Goal: Answer question/provide support: Share knowledge or assist other users

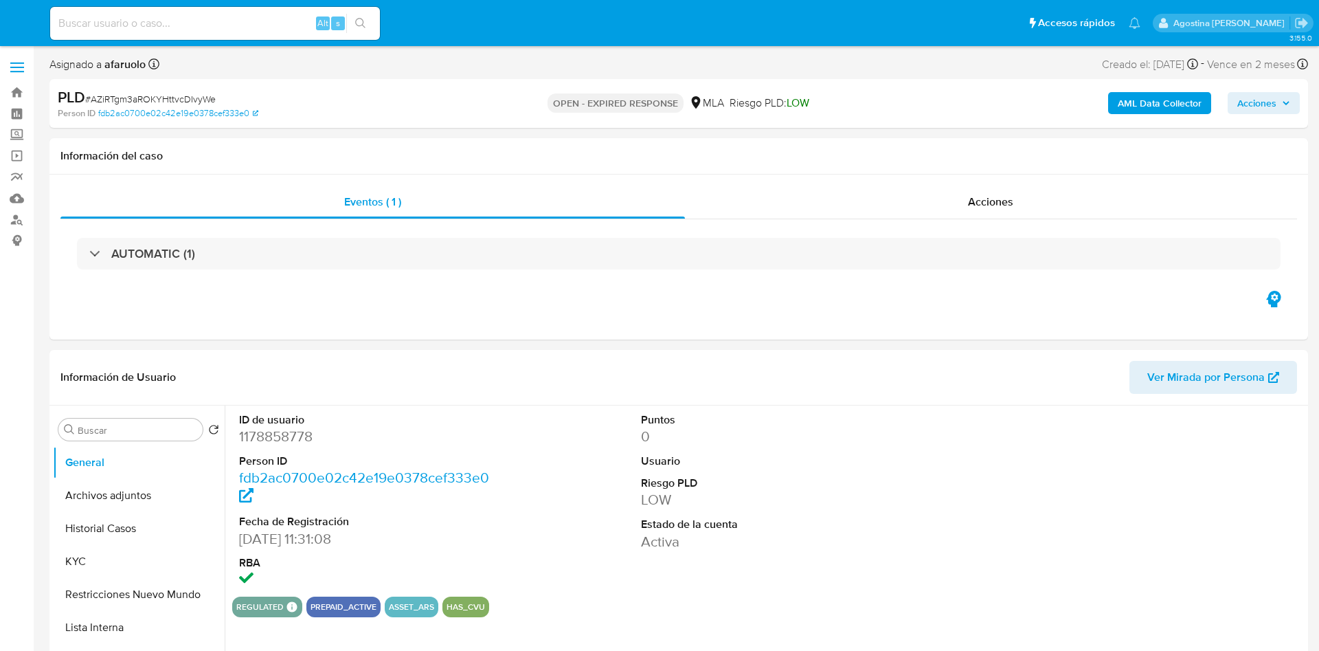
select select "10"
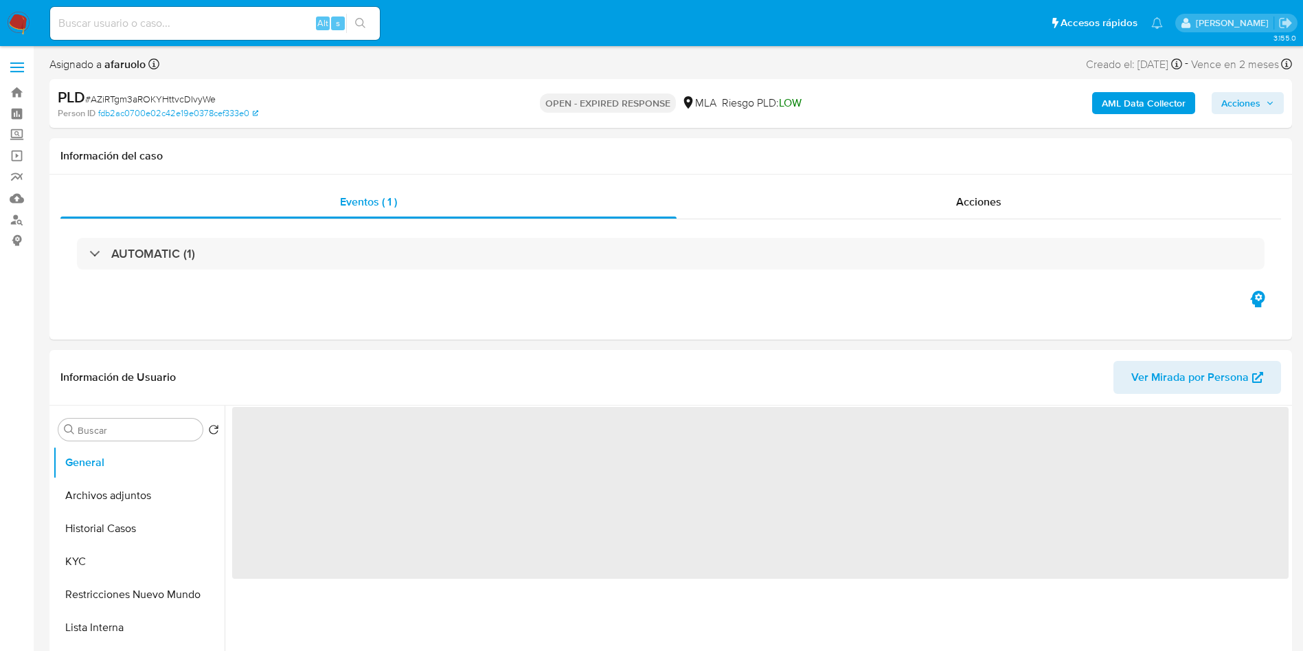
select select "10"
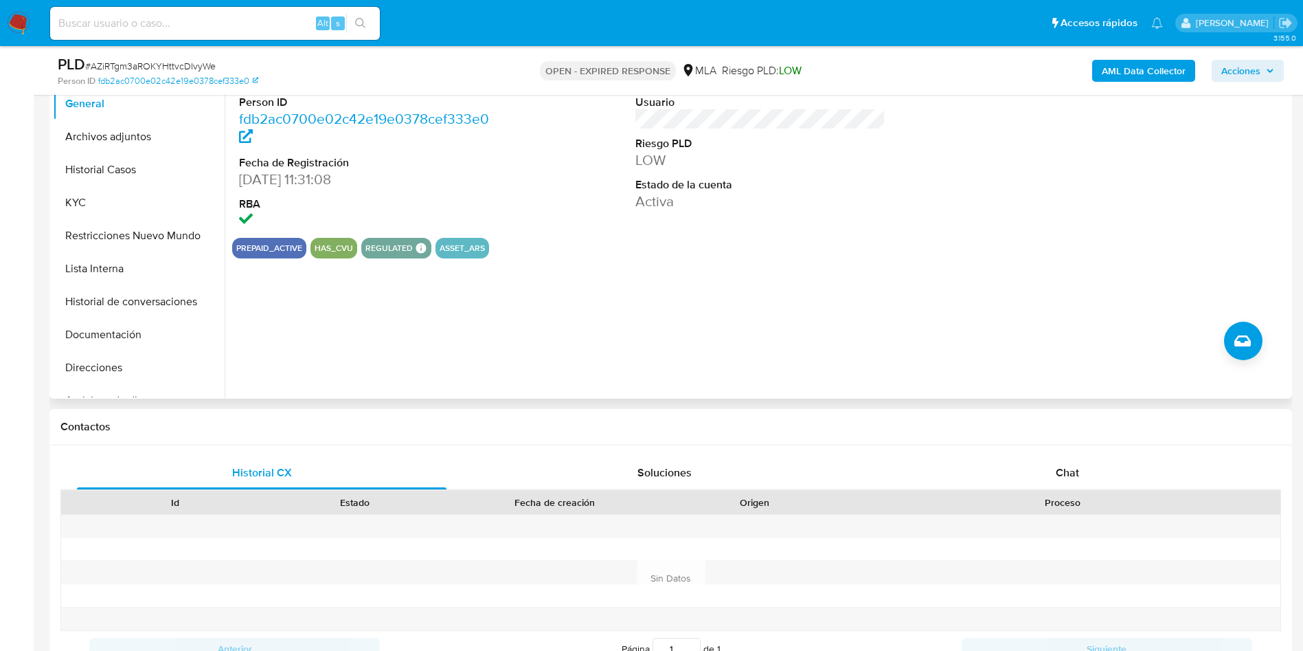
scroll to position [309, 0]
click at [1087, 475] on div "Chat" at bounding box center [1068, 473] width 370 height 33
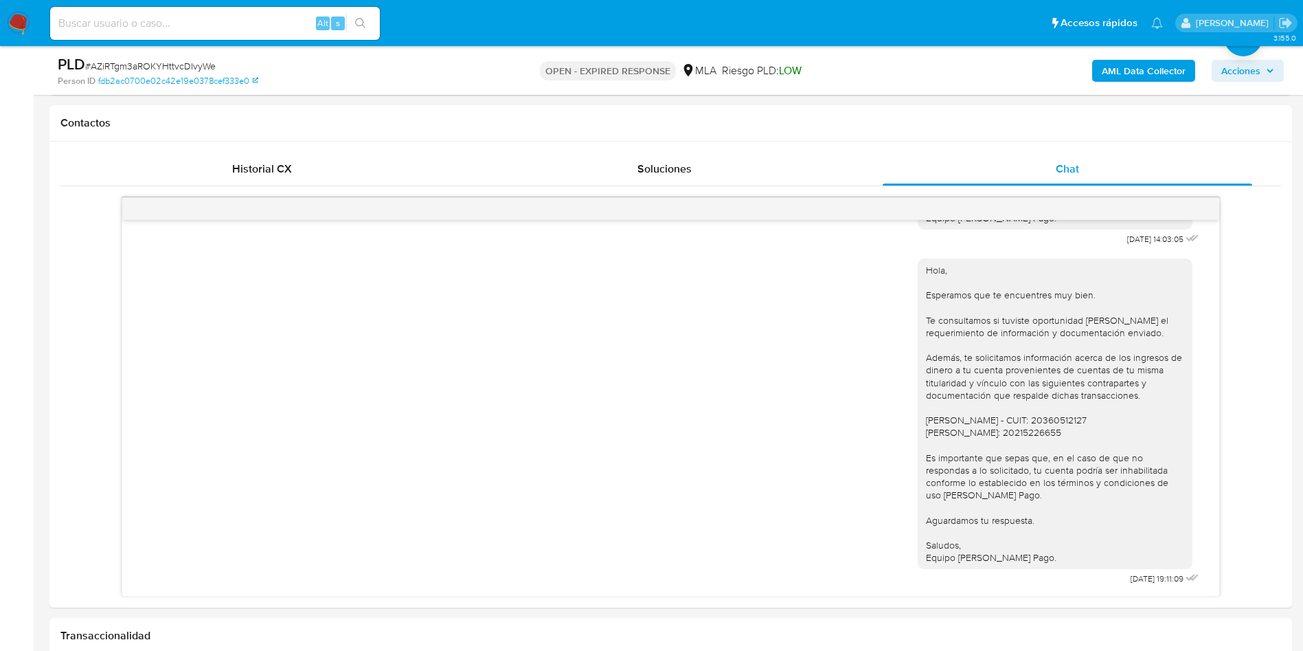
scroll to position [618, 0]
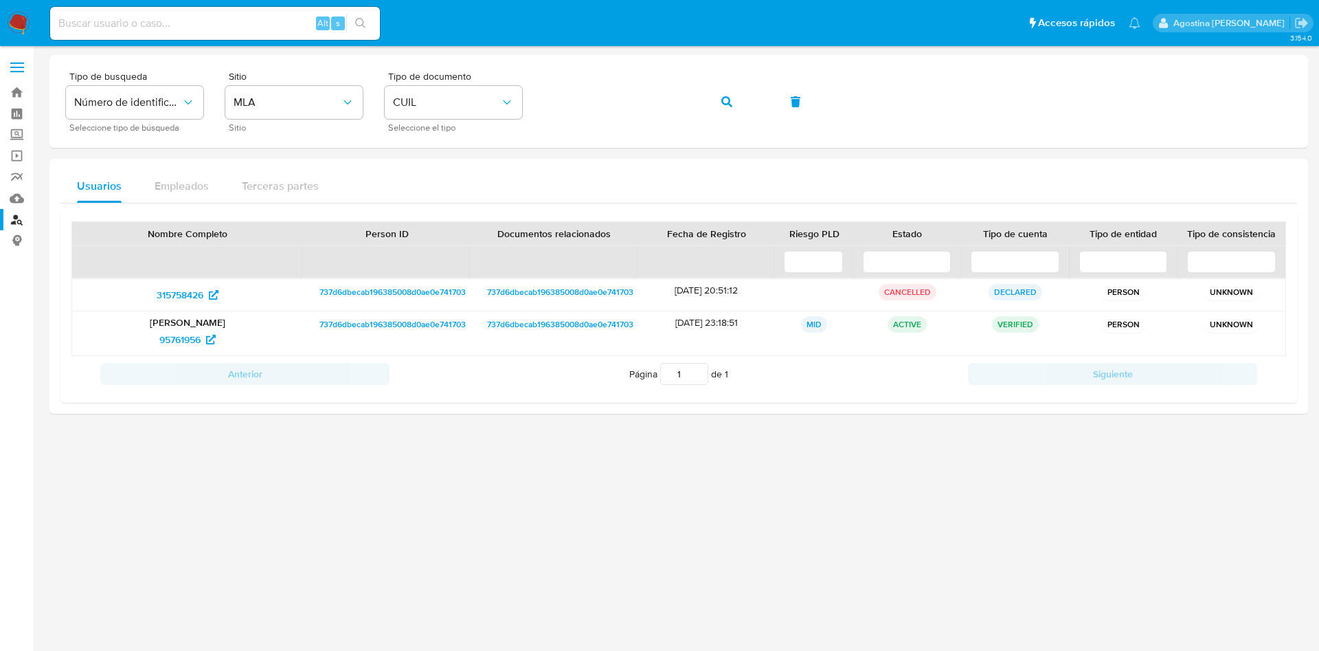
click at [19, 26] on img at bounding box center [18, 23] width 23 height 23
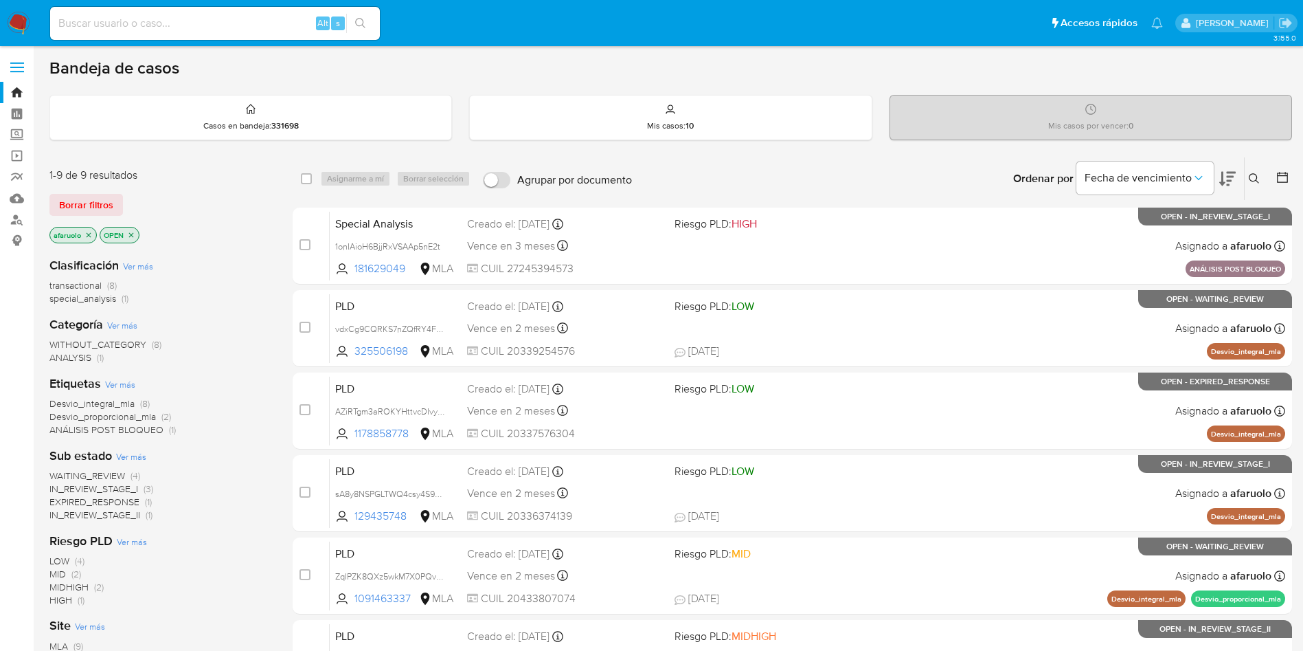
click at [1254, 184] on button at bounding box center [1256, 178] width 23 height 16
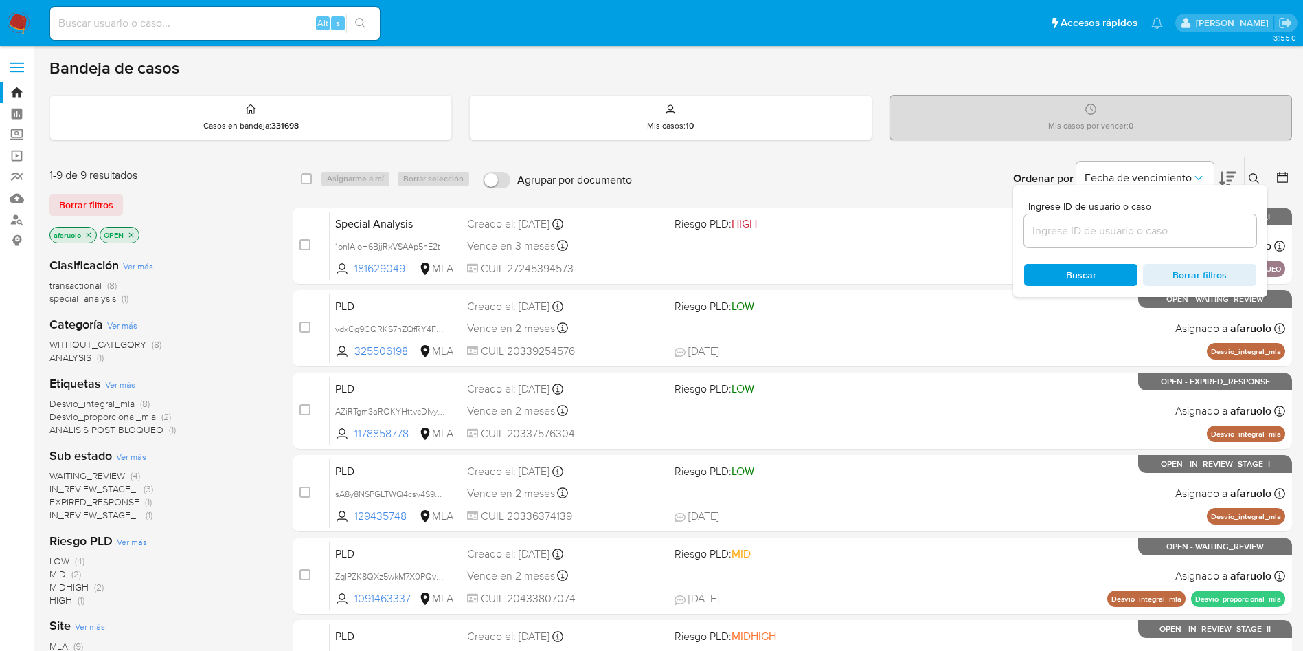
click at [1254, 183] on icon at bounding box center [1254, 178] width 11 height 11
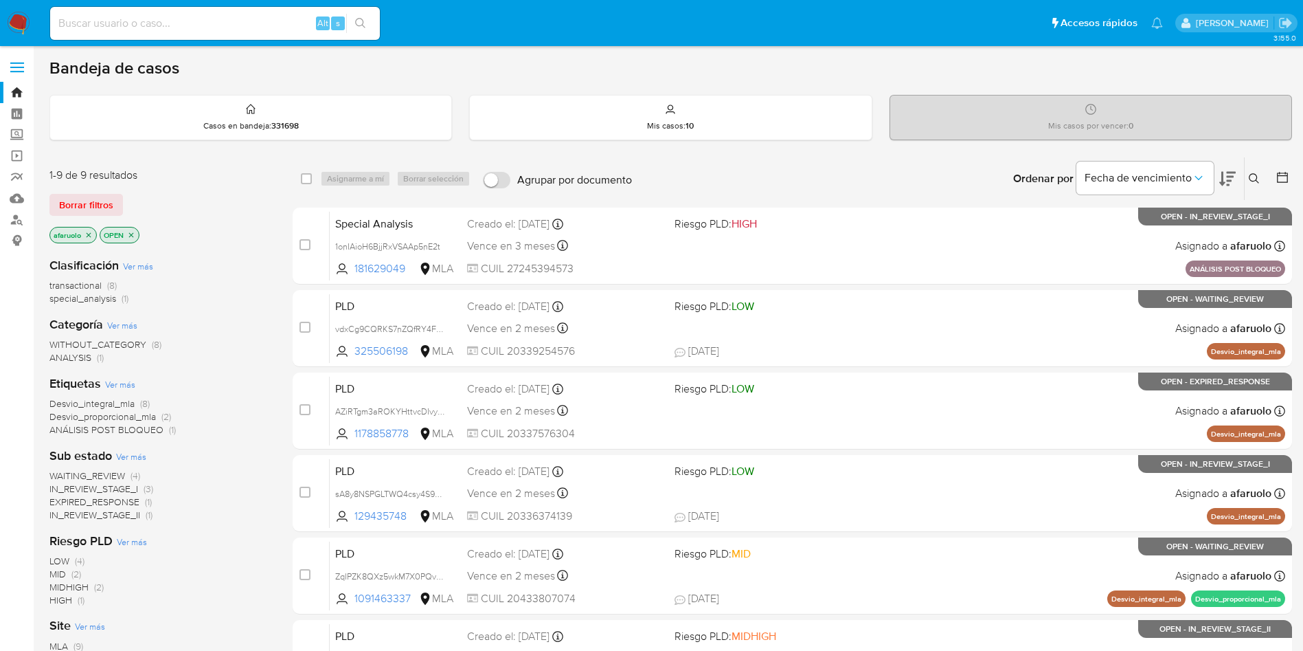
click at [1249, 183] on icon at bounding box center [1254, 178] width 11 height 11
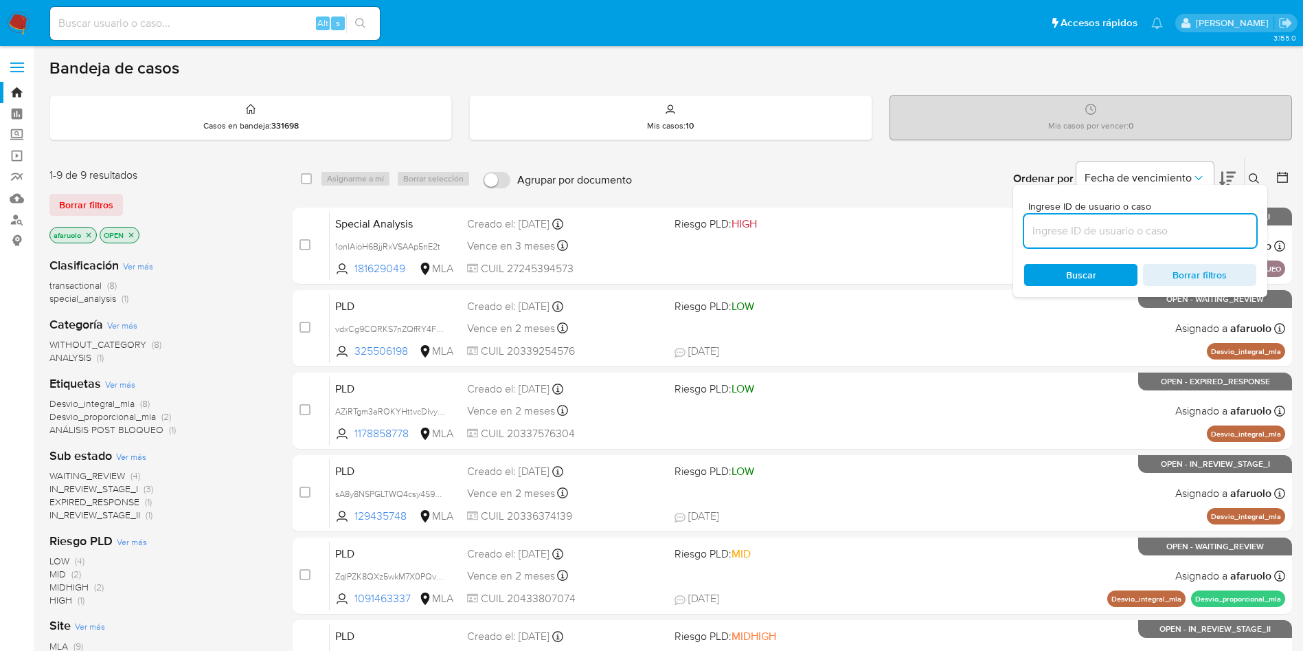
click at [1136, 226] on input at bounding box center [1140, 231] width 232 height 18
type input "AZiRTgm3aROKYHttvcDIvyWe"
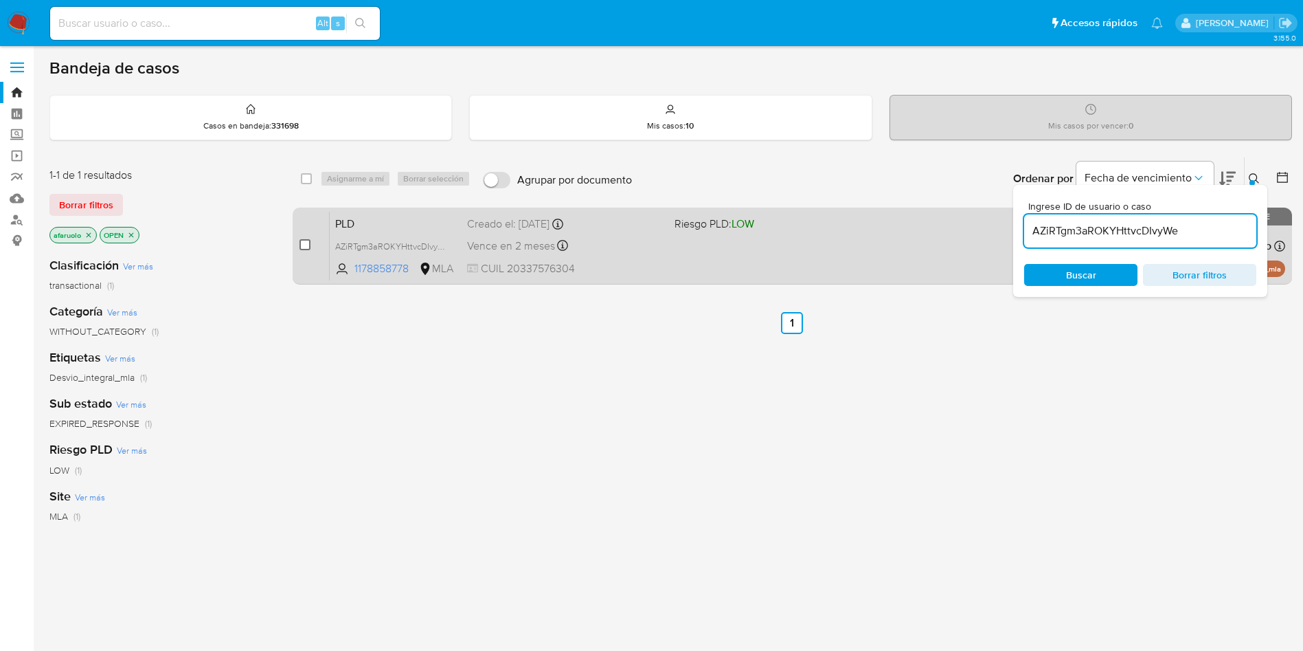
click at [304, 244] on input "checkbox" at bounding box center [305, 244] width 11 height 11
checkbox input "true"
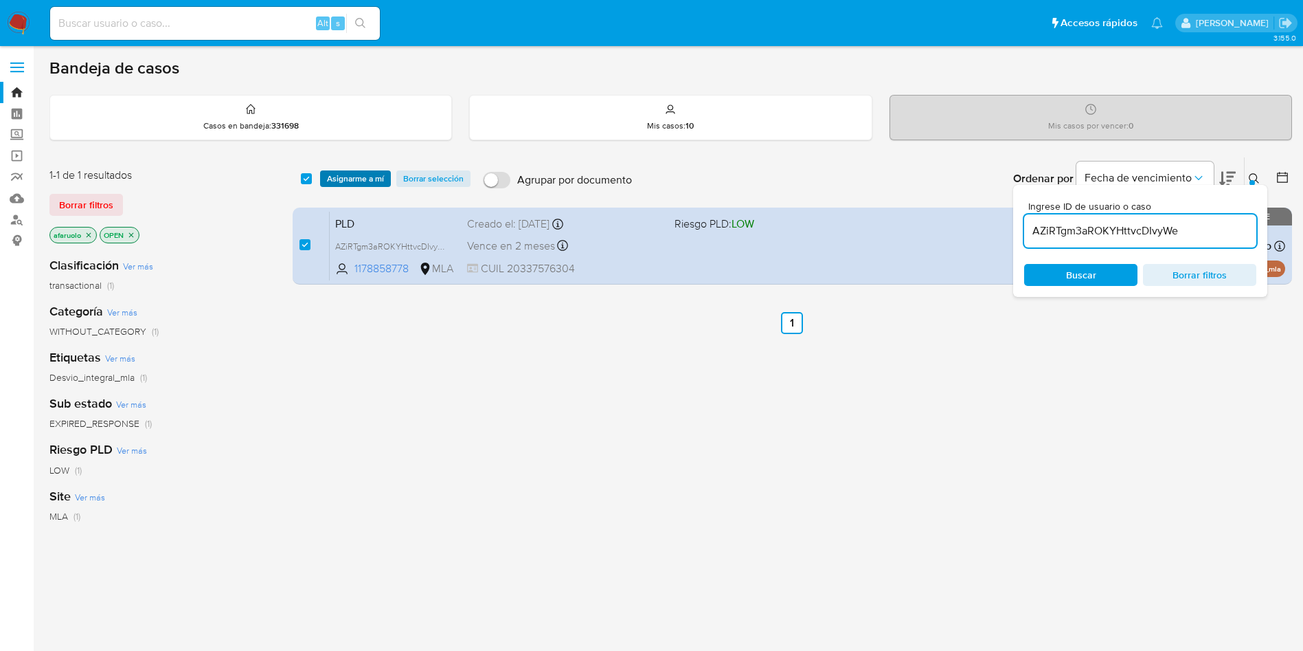
click at [346, 181] on span "Asignarme a mí" at bounding box center [355, 179] width 57 height 14
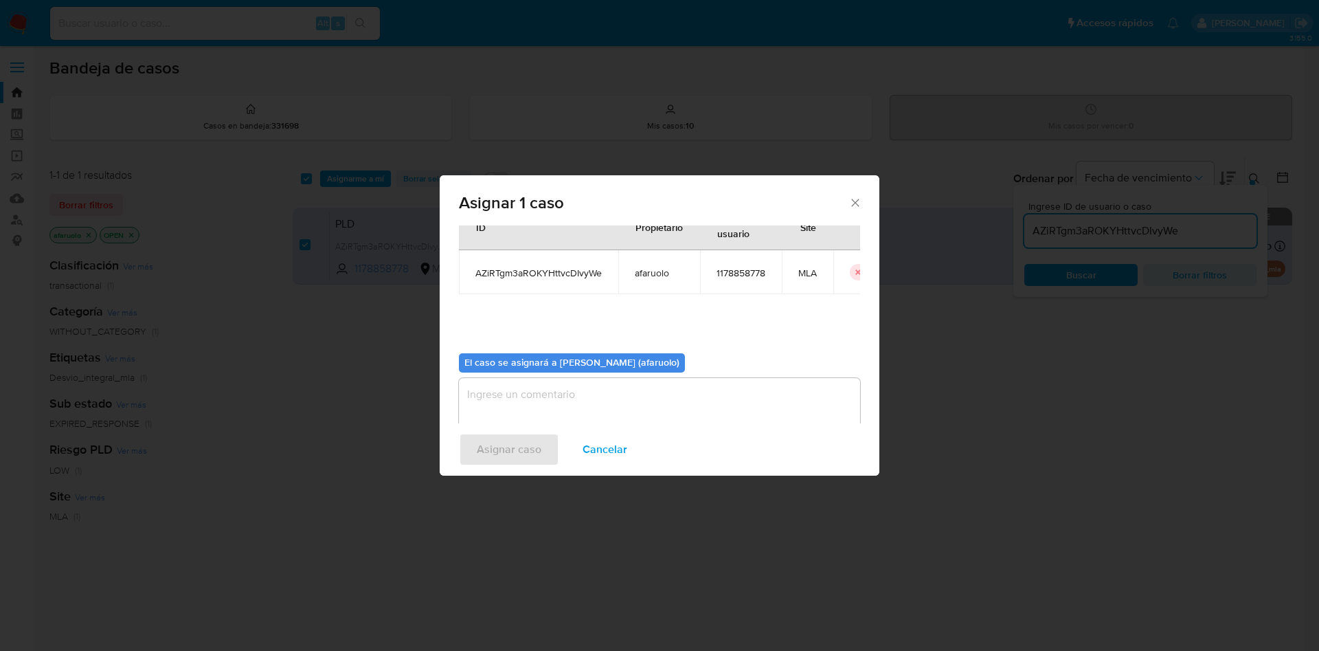
scroll to position [71, 0]
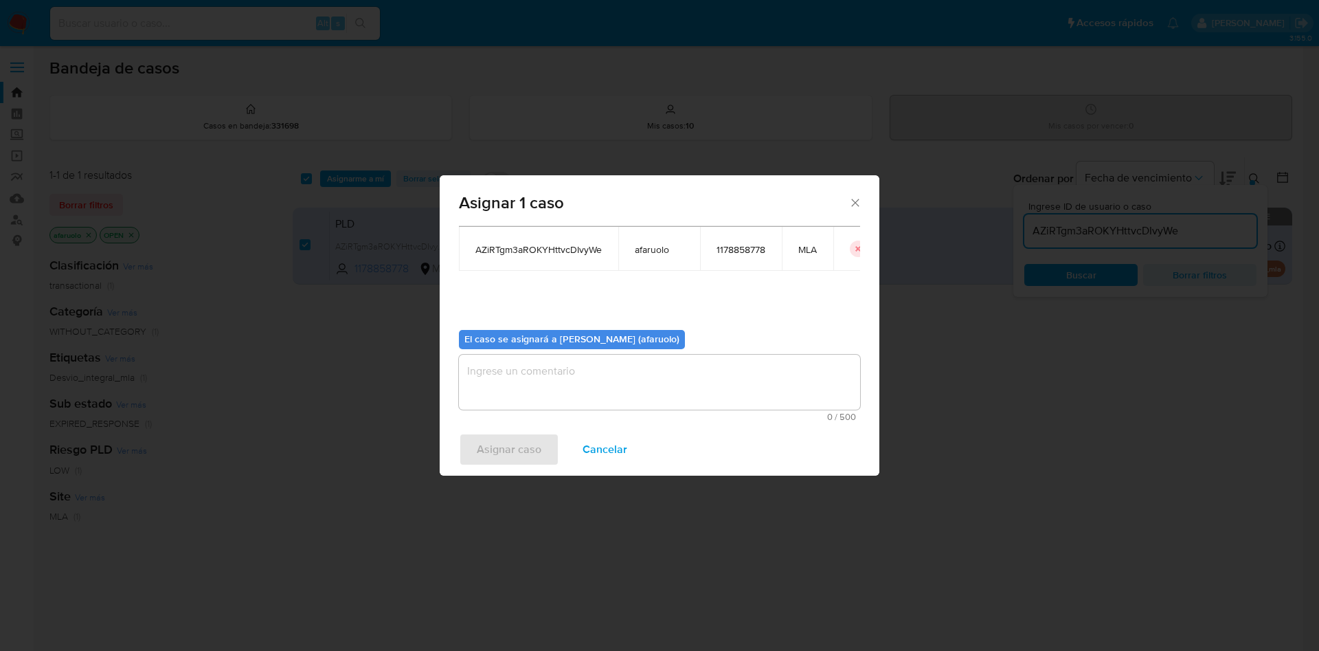
click at [643, 376] on textarea "assign-modal" at bounding box center [659, 381] width 401 height 55
click at [519, 439] on span "Asignar caso" at bounding box center [509, 449] width 65 height 30
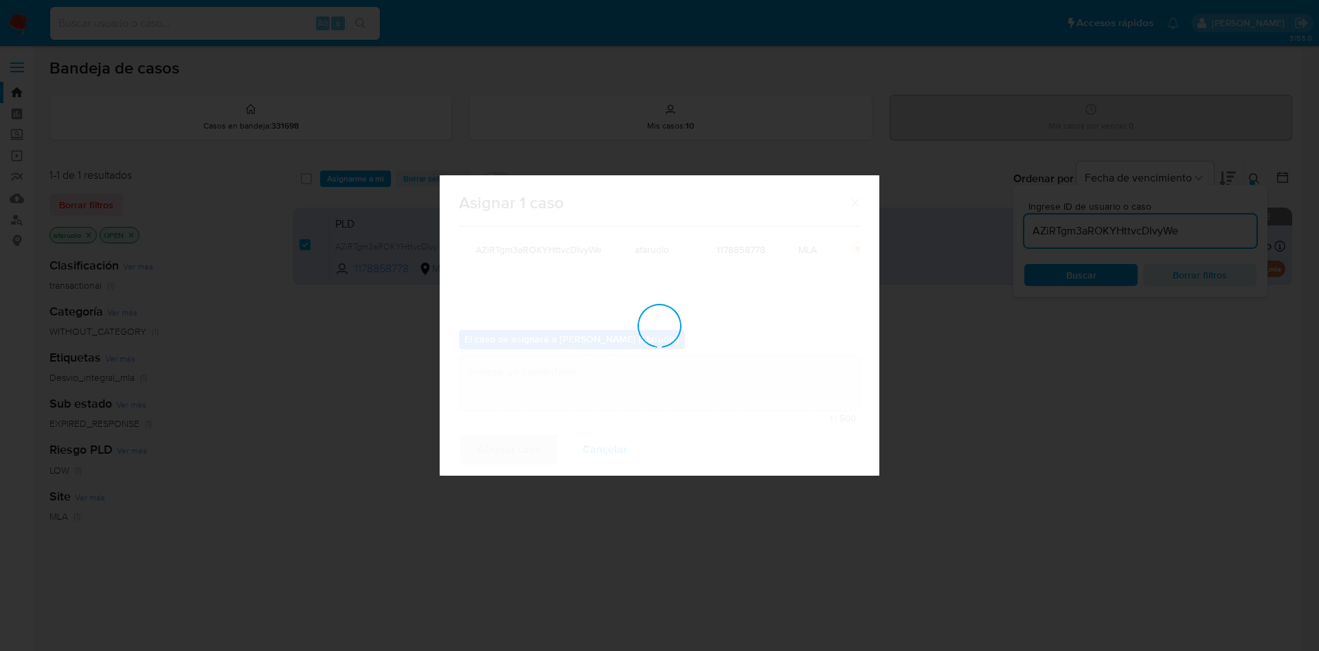
checkbox input "false"
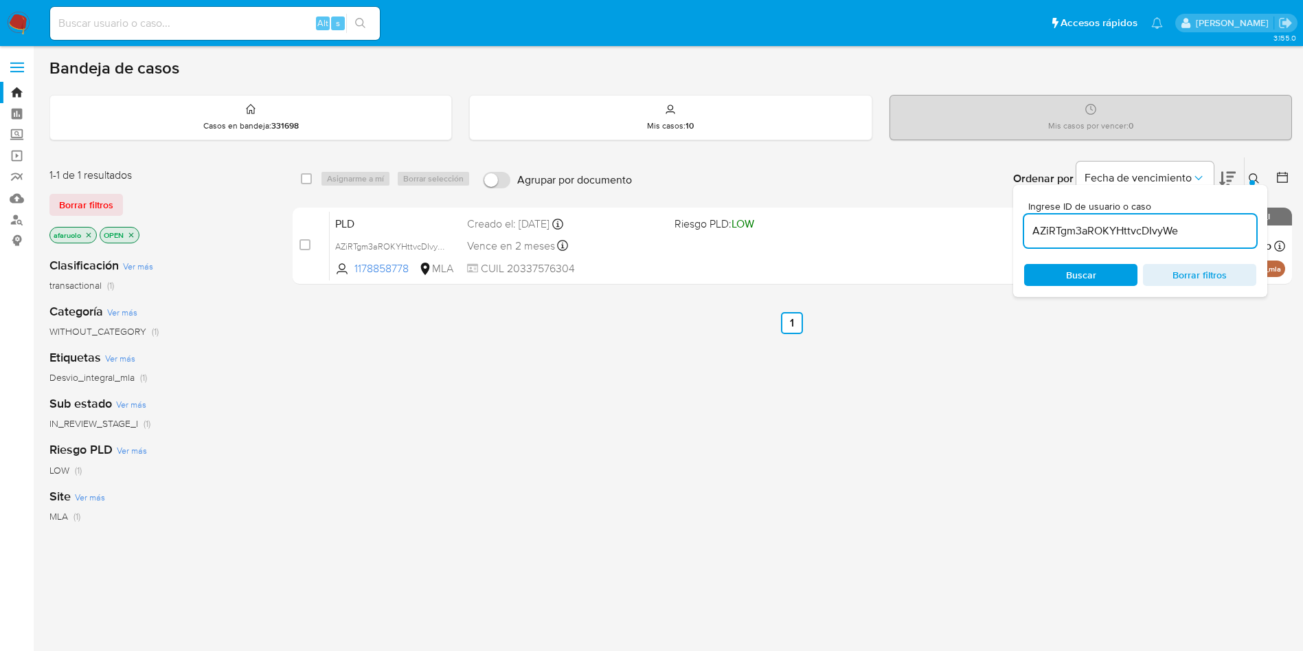
click at [1155, 230] on input "AZiRTgm3aROKYHttvcDIvyWe" at bounding box center [1140, 231] width 232 height 18
paste input "sA8y8NSPGLTWQ4csy4S9JqAv"
type input "sA8y8NSPGLTWQ4csy4S9JqAv"
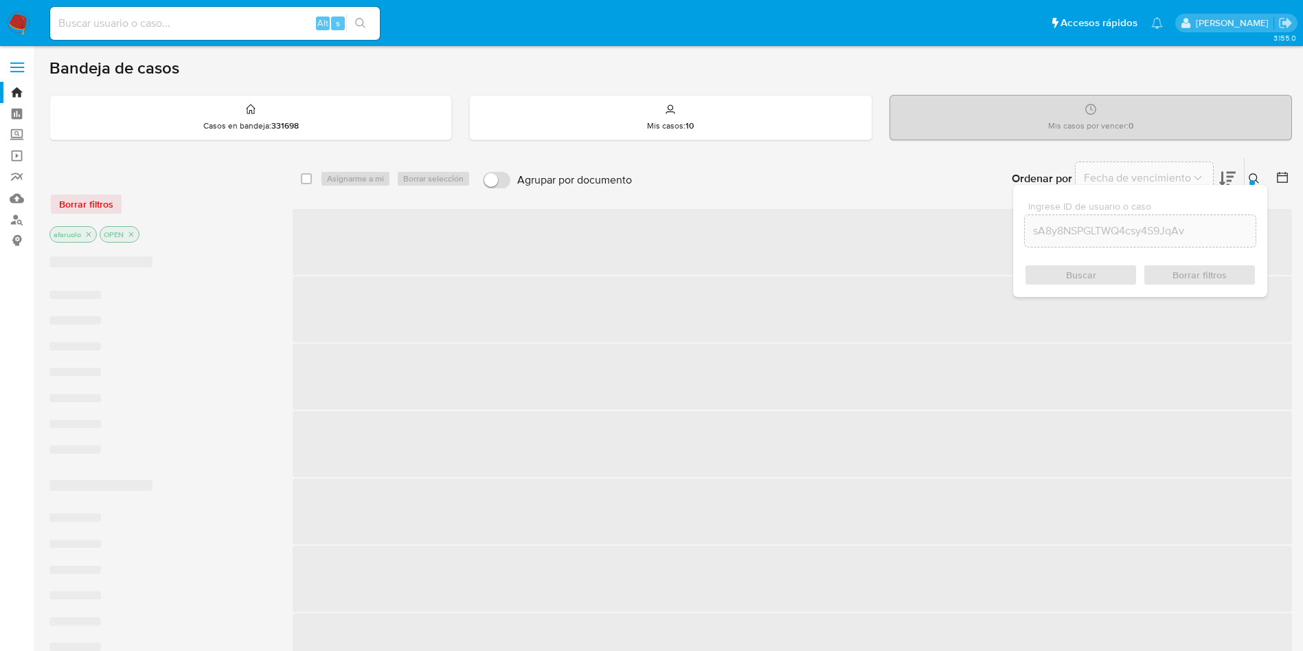
click at [1092, 275] on div "Buscar Borrar filtros" at bounding box center [1140, 275] width 232 height 22
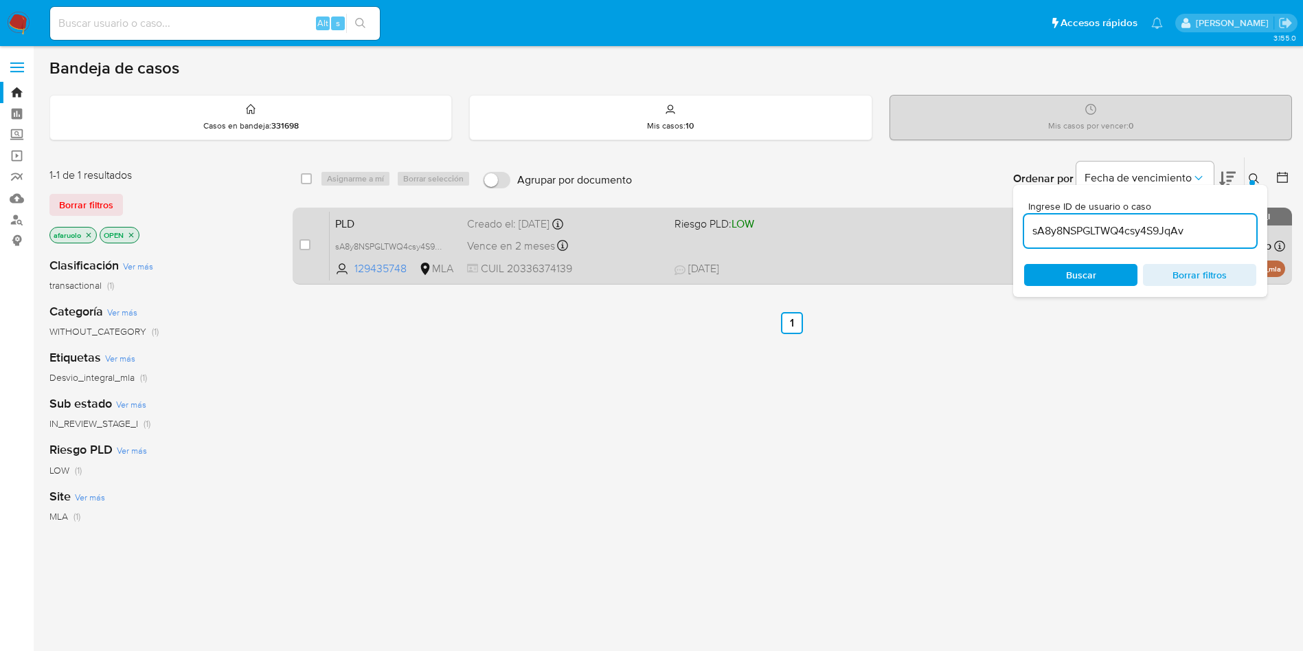
click at [308, 238] on div "case-item-checkbox" at bounding box center [305, 245] width 11 height 14
click at [300, 247] on input "checkbox" at bounding box center [305, 244] width 11 height 11
checkbox input "true"
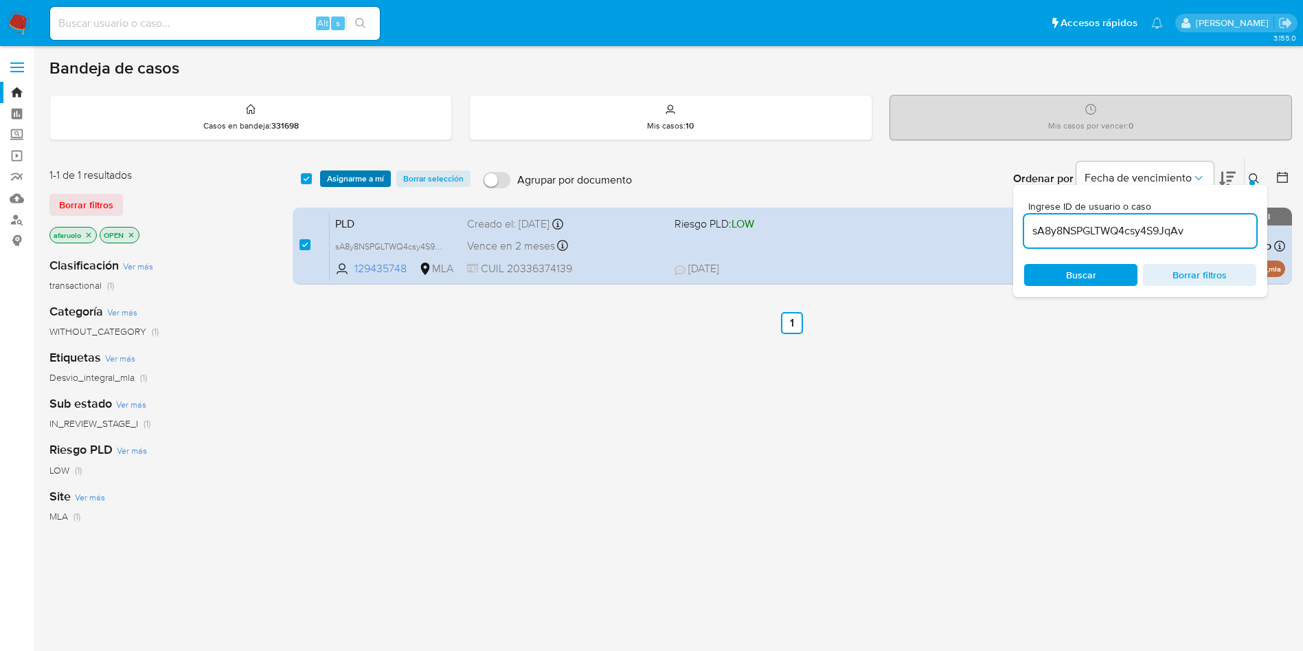
click at [350, 183] on span "Asignarme a mí" at bounding box center [355, 179] width 57 height 14
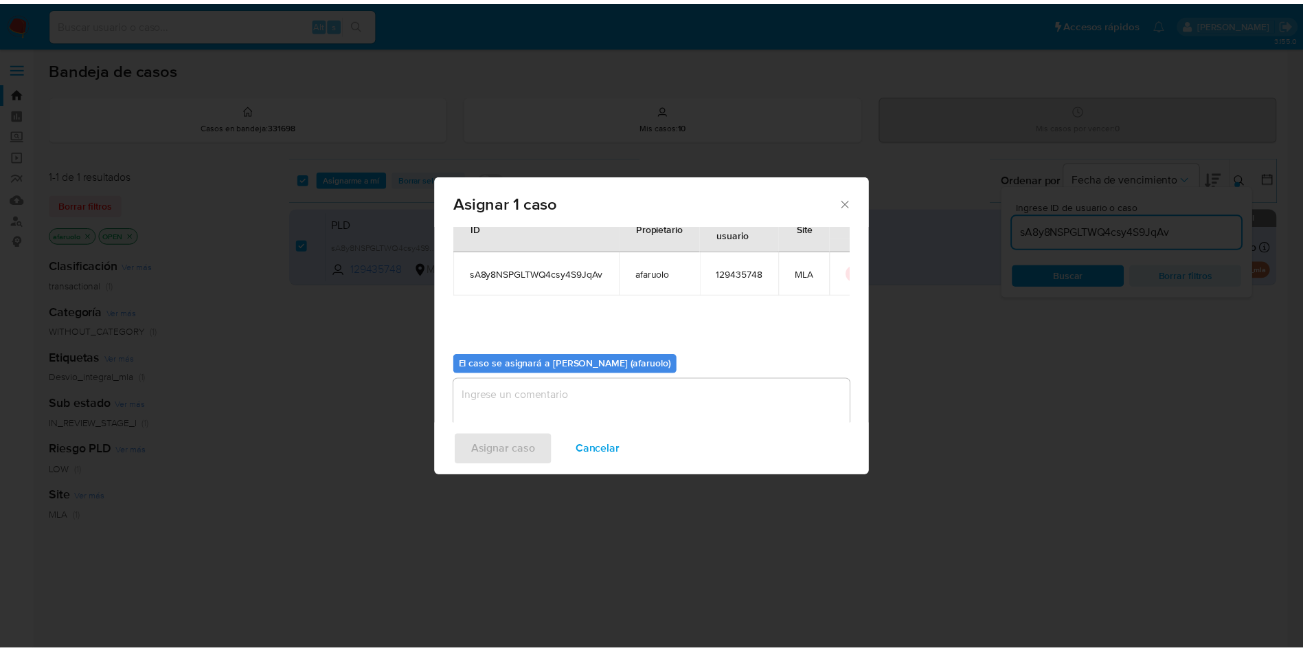
scroll to position [71, 0]
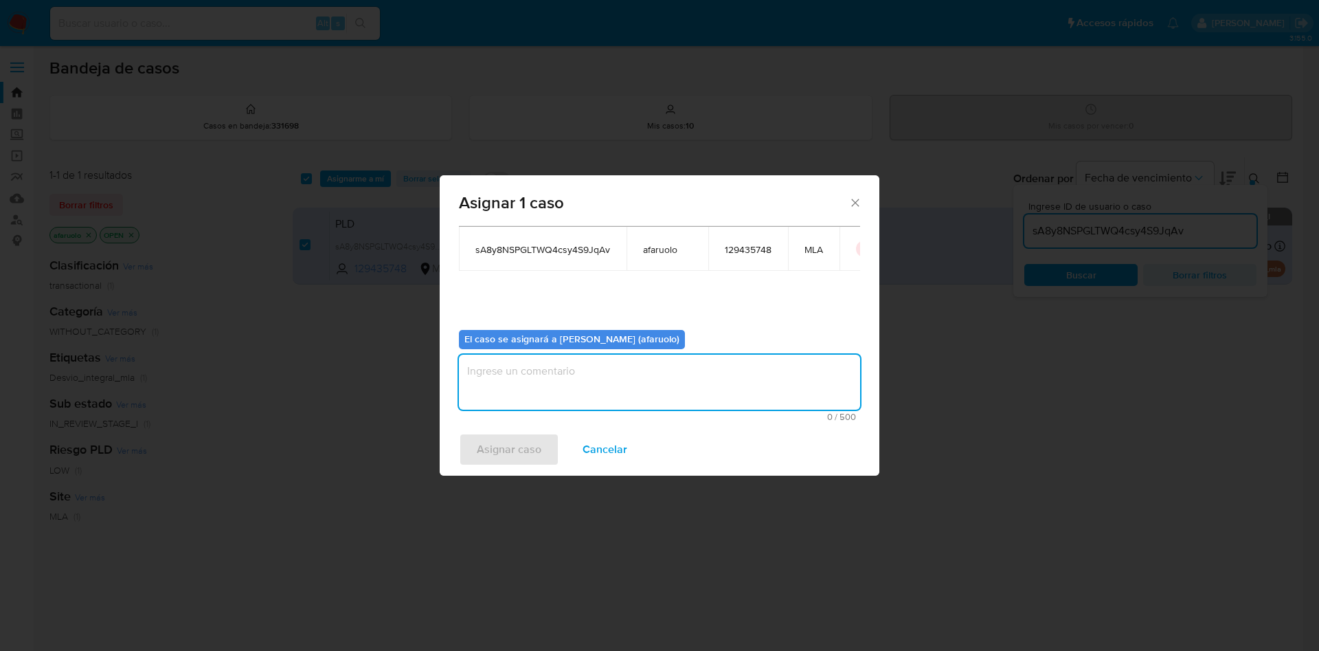
click at [568, 363] on textarea "assign-modal" at bounding box center [659, 381] width 401 height 55
click at [506, 456] on span "Asignar caso" at bounding box center [509, 449] width 65 height 30
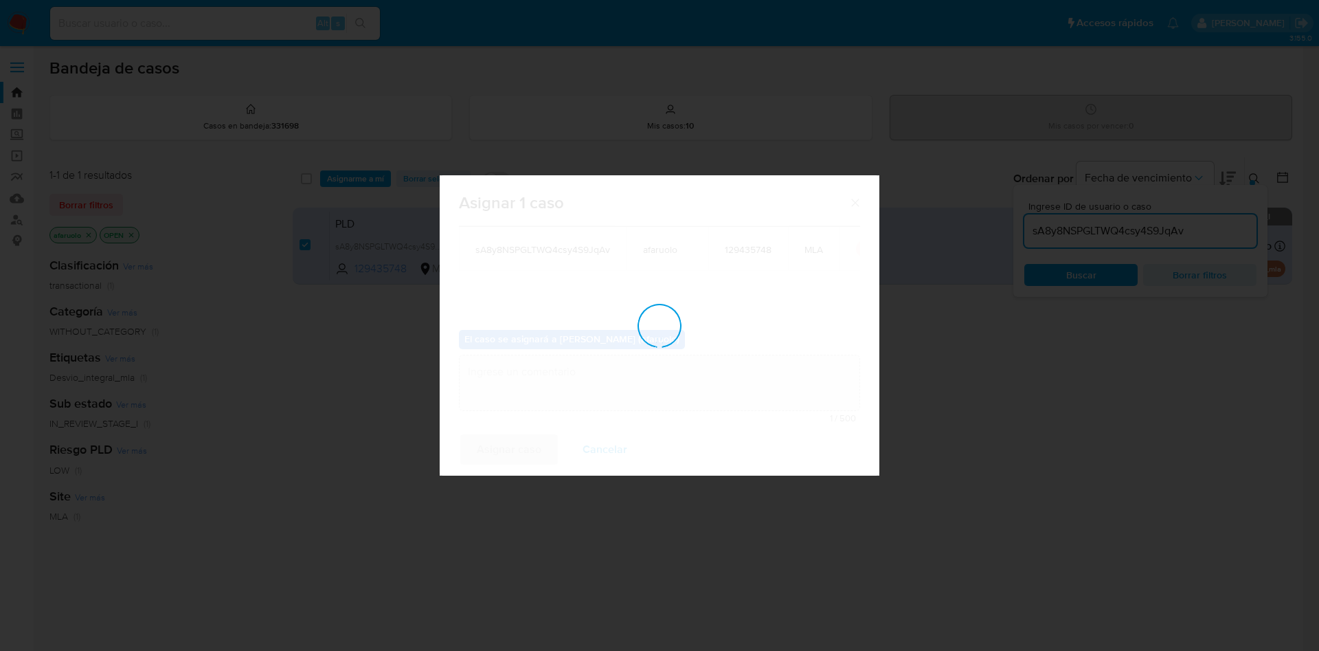
checkbox input "false"
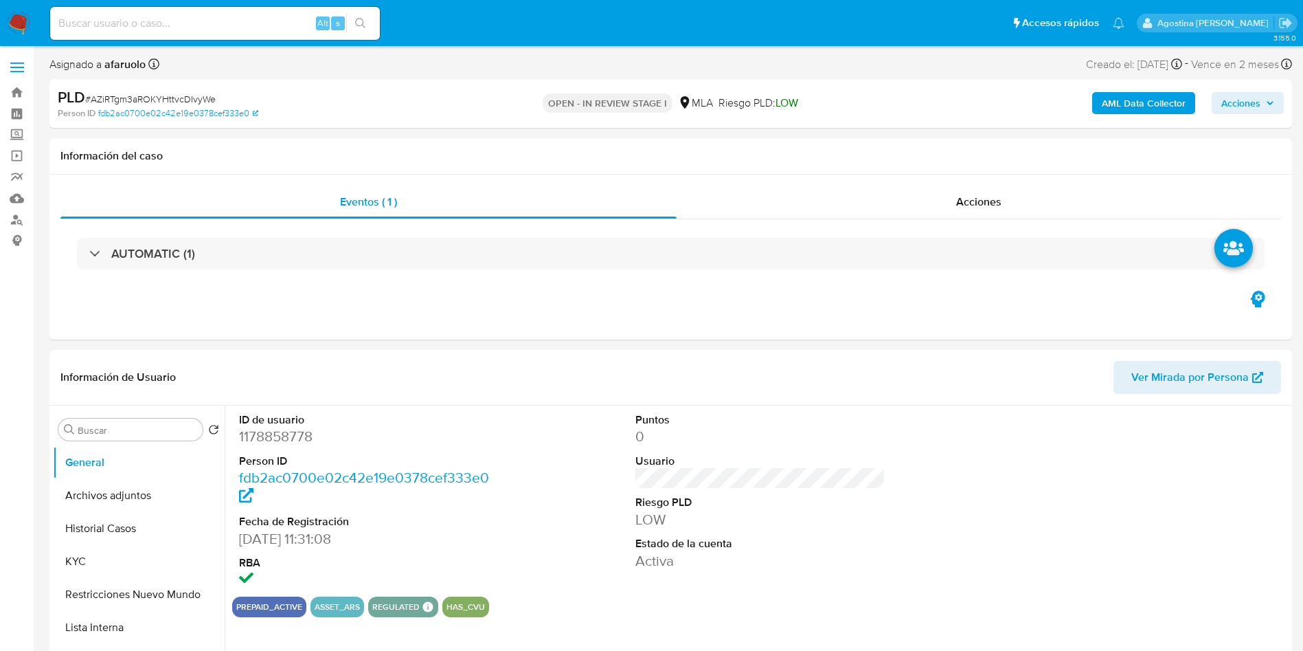
select select "10"
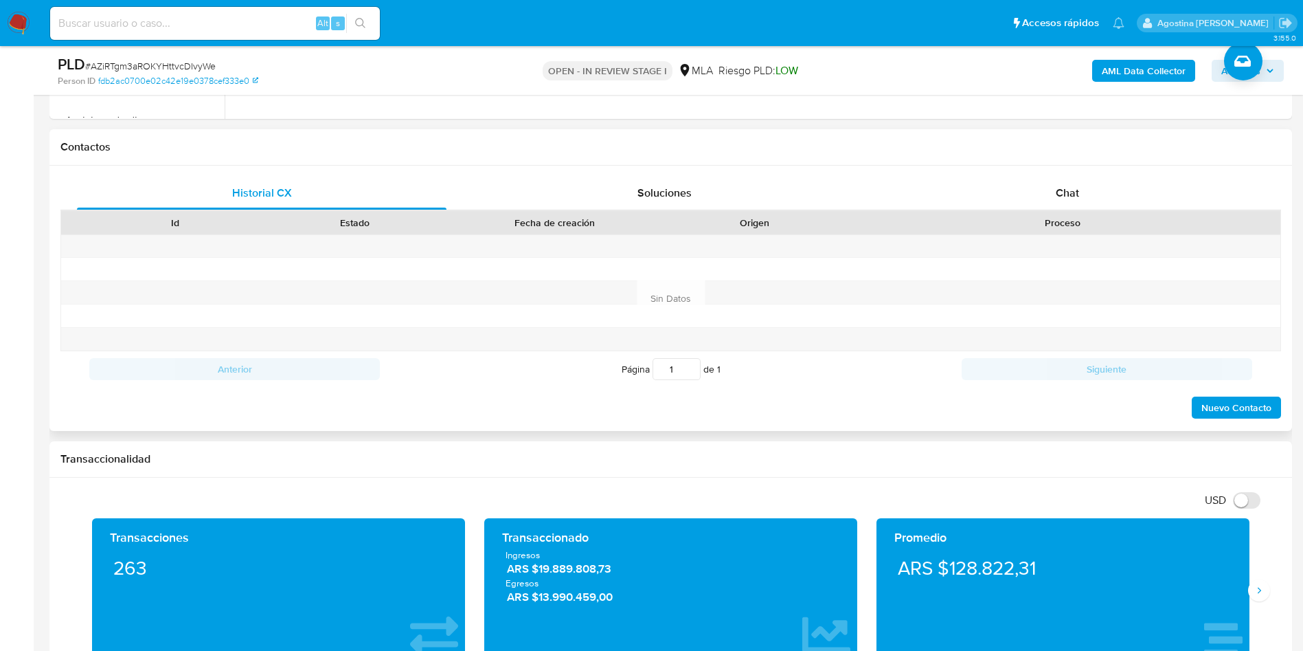
scroll to position [618, 0]
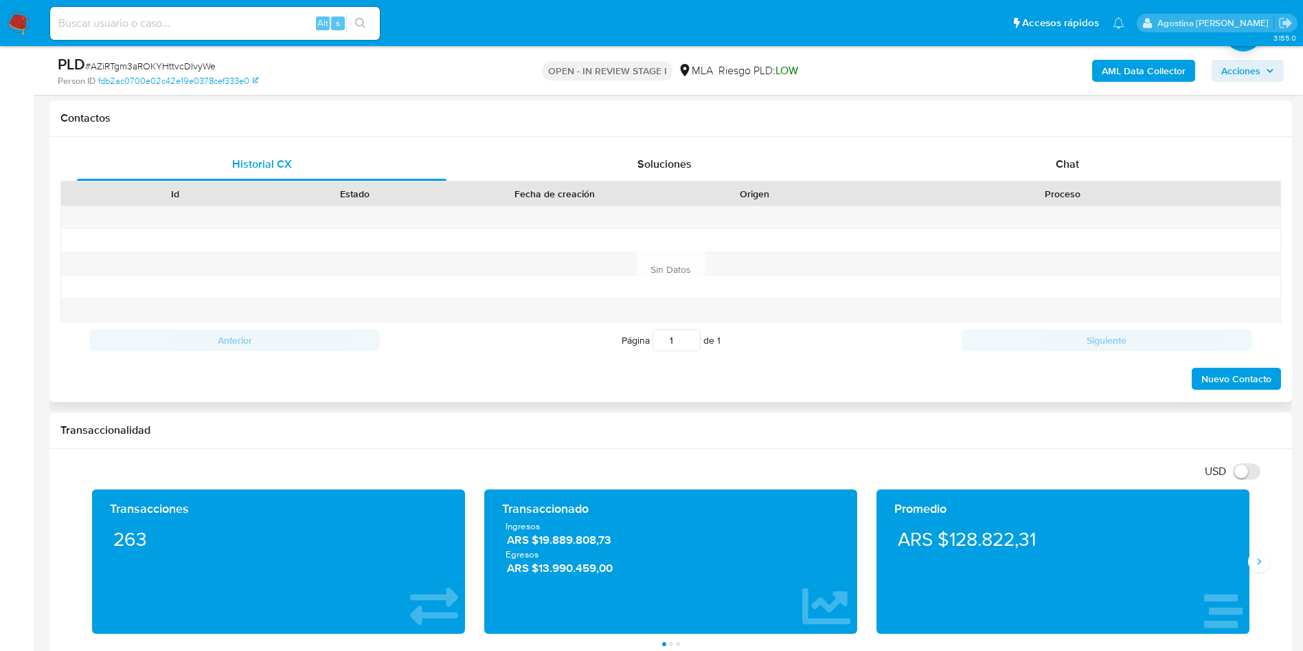
click at [1063, 139] on div "Historial CX Soluciones Chat Id Estado Fecha de creación Origen Proceso Anterio…" at bounding box center [670, 269] width 1243 height 265
click at [1081, 159] on div "Chat" at bounding box center [1068, 164] width 370 height 33
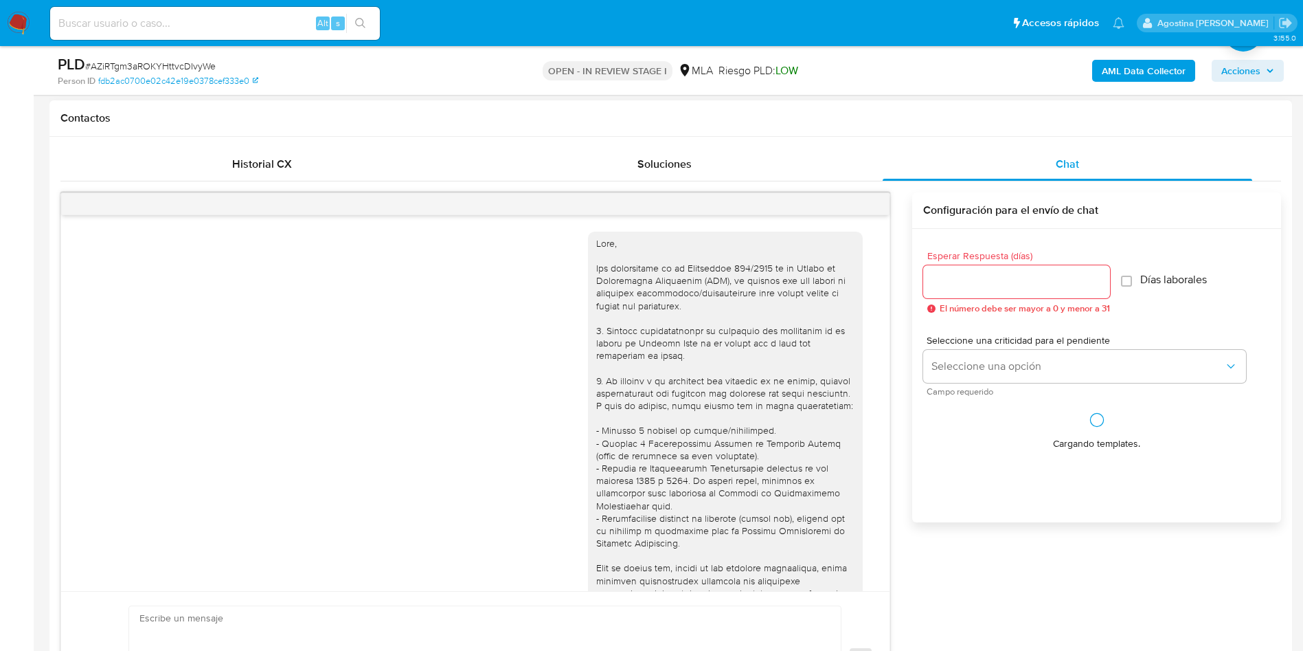
scroll to position [1385, 0]
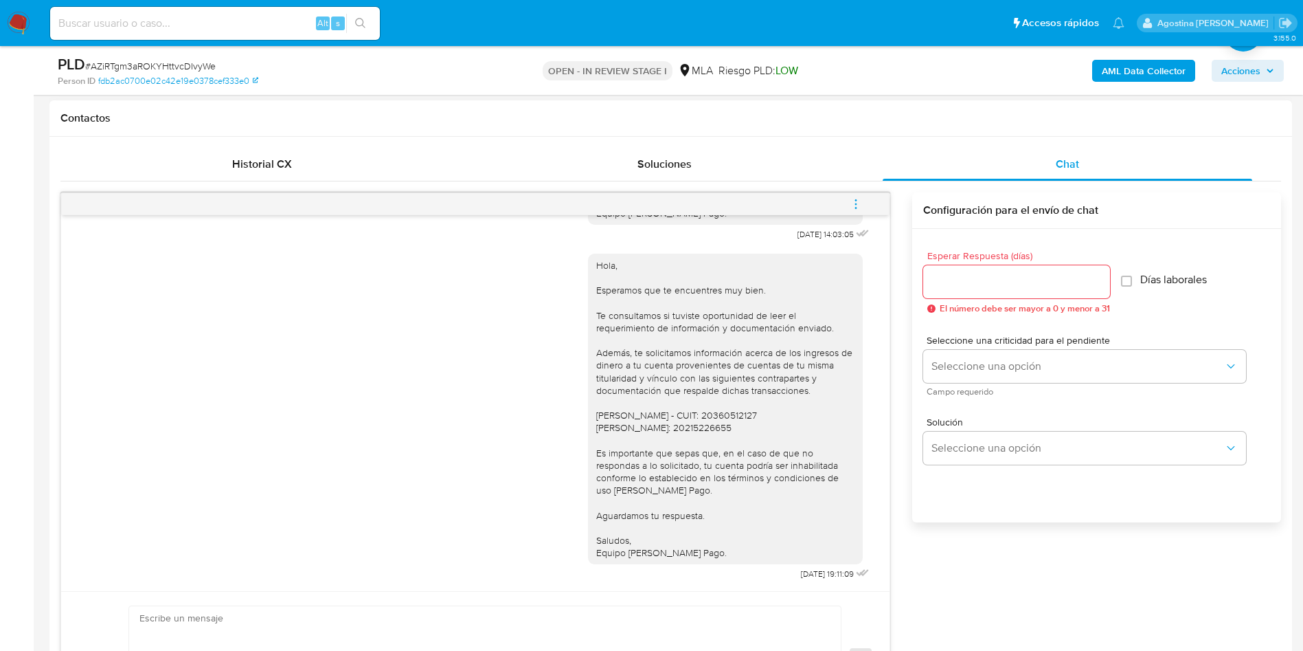
click at [862, 202] on icon "menu-action" at bounding box center [856, 204] width 12 height 12
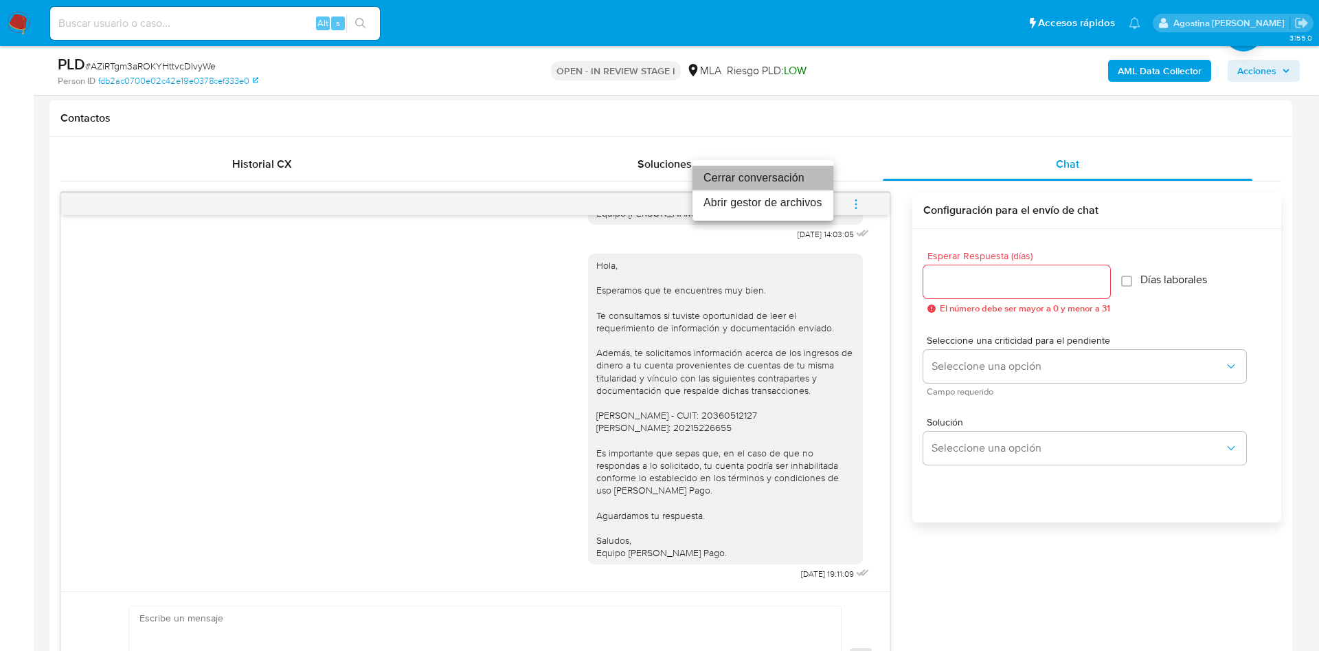
click at [788, 180] on li "Cerrar conversación" at bounding box center [762, 178] width 141 height 25
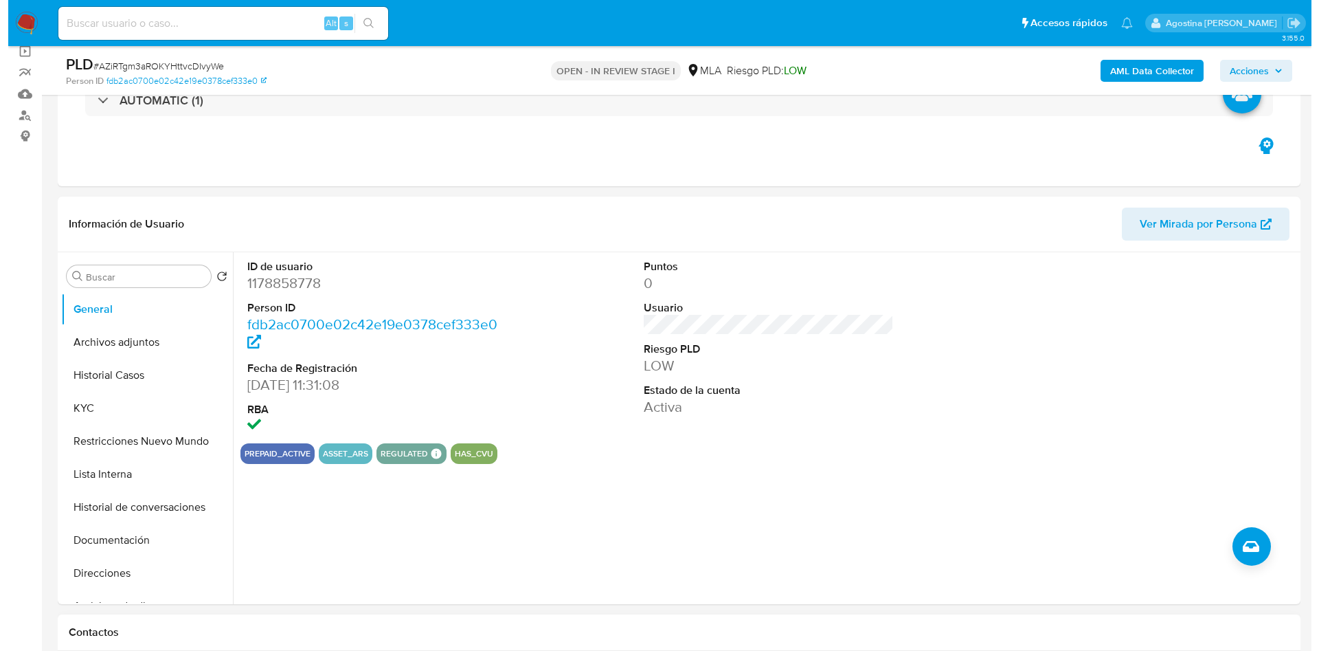
scroll to position [103, 0]
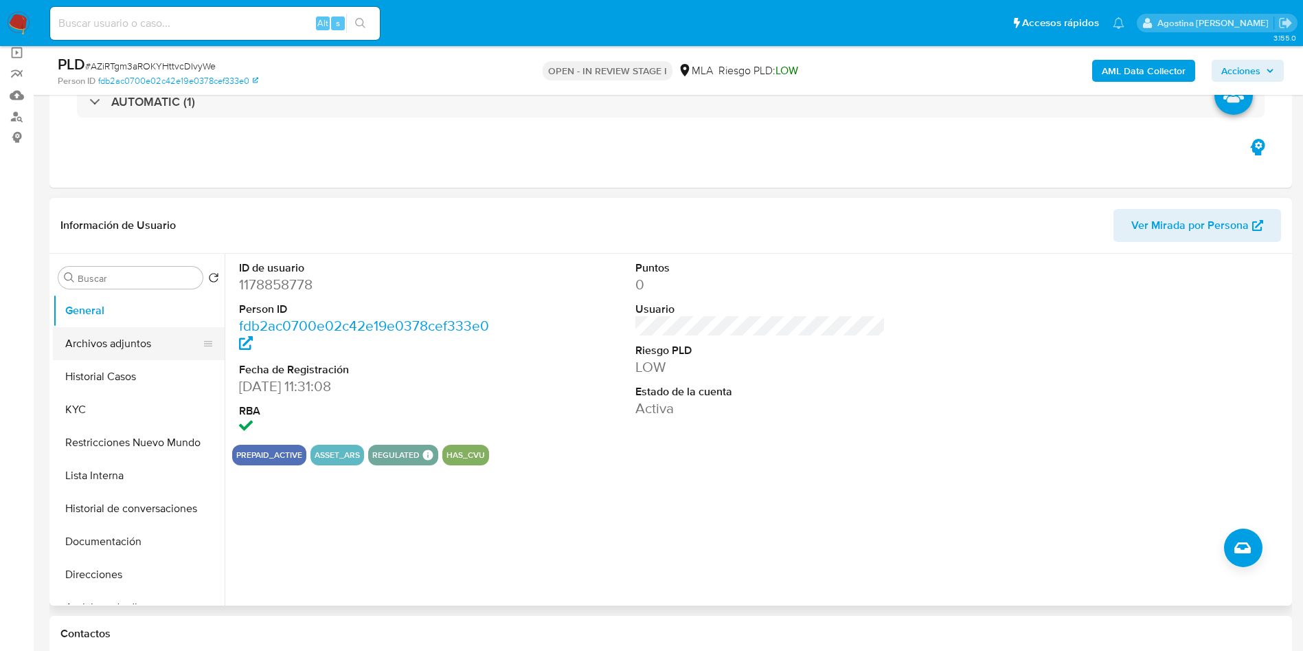
click at [115, 356] on button "Archivos adjuntos" at bounding box center [133, 343] width 161 height 33
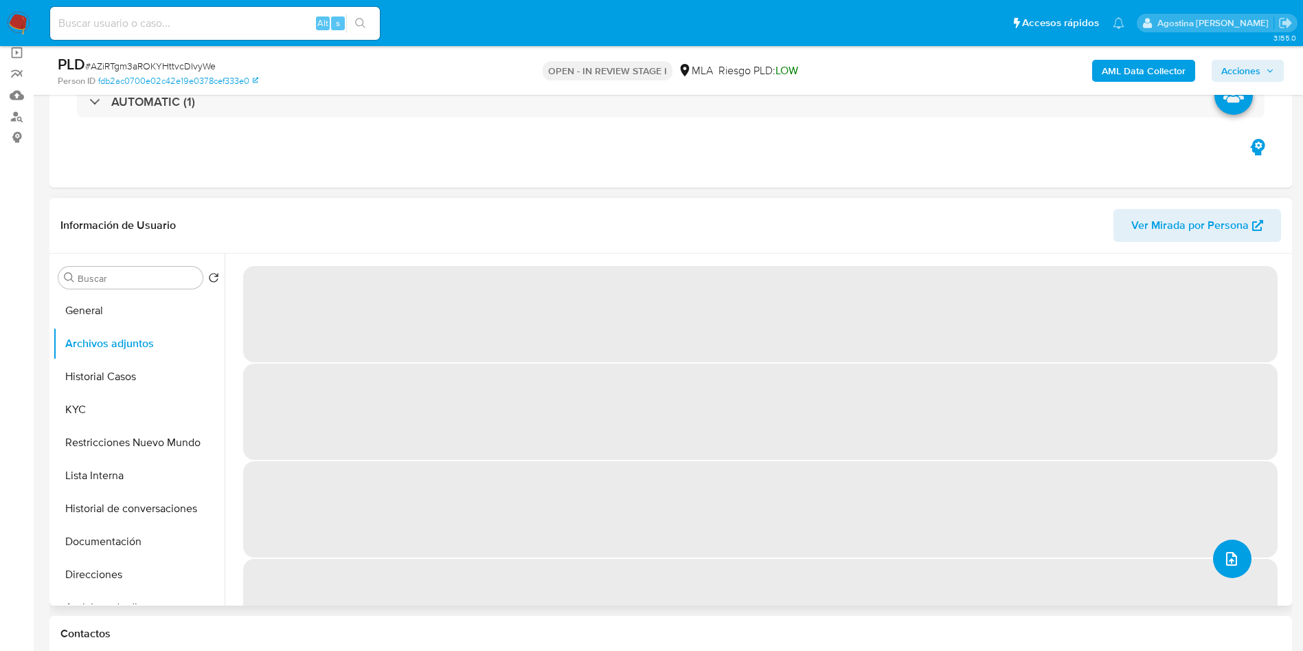
click at [1225, 561] on icon "upload-file" at bounding box center [1232, 558] width 16 height 16
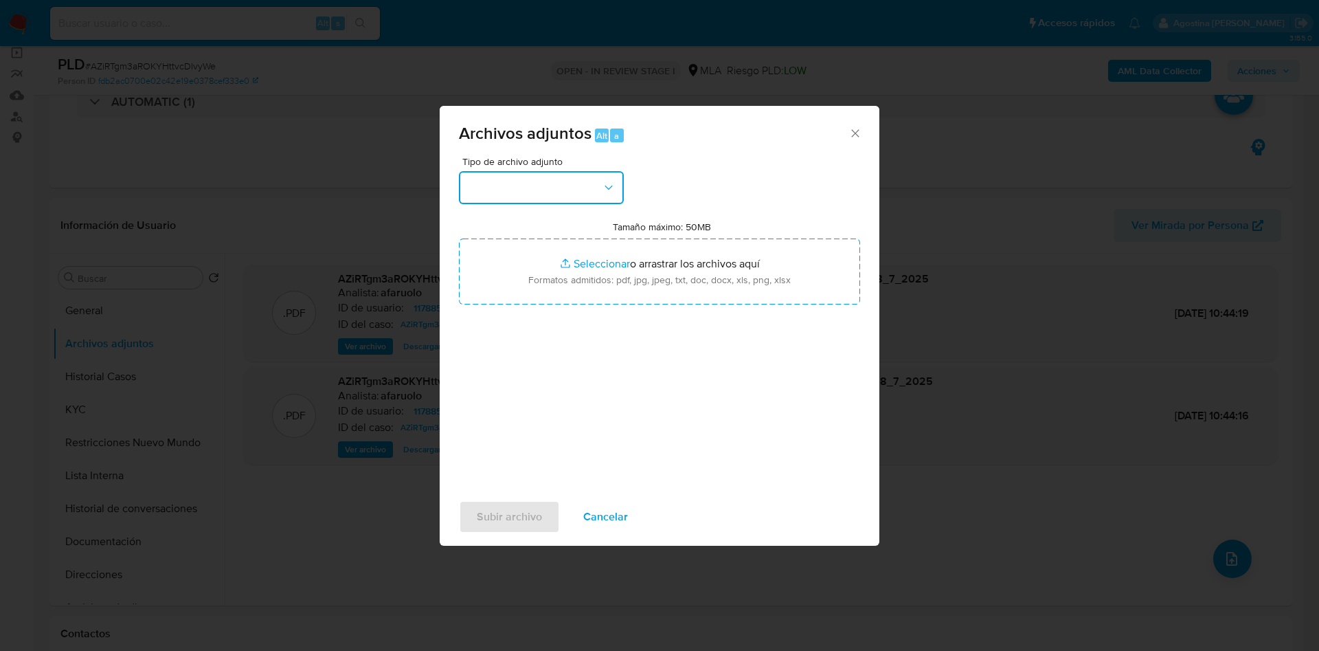
click at [554, 184] on button "button" at bounding box center [541, 187] width 165 height 33
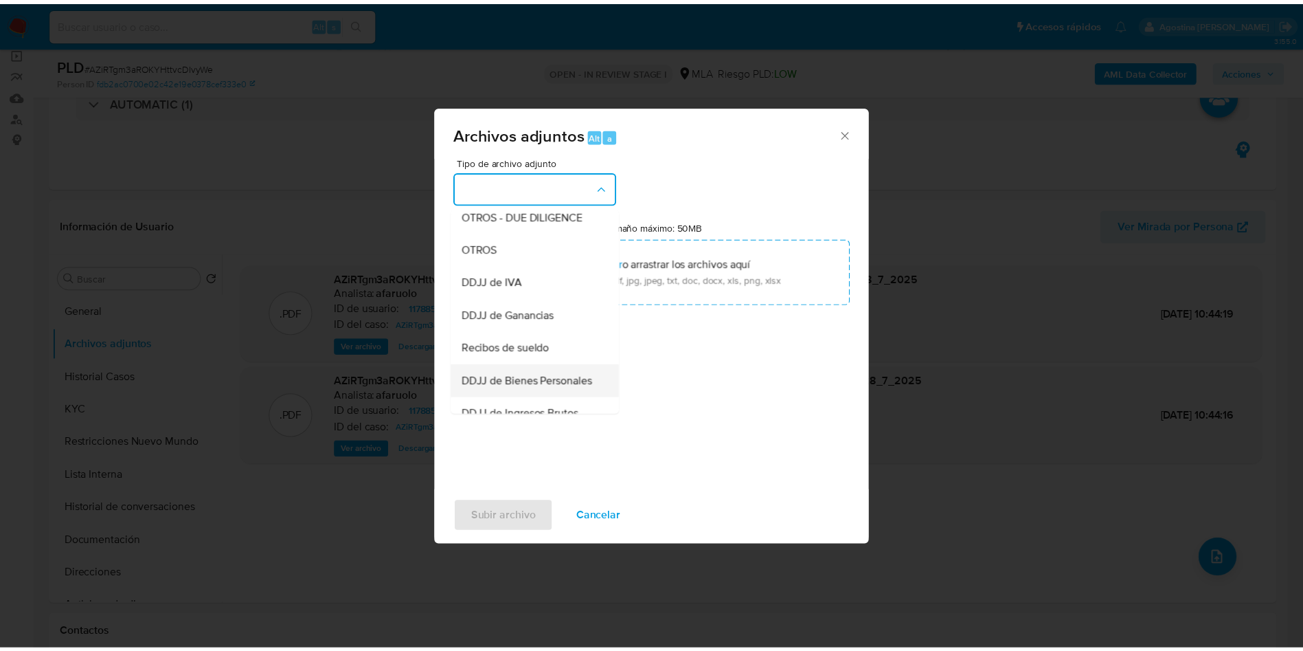
scroll to position [213, 0]
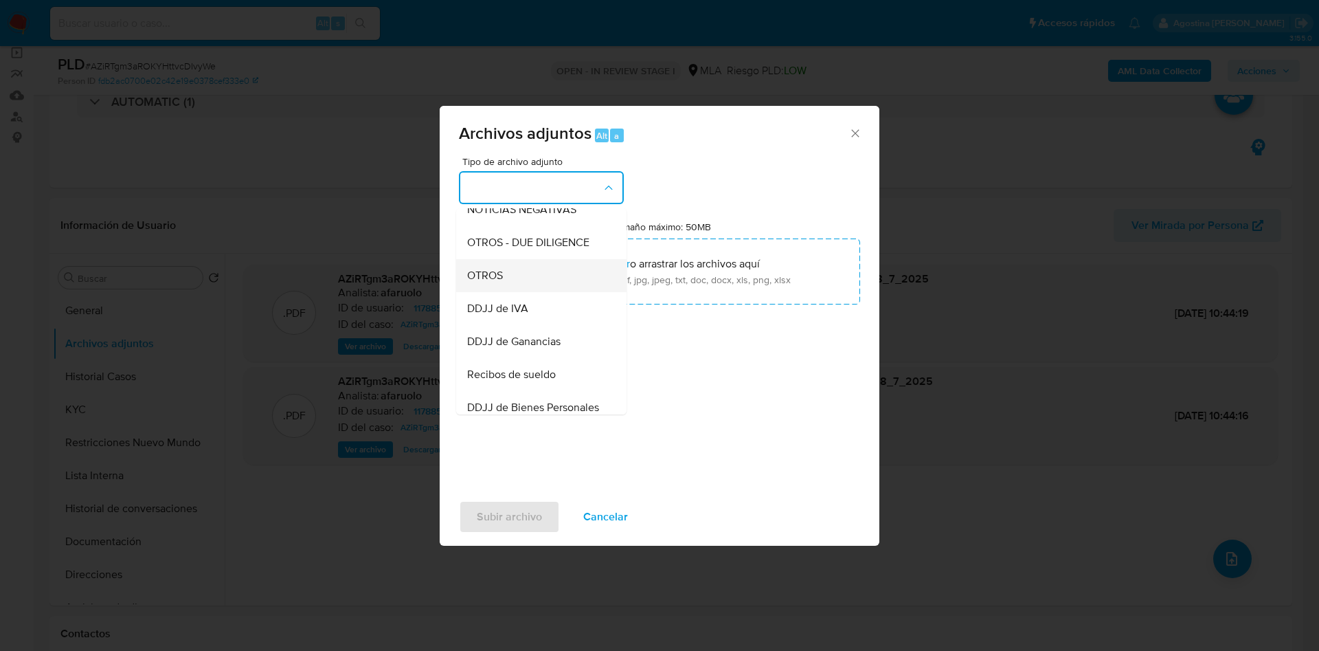
click at [510, 289] on div "OTROS" at bounding box center [537, 275] width 140 height 33
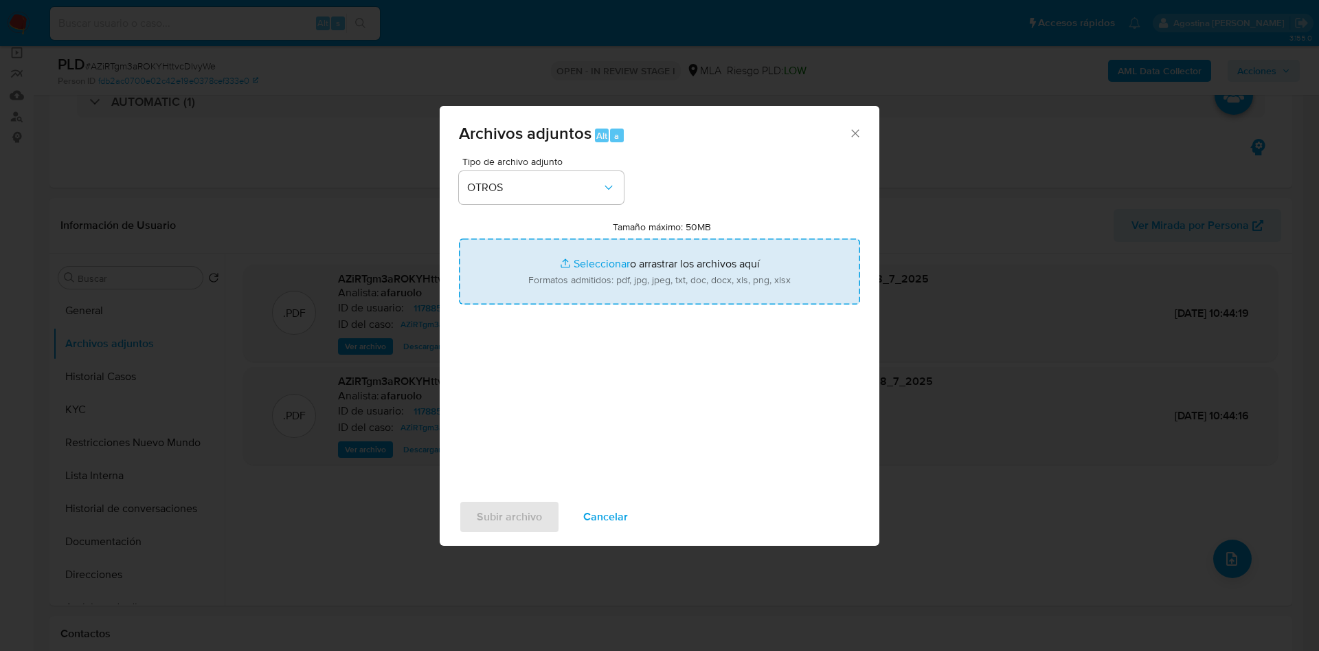
click at [653, 259] on input "Tamaño máximo: 50MB Seleccionar archivos" at bounding box center [659, 271] width 401 height 66
type input "C:\fakepath\Caselog AZiRTgm3aROKYHttvcDIvyWe_2025_07_18_09_41_18.docx"
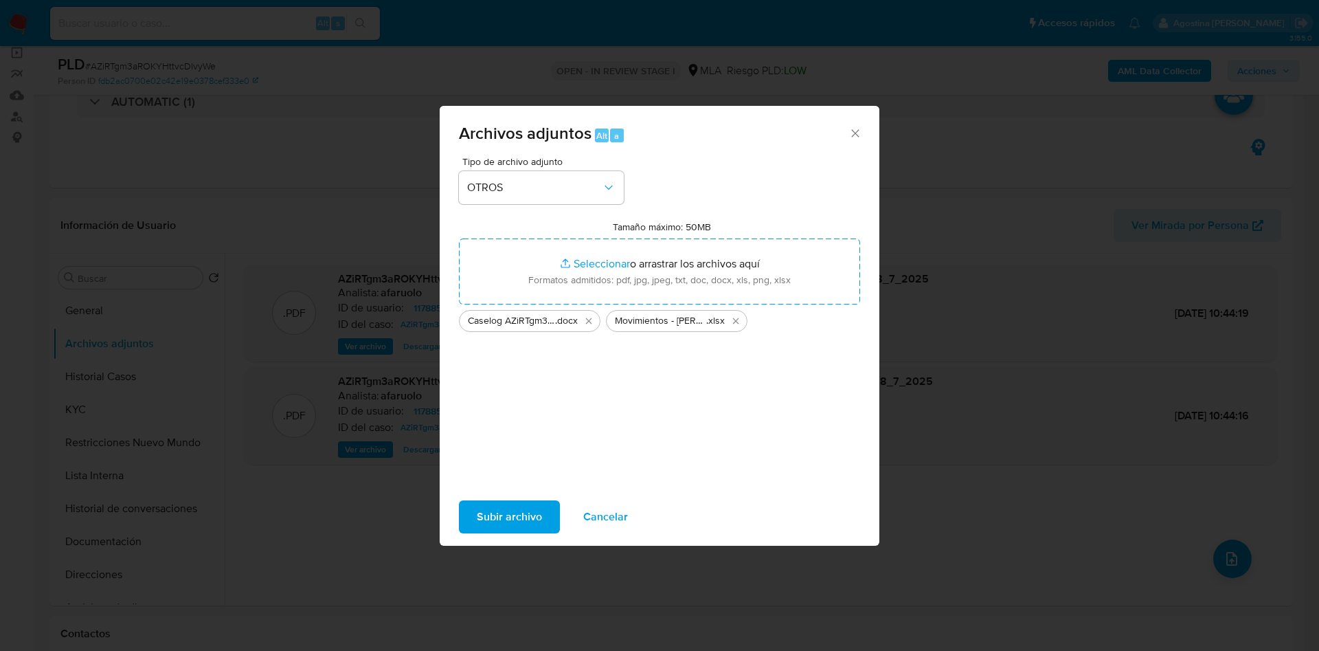
click at [509, 523] on span "Subir archivo" at bounding box center [509, 517] width 65 height 30
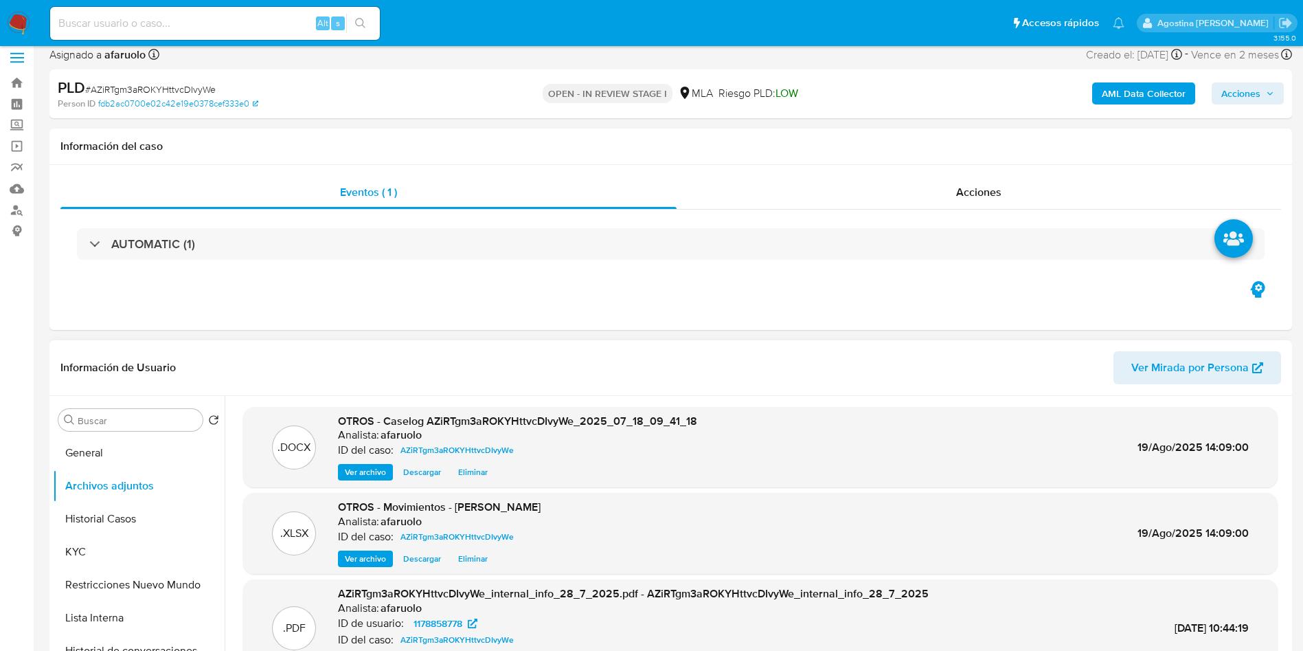
scroll to position [0, 0]
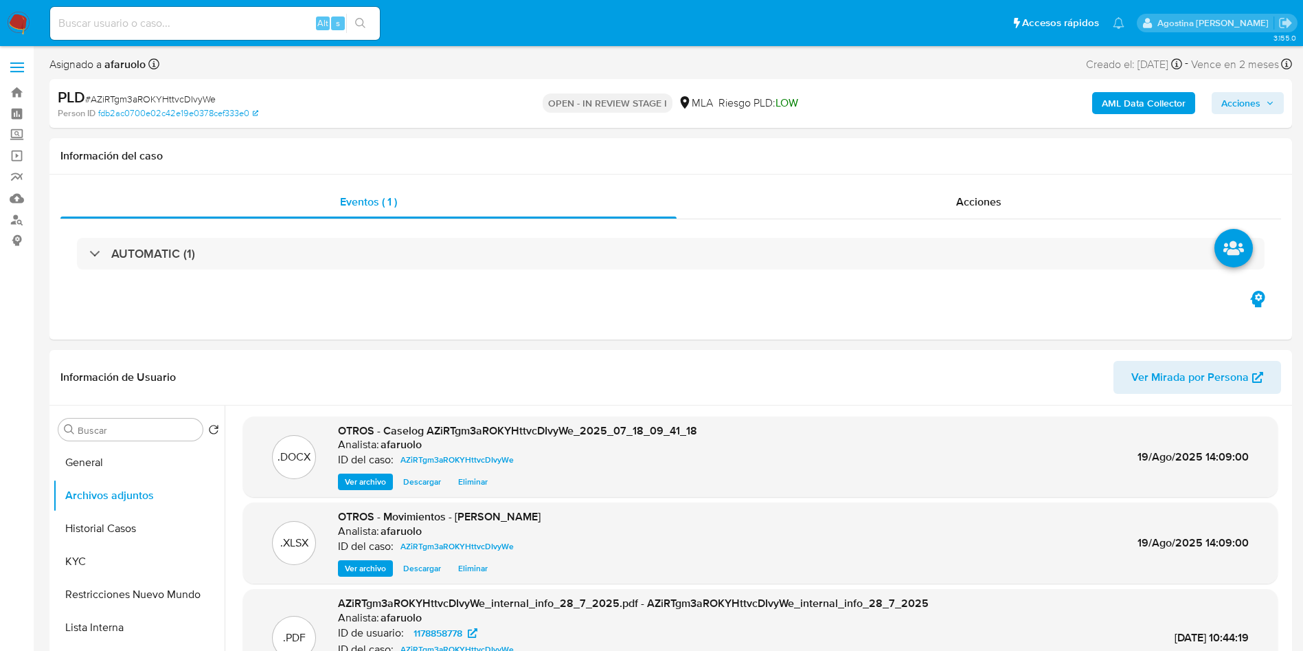
click at [1233, 100] on span "Acciones" at bounding box center [1240, 103] width 39 height 22
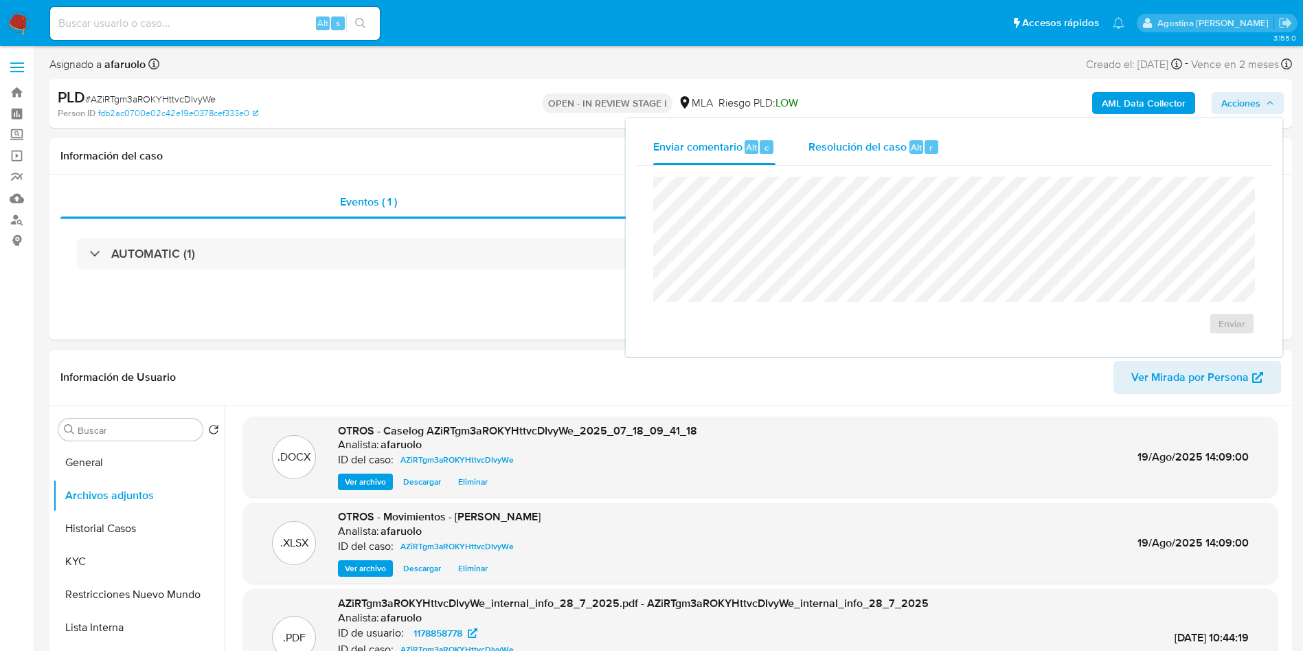
click at [857, 139] on span "Resolución del caso" at bounding box center [858, 147] width 98 height 16
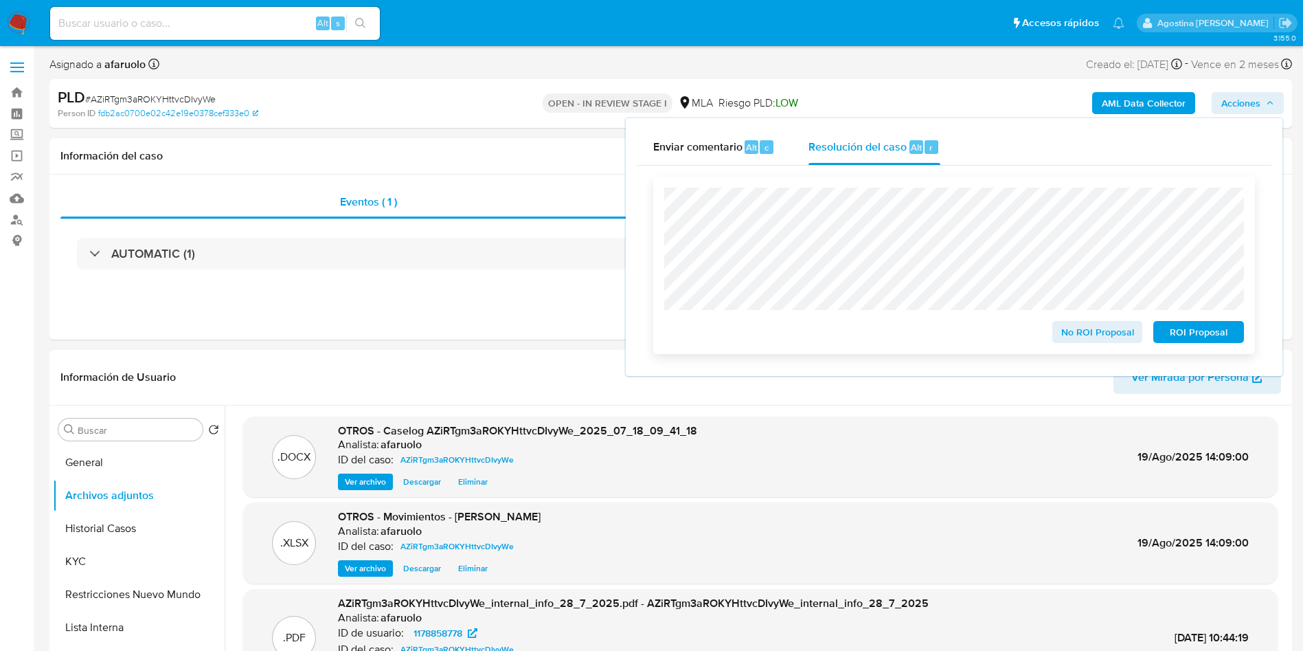
click at [1088, 334] on span "No ROI Proposal" at bounding box center [1097, 331] width 71 height 19
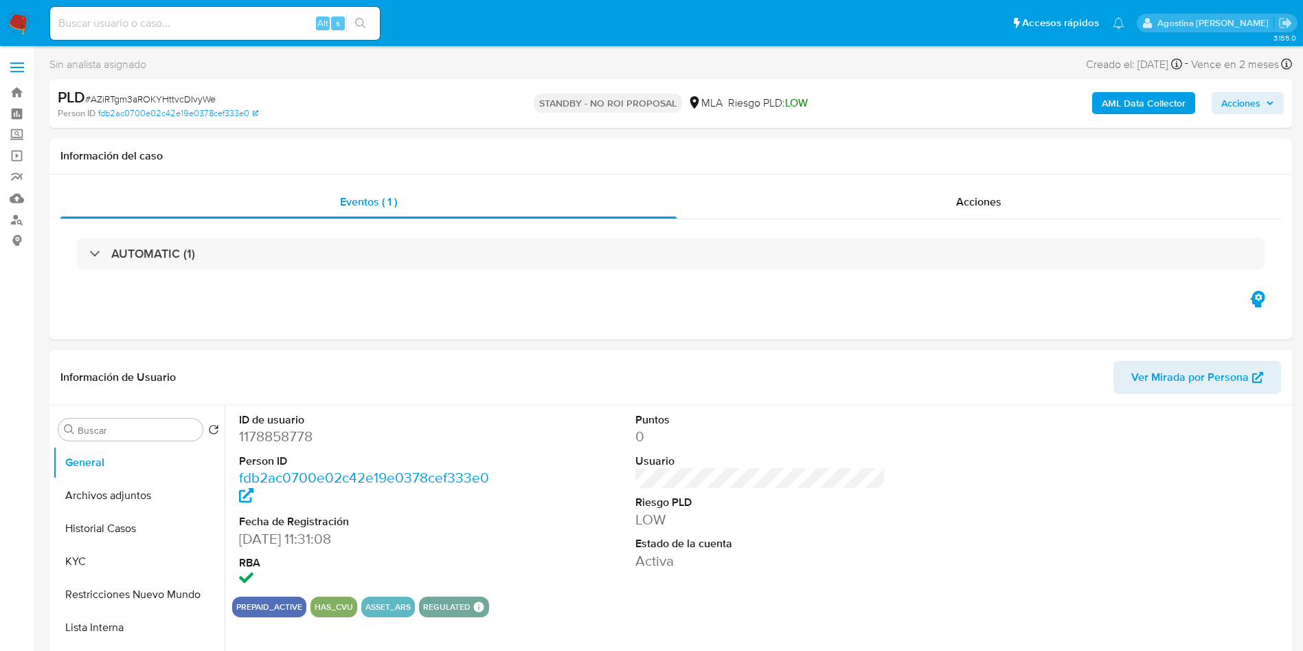
select select "10"
click at [1146, 508] on div at bounding box center [1157, 500] width 264 height 191
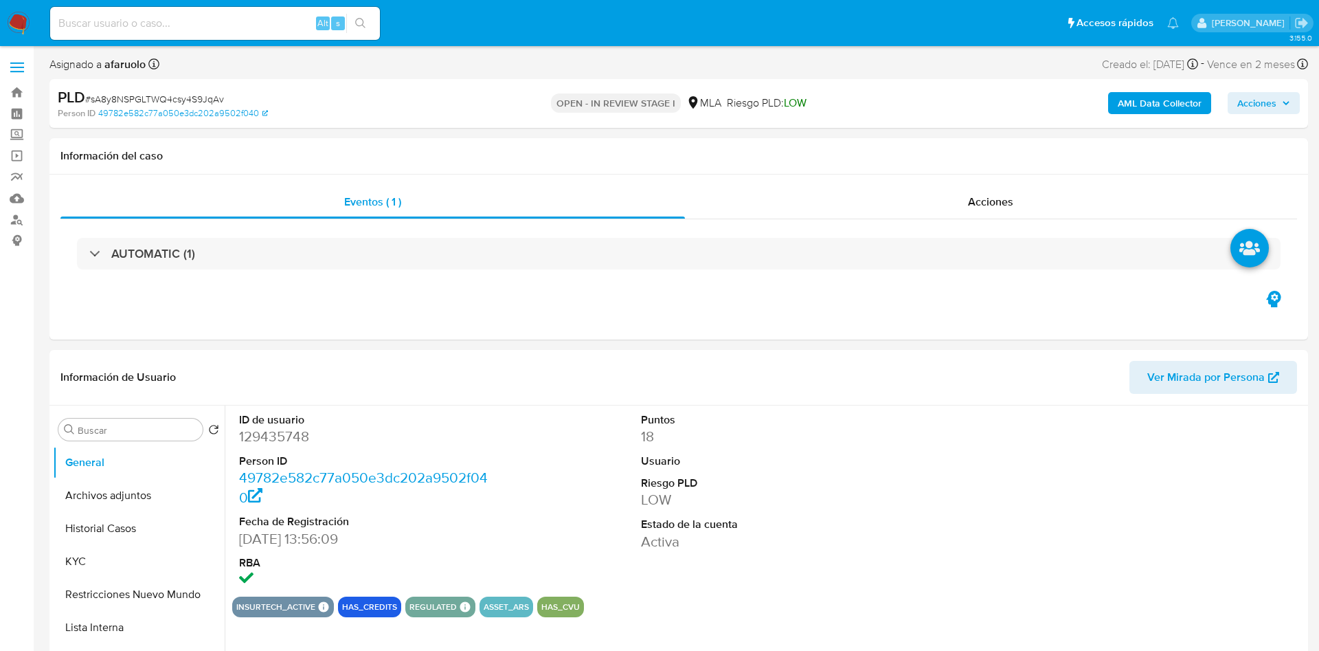
select select "10"
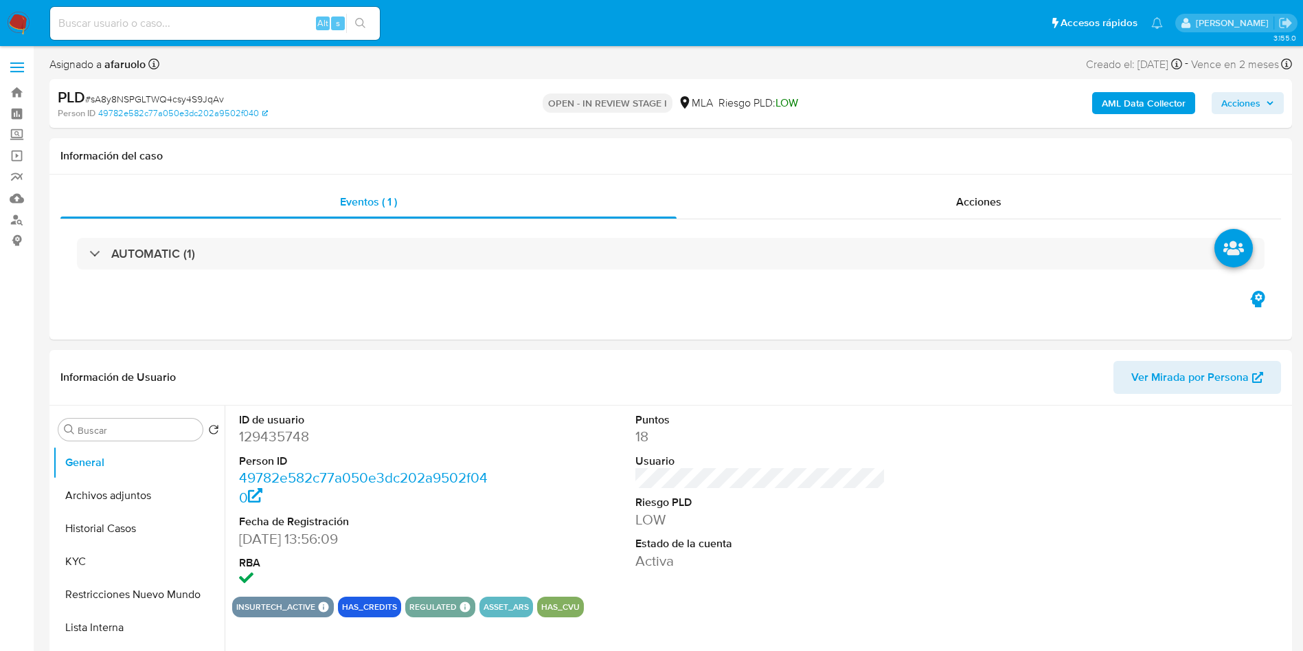
click at [1250, 95] on span "Acciones" at bounding box center [1240, 103] width 39 height 22
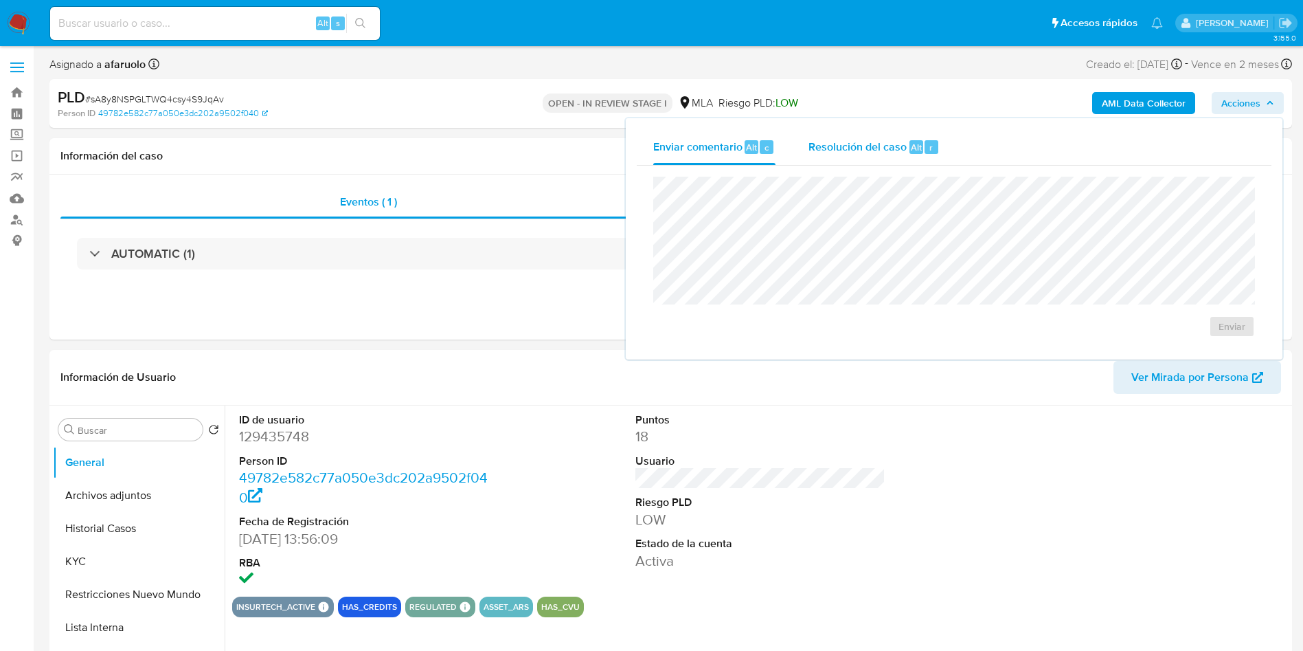
click at [859, 154] on span "Resolución del caso" at bounding box center [858, 147] width 98 height 16
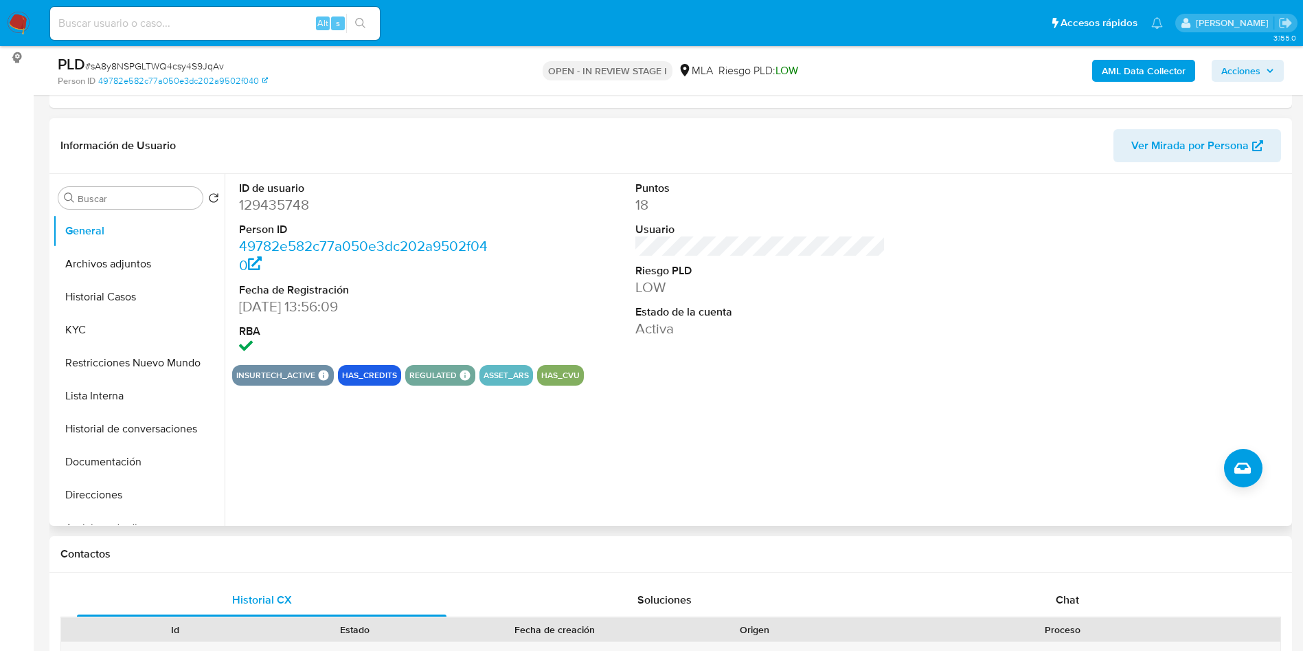
scroll to position [309, 0]
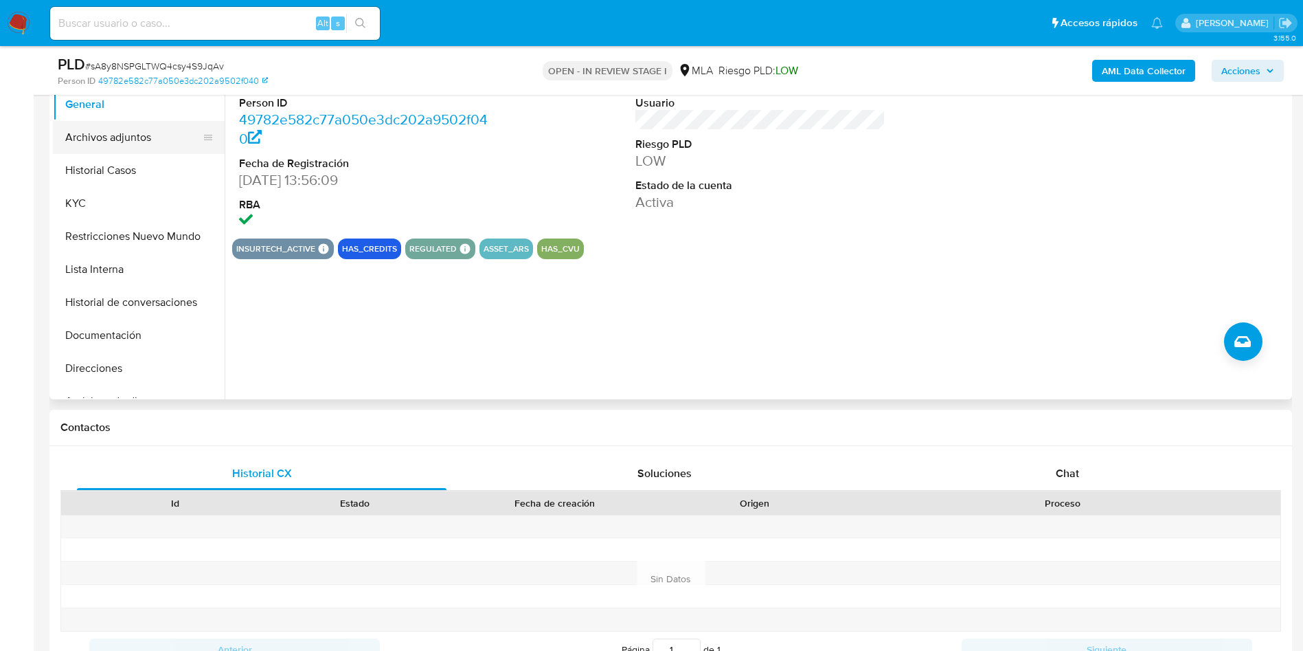
click at [142, 147] on button "Archivos adjuntos" at bounding box center [133, 137] width 161 height 33
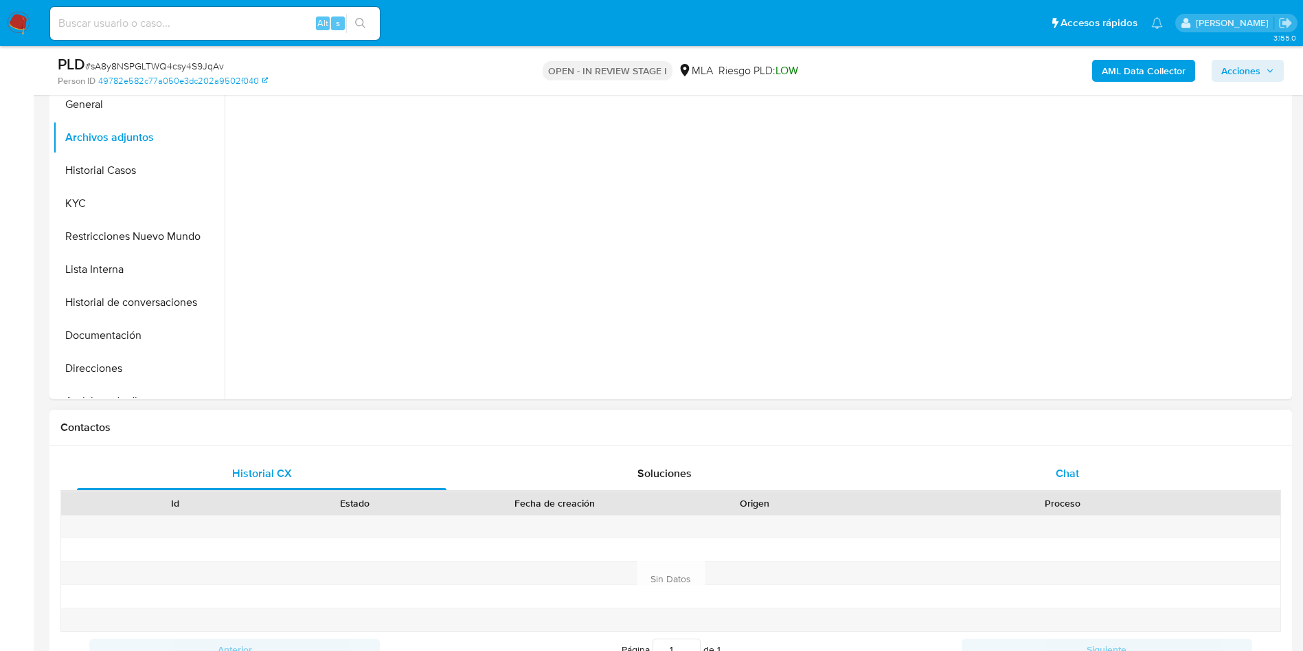
click at [1087, 471] on div "Chat" at bounding box center [1068, 473] width 370 height 33
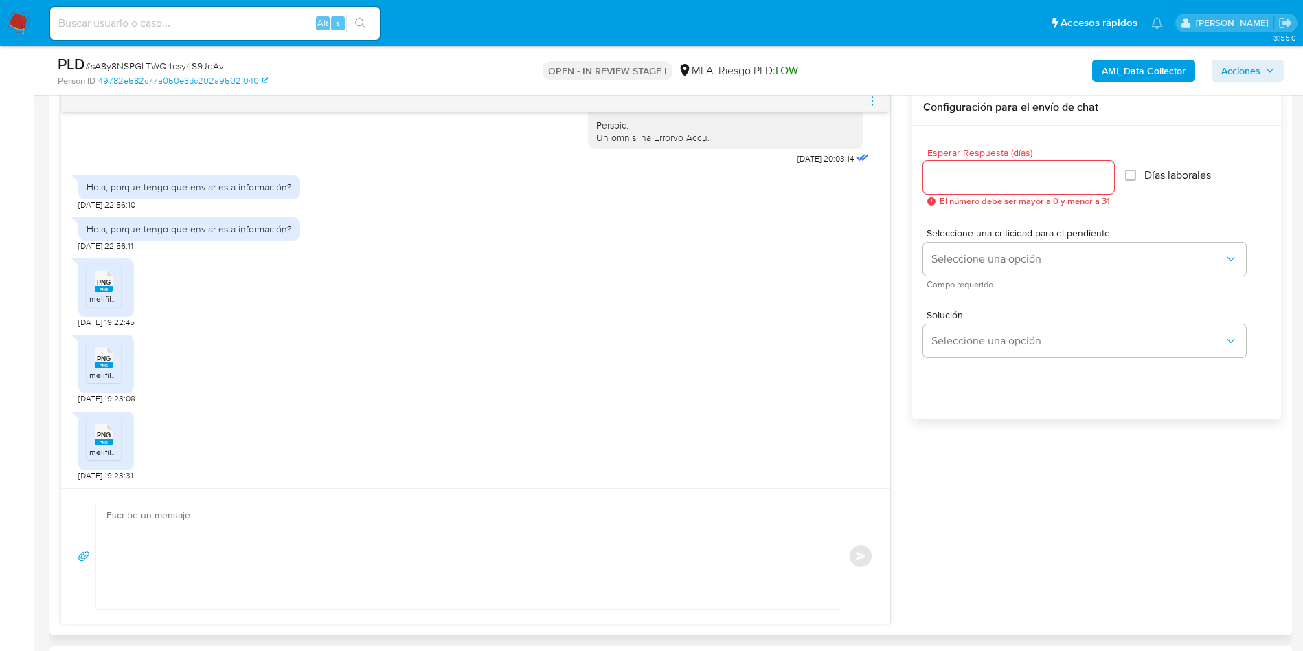
scroll to position [727, 0]
click at [968, 179] on input "Esperar Respuesta (días)" at bounding box center [1018, 177] width 191 height 18
type input "0"
click at [414, 523] on textarea at bounding box center [464, 556] width 717 height 106
click at [357, 528] on textarea at bounding box center [464, 556] width 717 height 106
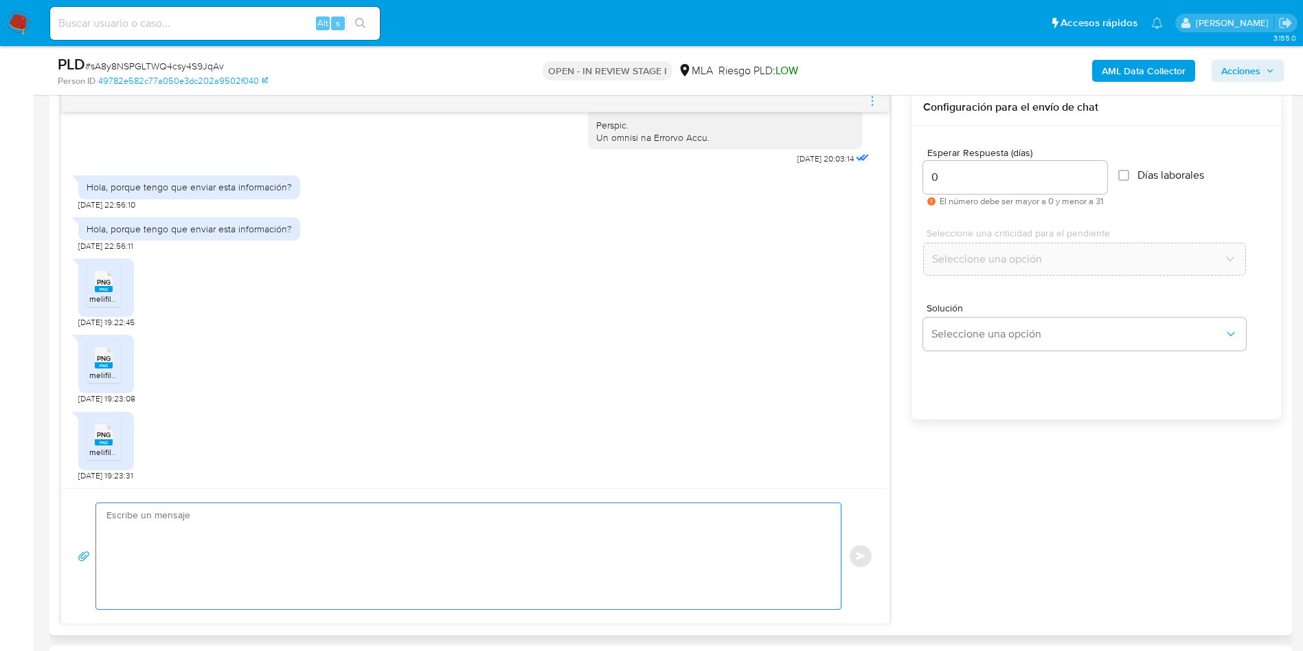
paste textarea "Hola, ¡Muchas gracias por tu respuesta! Confirmamos la recepción de la document…"
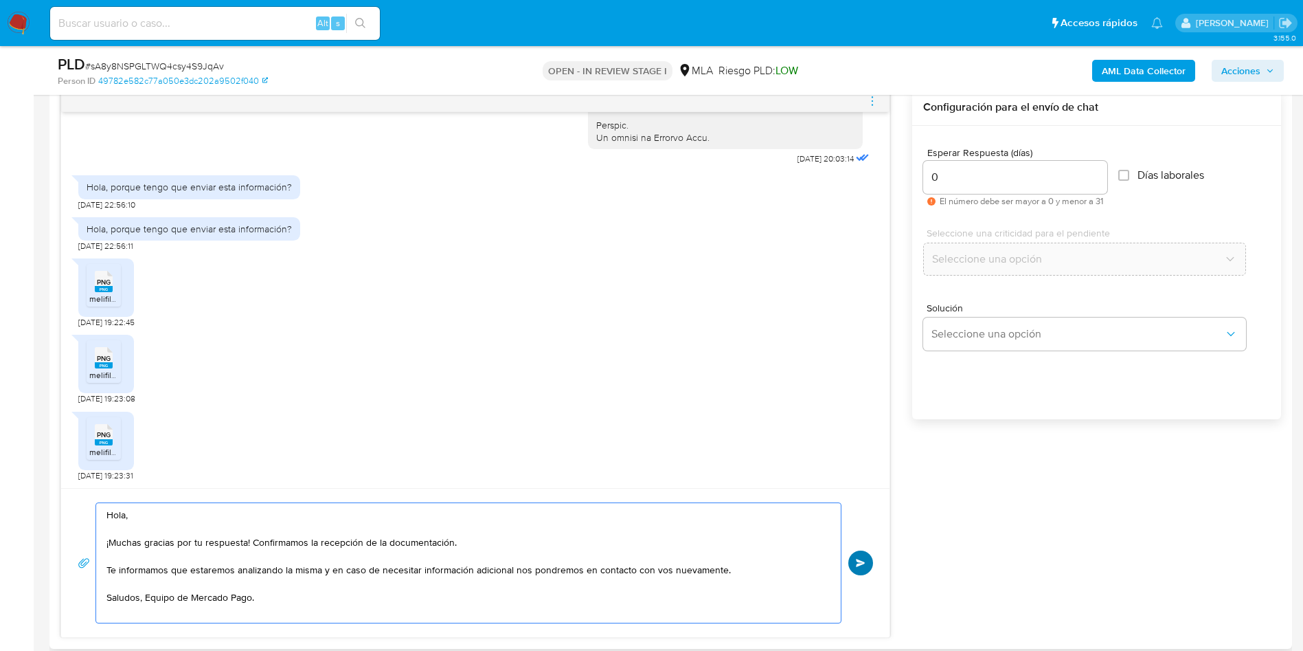
type textarea "Hola, ¡Muchas gracias por tu respuesta! Confirmamos la recepción de la document…"
click at [868, 567] on button "Enviar" at bounding box center [860, 562] width 25 height 25
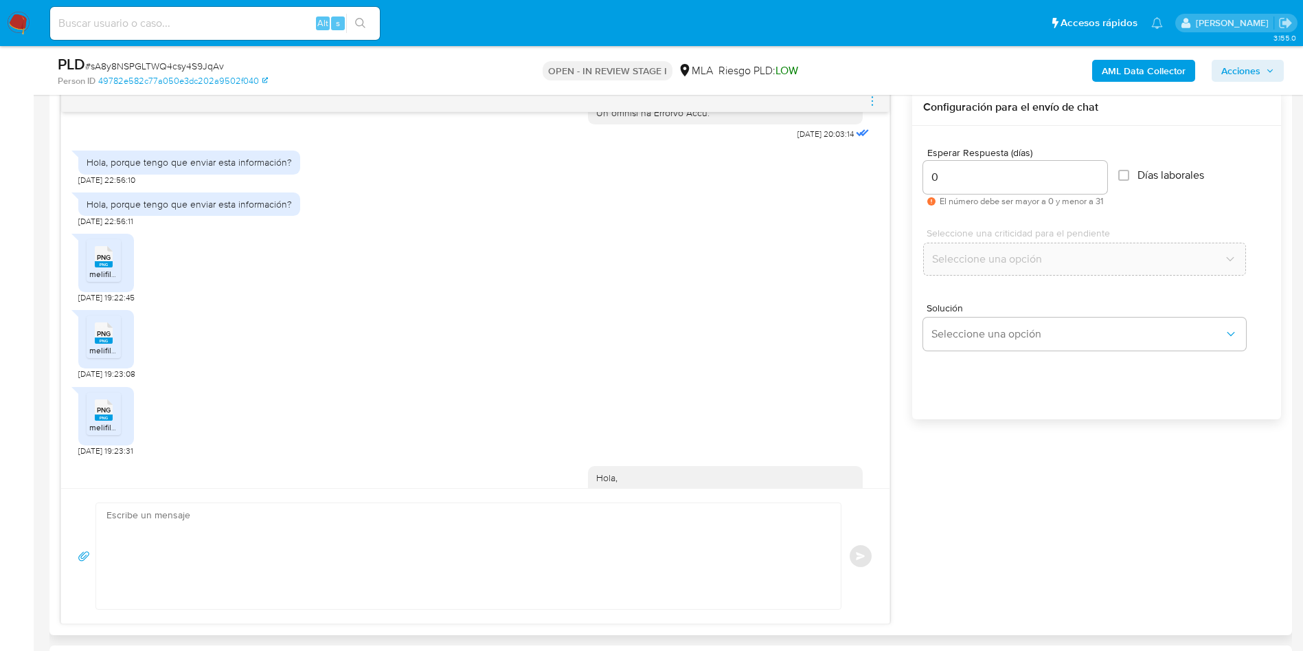
scroll to position [892, 0]
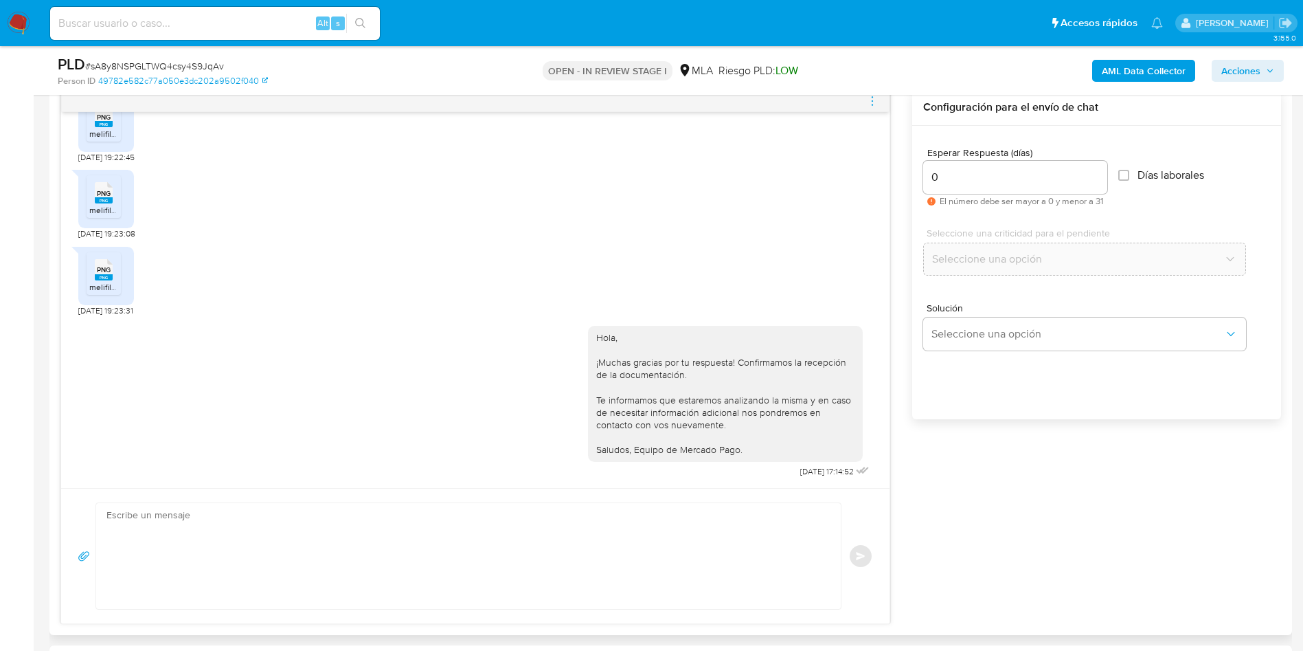
click at [871, 100] on icon "menu-action" at bounding box center [872, 101] width 12 height 12
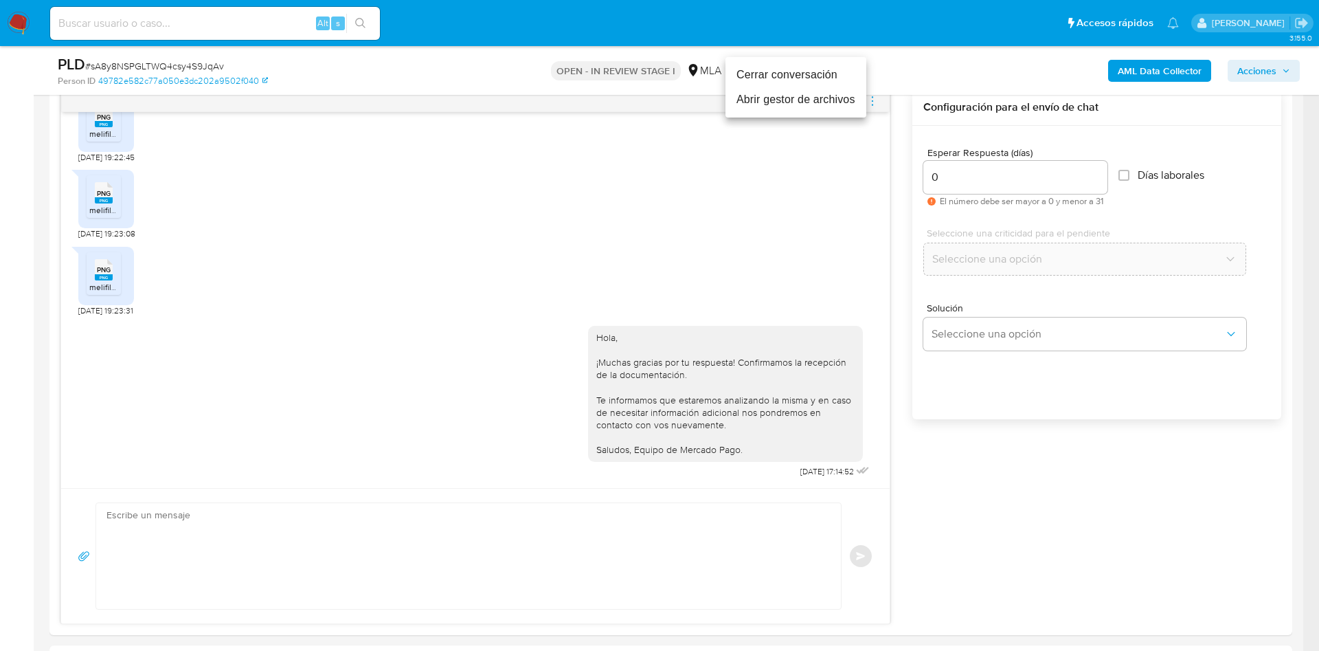
click at [815, 82] on li "Cerrar conversación" at bounding box center [795, 75] width 141 height 25
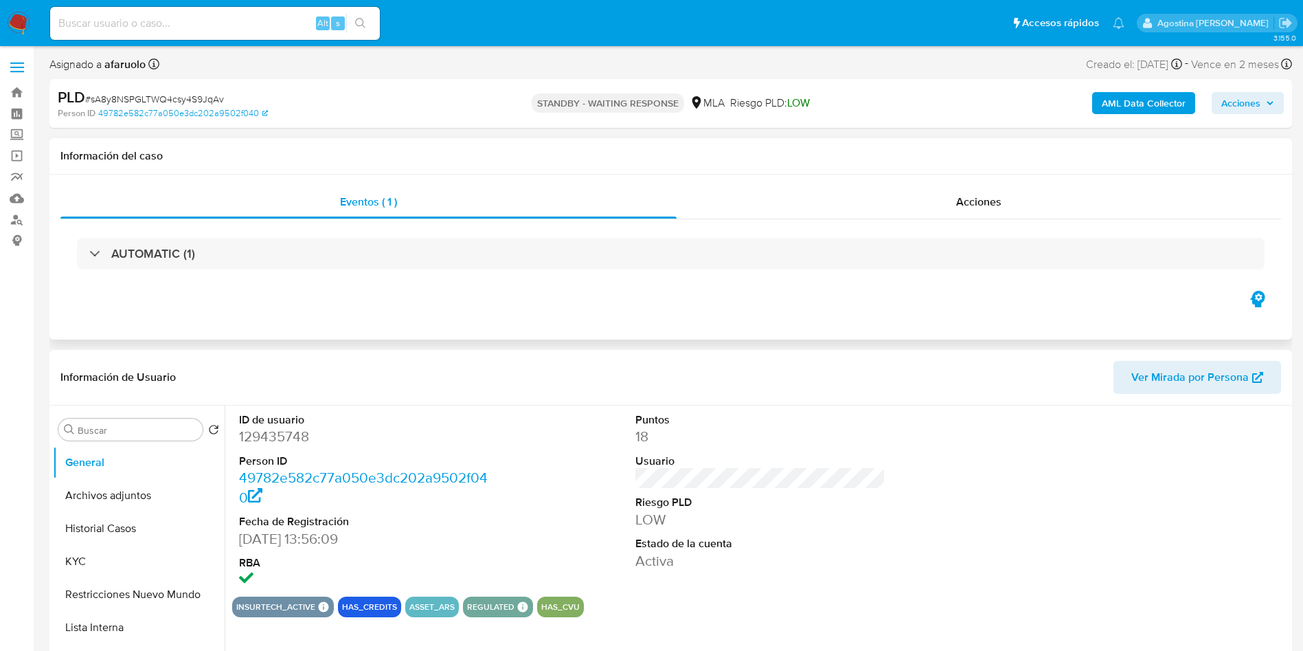
select select "10"
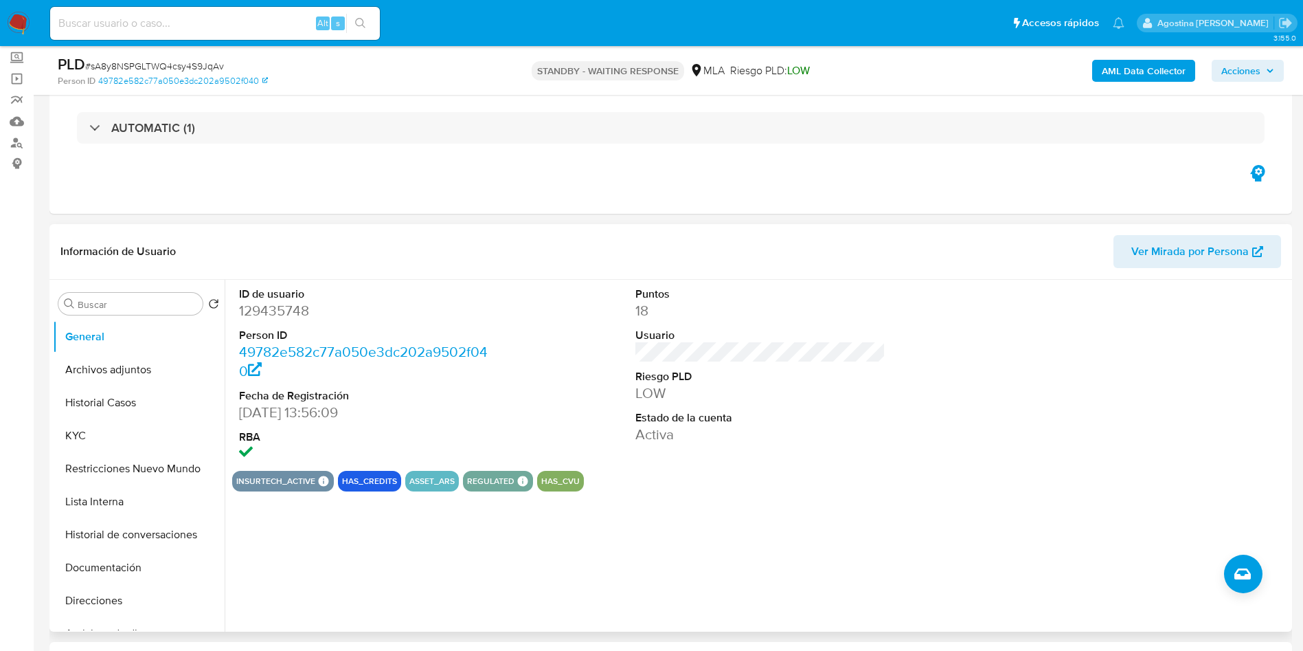
scroll to position [206, 0]
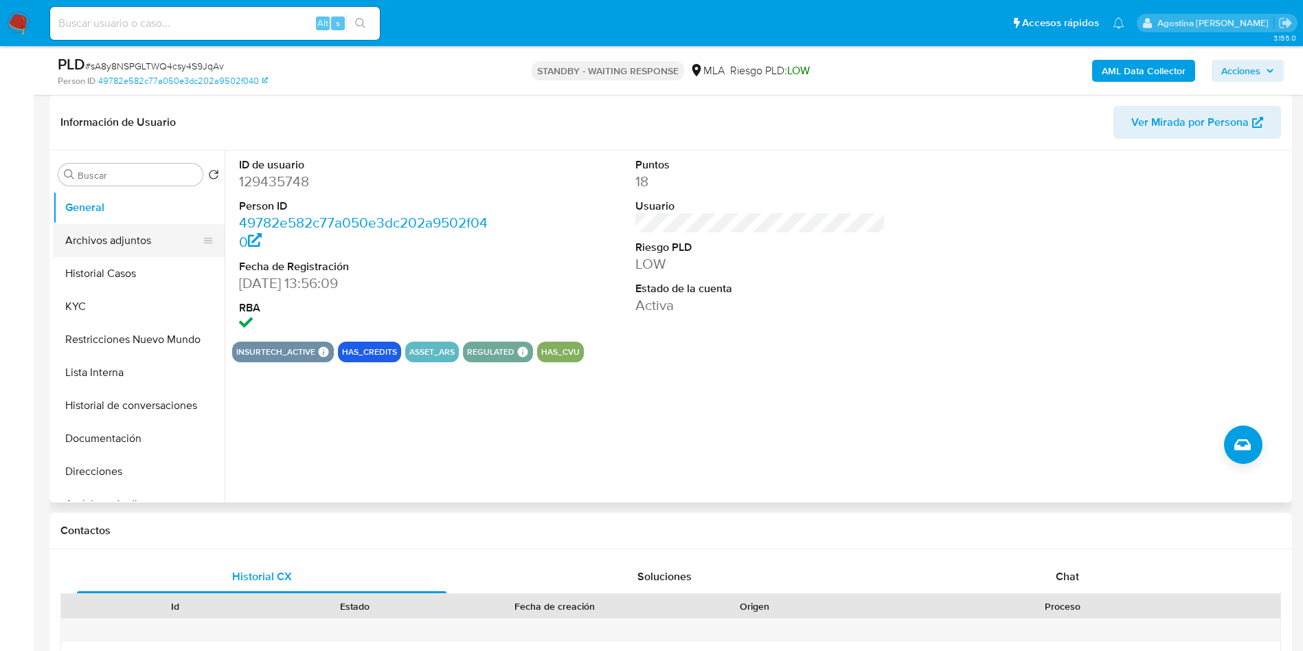
click at [124, 252] on button "Archivos adjuntos" at bounding box center [133, 240] width 161 height 33
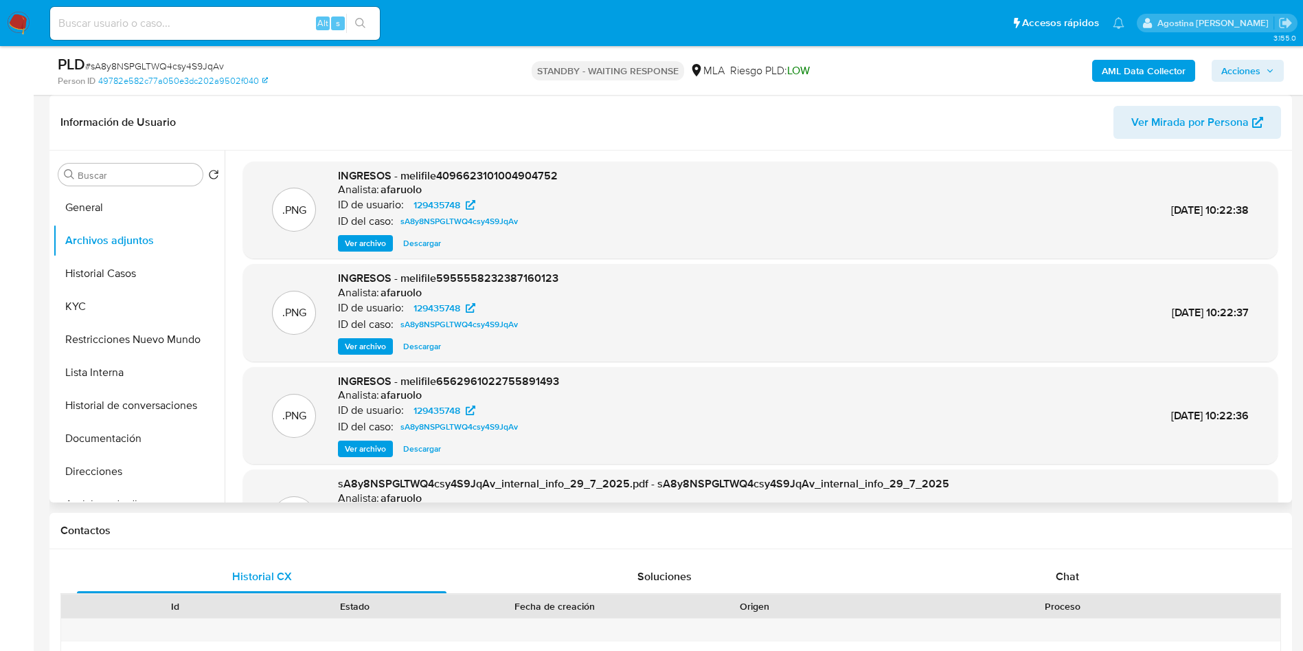
click at [1197, 499] on div ".PDF sA8y8NSPGLTWQ4csy4S9JqAv_internal_info_29_7_2025.pdf - sA8y8NSPGLTWQ4csy4S…" at bounding box center [760, 518] width 1021 height 84
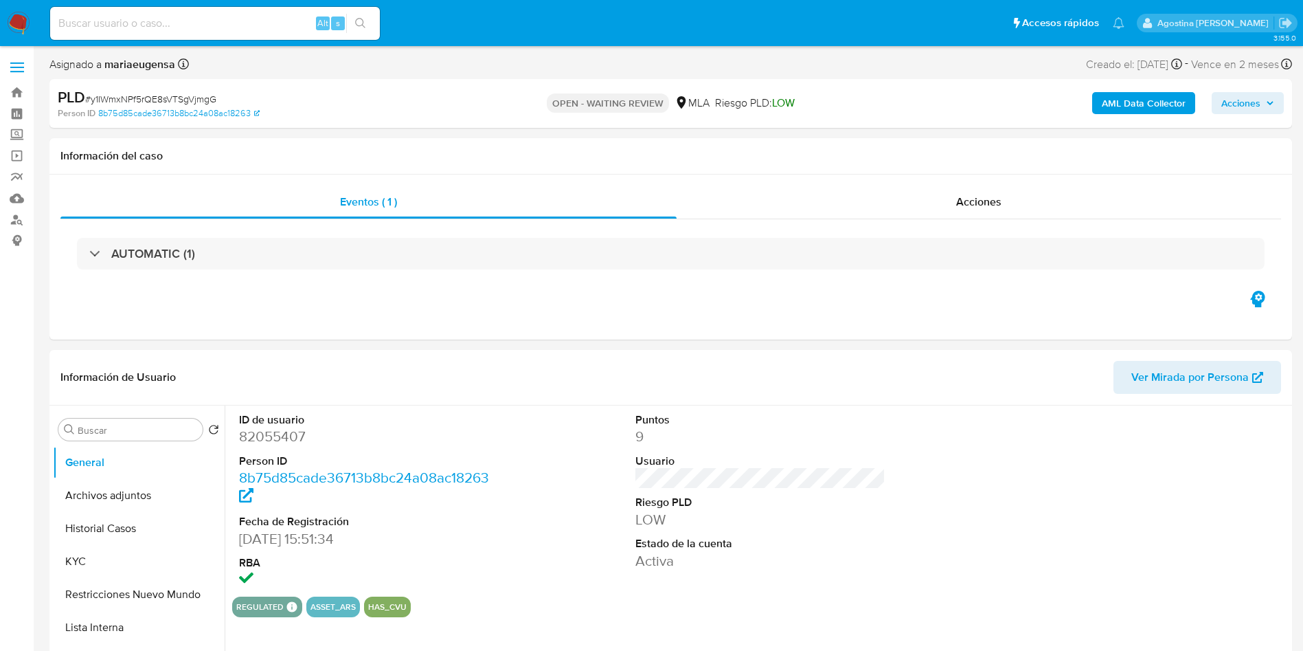
select select "10"
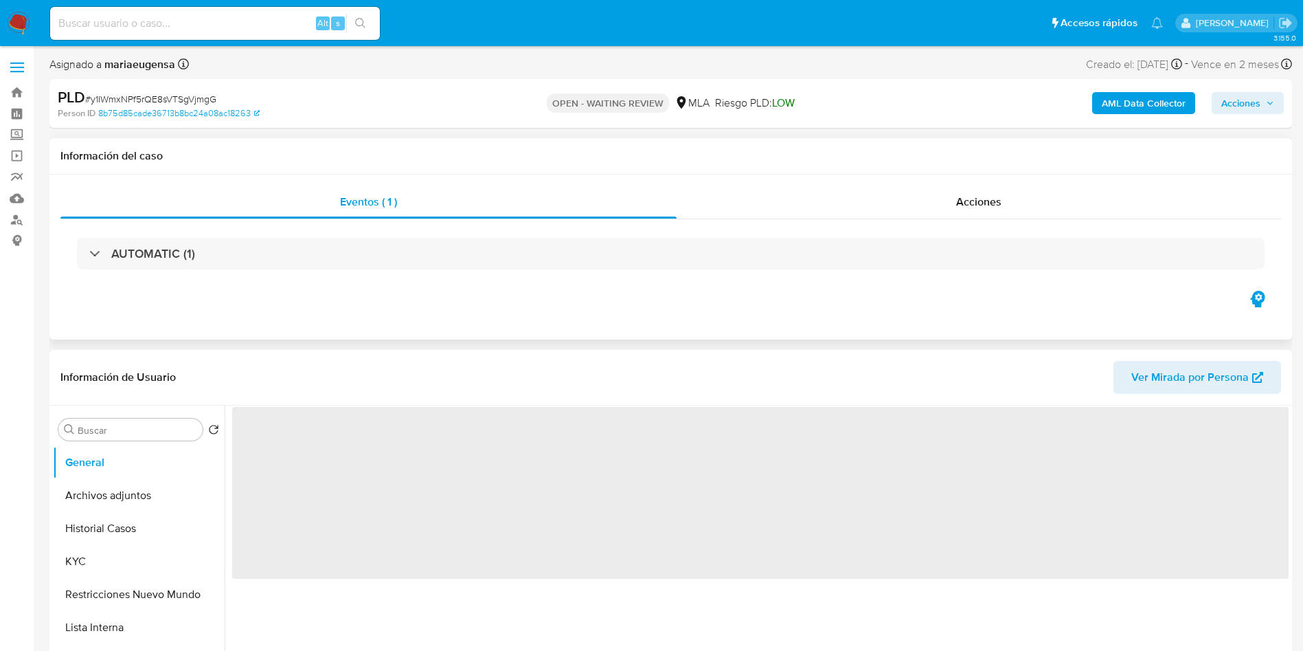
scroll to position [103, 0]
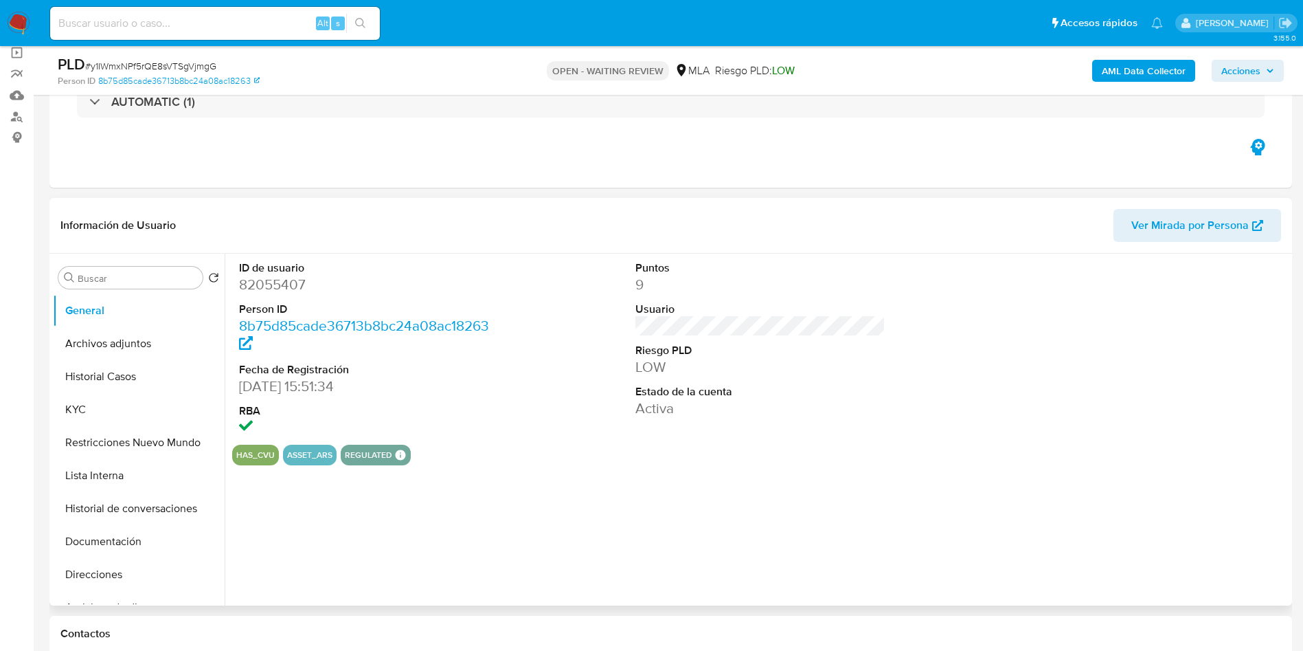
select select "10"
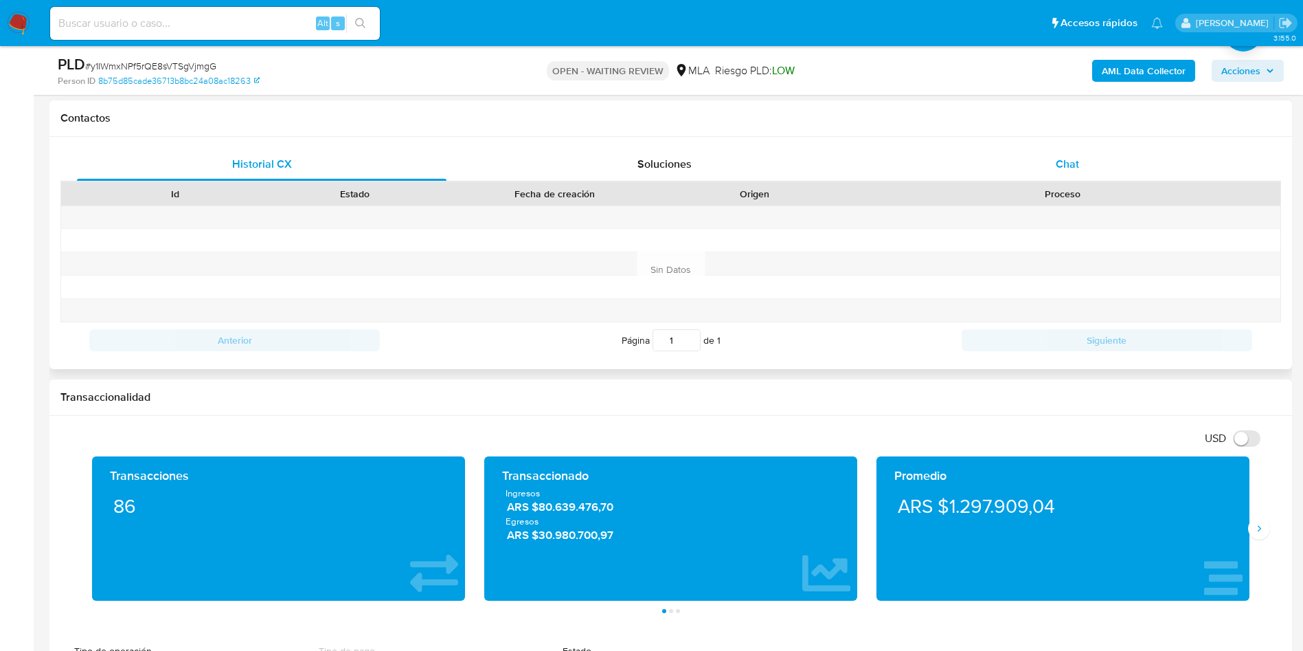
click at [919, 155] on div "Chat" at bounding box center [1068, 164] width 370 height 33
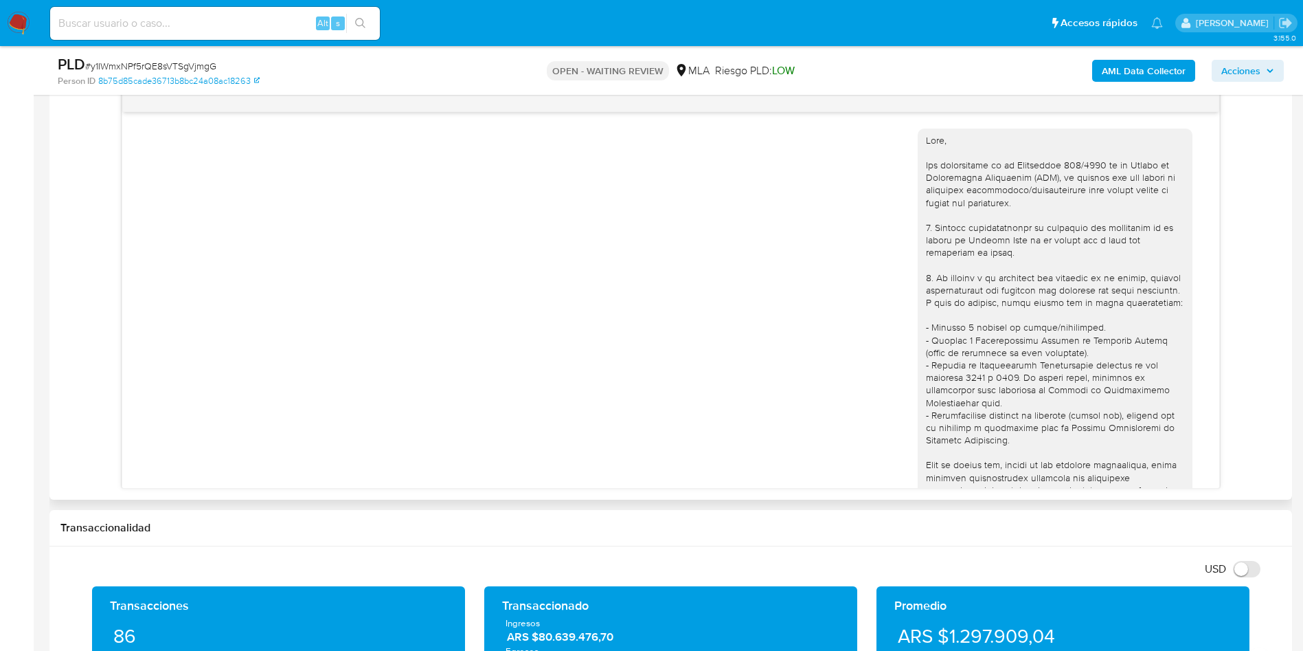
scroll to position [519, 0]
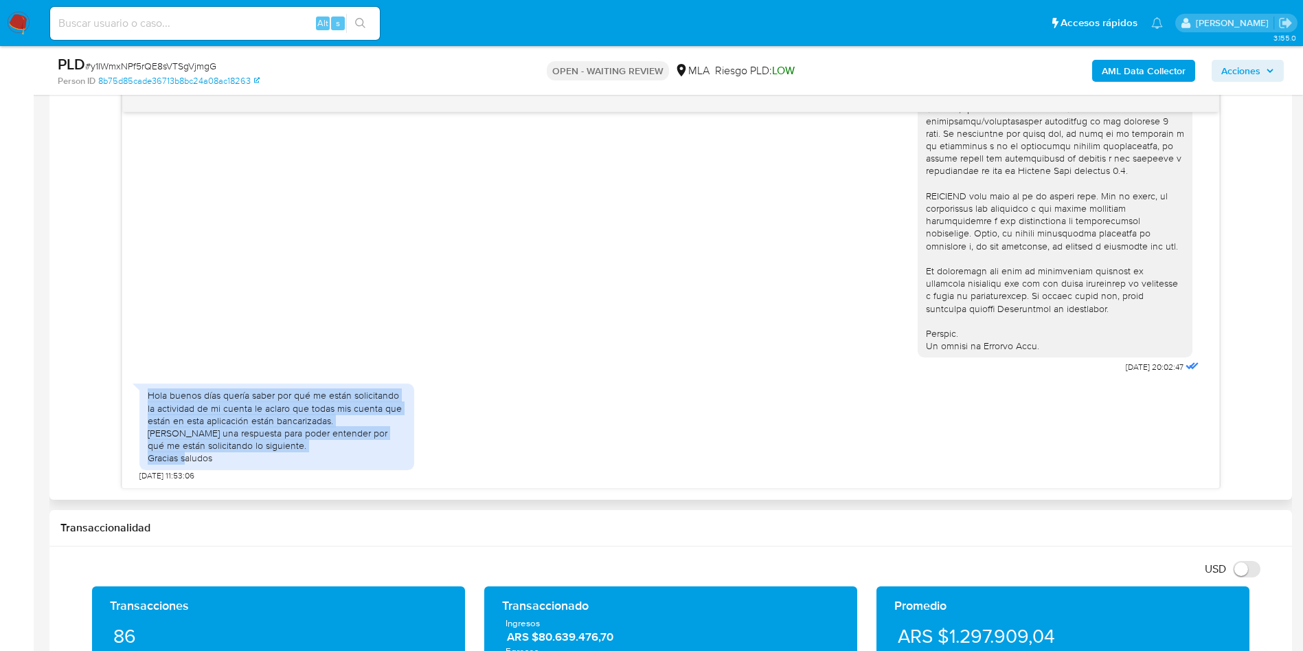
drag, startPoint x: 248, startPoint y: 463, endPoint x: 149, endPoint y: 400, distance: 117.4
click at [149, 400] on div "Hola buenos días quería saber por qué me están solicitando la actividad de mi c…" at bounding box center [277, 426] width 258 height 75
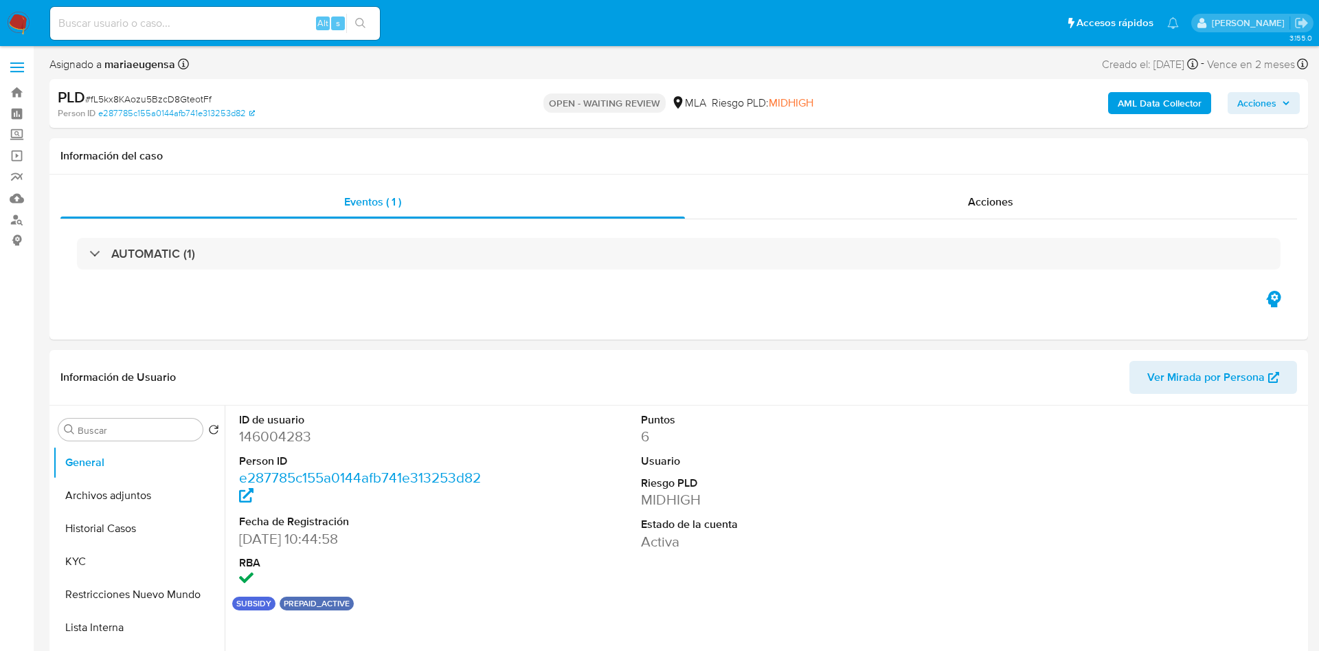
select select "10"
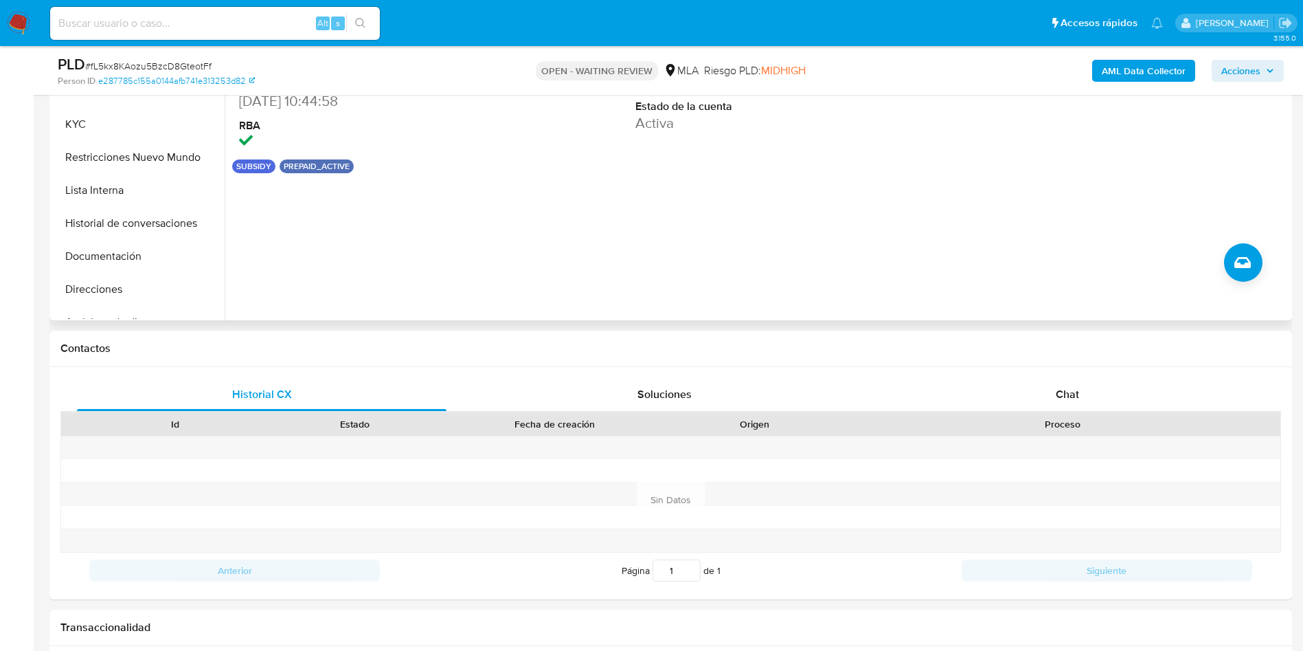
scroll to position [515, 0]
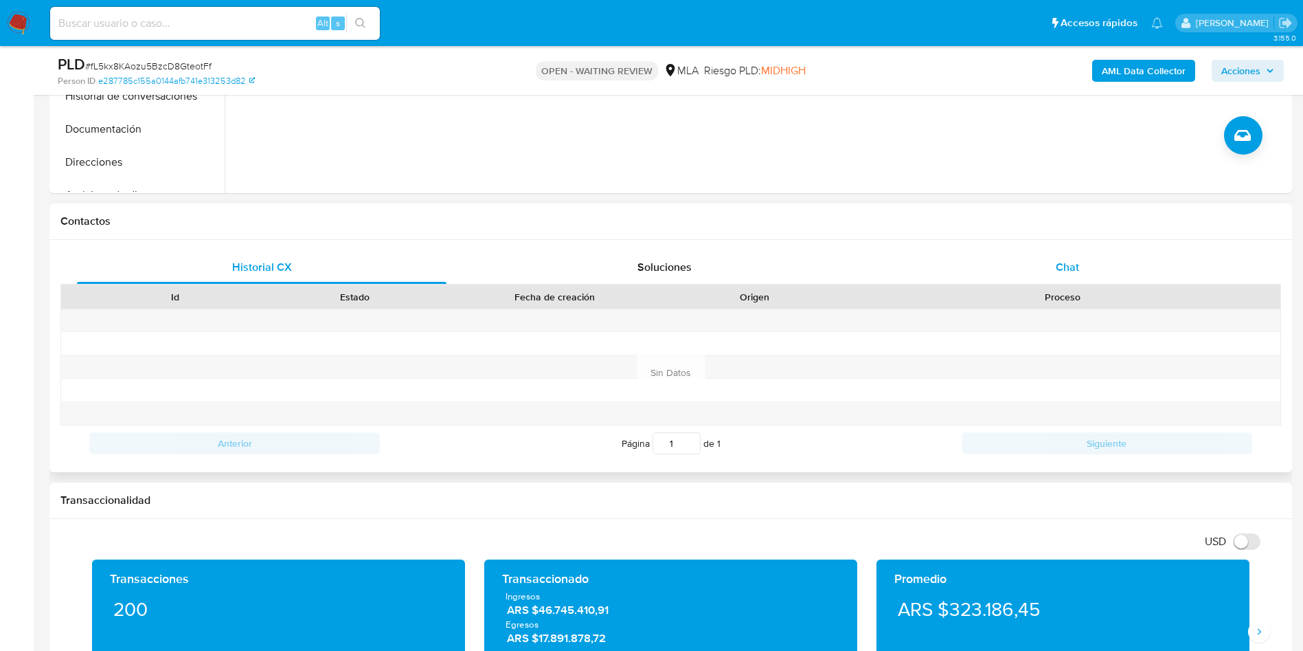
click at [1090, 251] on div "Chat" at bounding box center [1068, 267] width 370 height 33
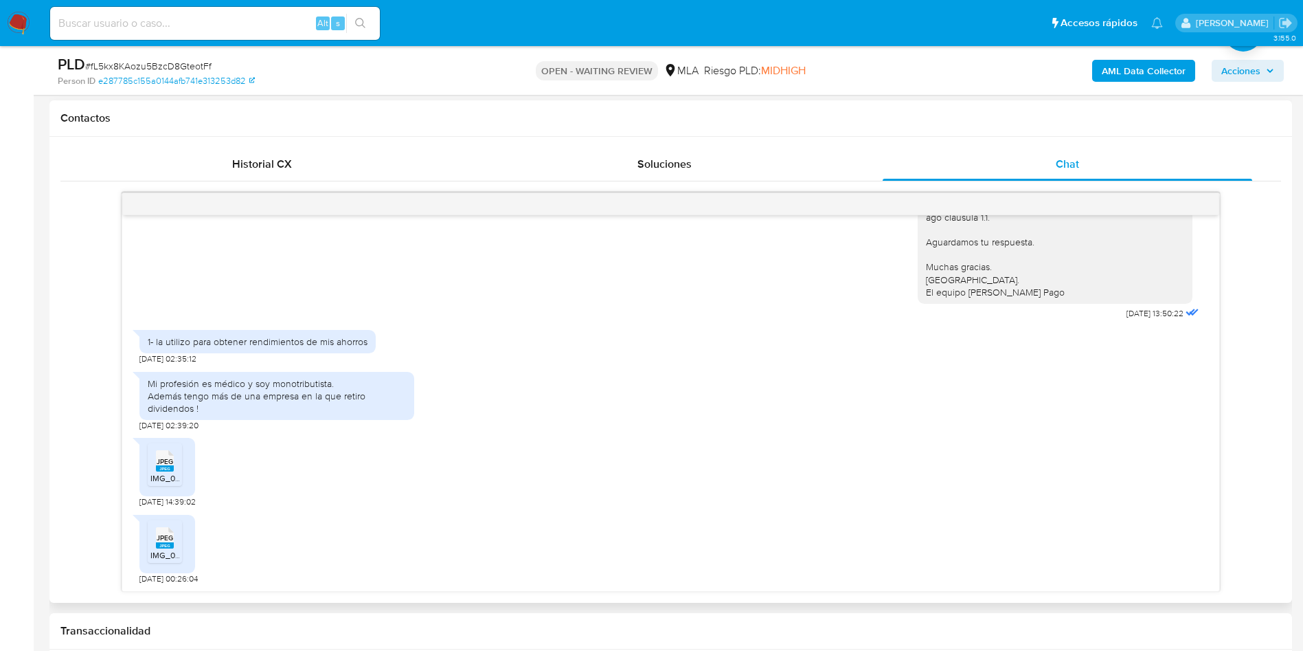
scroll to position [721, 0]
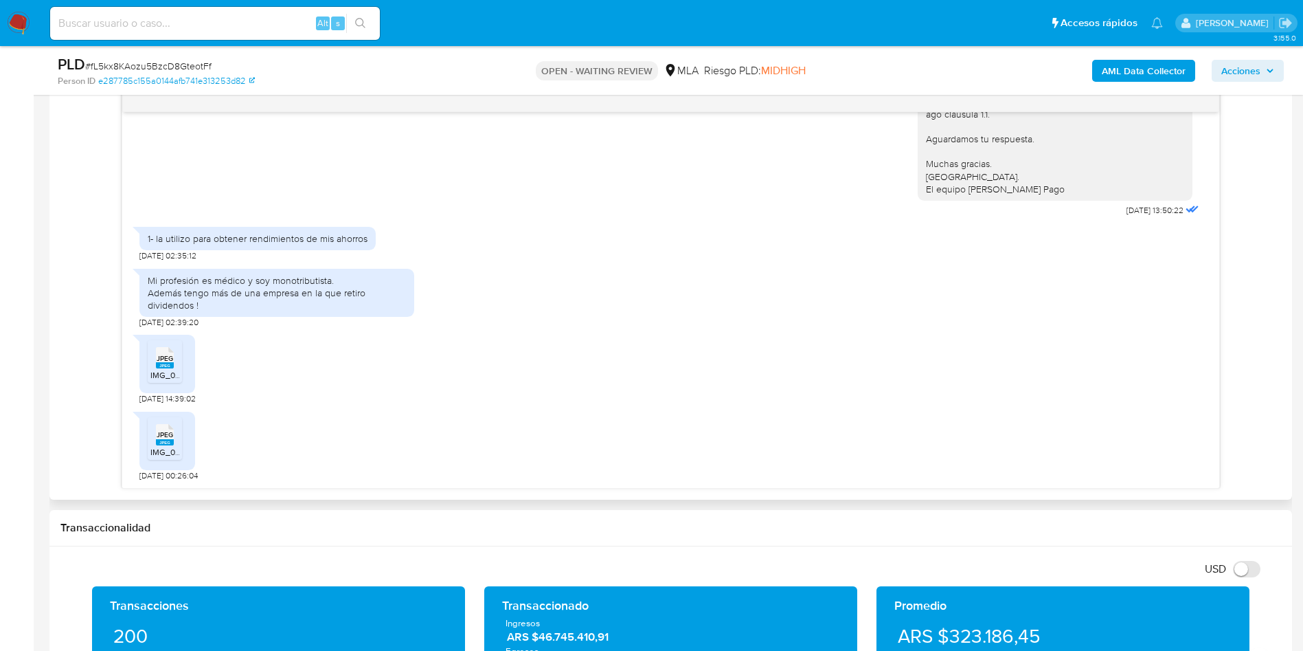
click at [164, 366] on rect at bounding box center [165, 365] width 18 height 6
click at [172, 444] on rect at bounding box center [165, 442] width 18 height 6
click at [30, 280] on aside "Bandeja Tablero Screening Búsqueda en Listas Watchlist Herramientas Operaciones…" at bounding box center [17, 569] width 34 height 2581
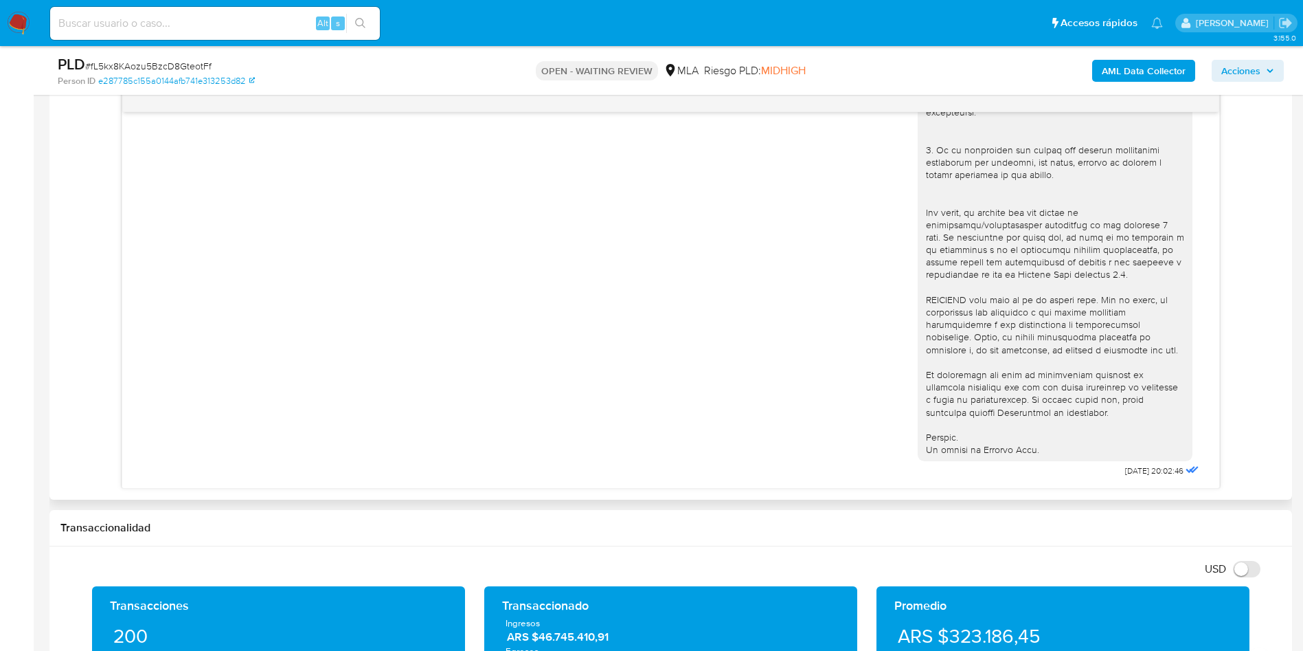
scroll to position [347, 0]
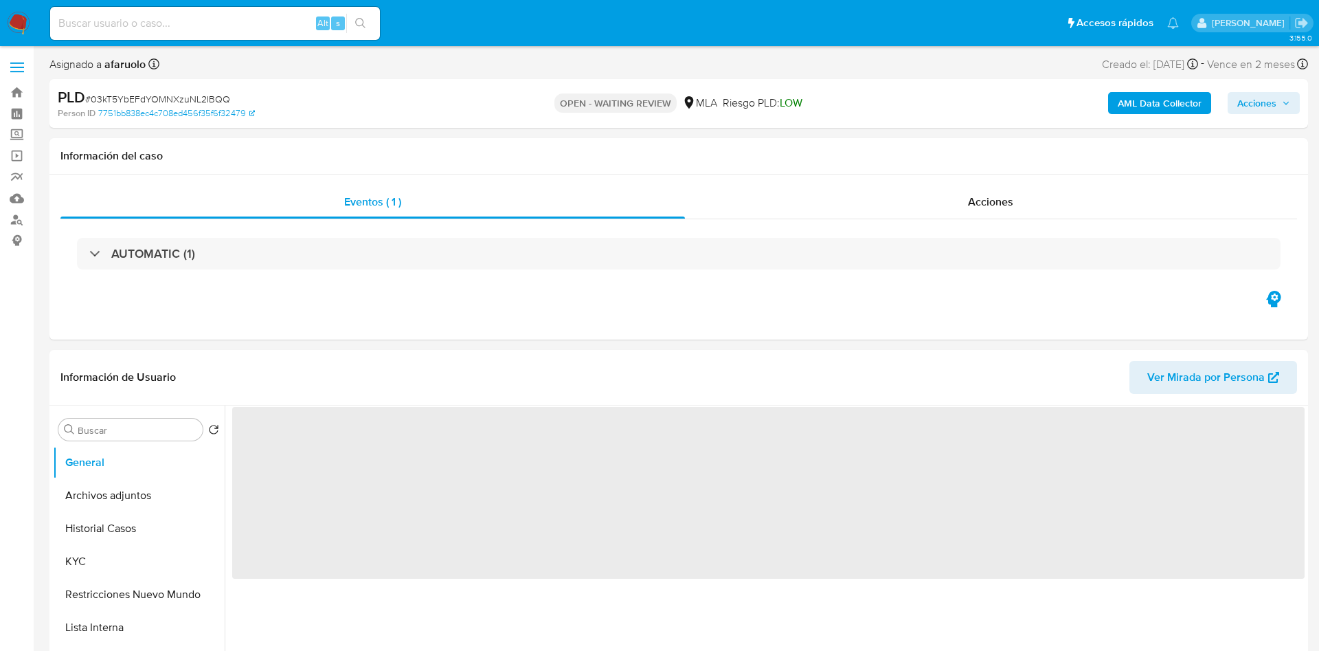
select select "10"
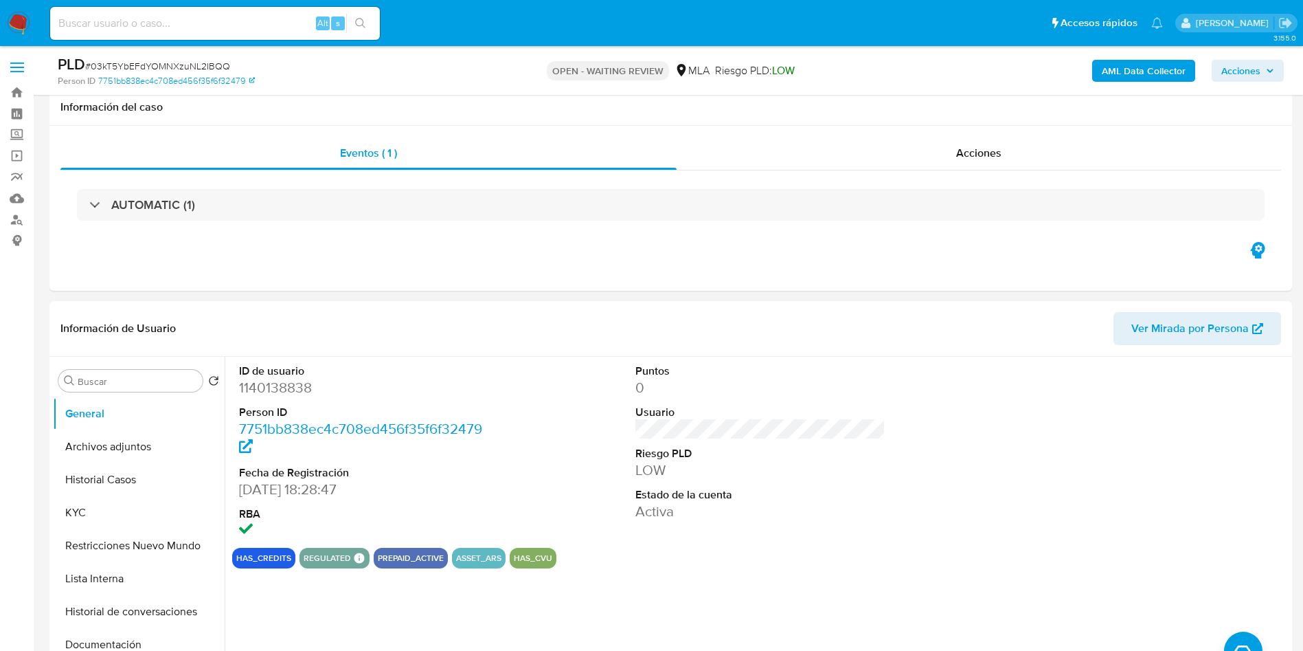
scroll to position [515, 0]
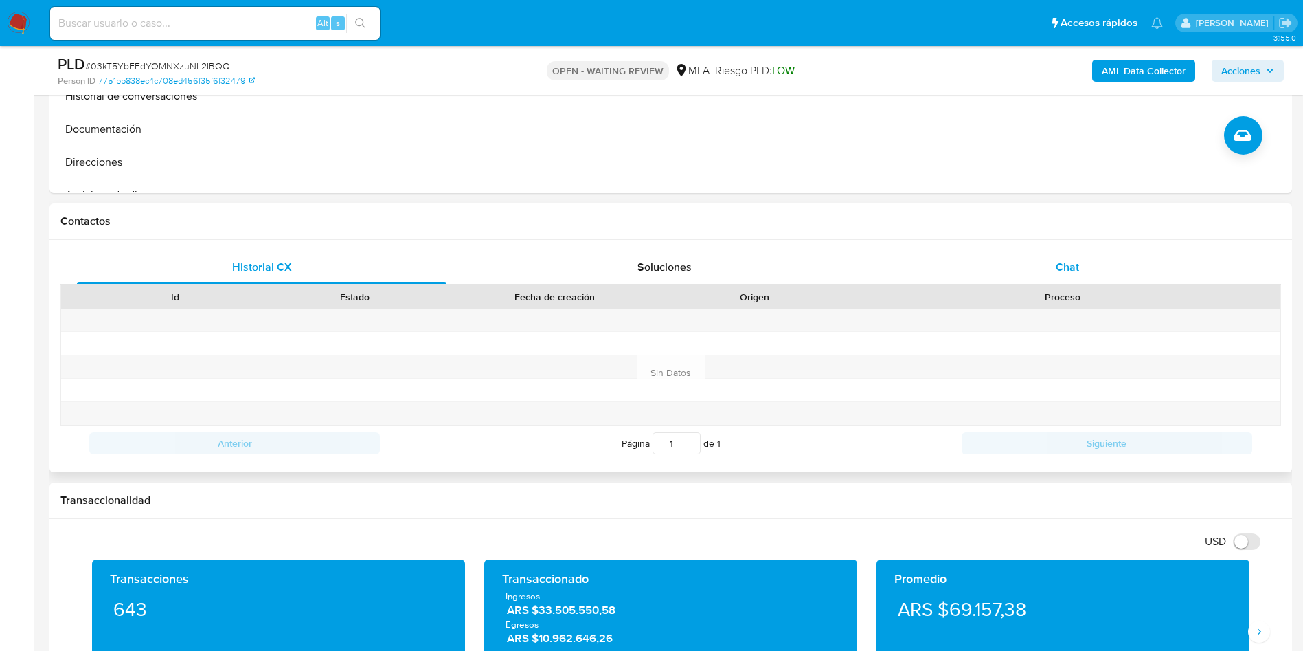
drag, startPoint x: 1000, startPoint y: 276, endPoint x: 1006, endPoint y: 269, distance: 8.8
click at [1002, 275] on div "Chat" at bounding box center [1068, 267] width 370 height 33
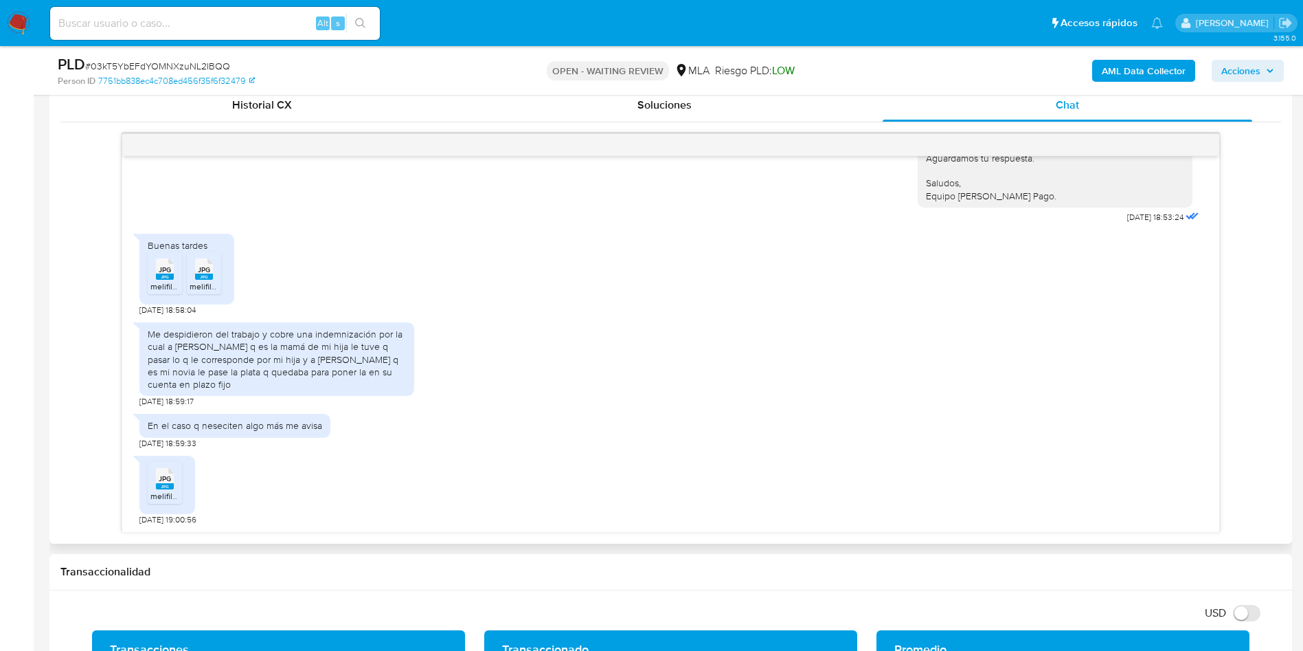
scroll to position [721, 0]
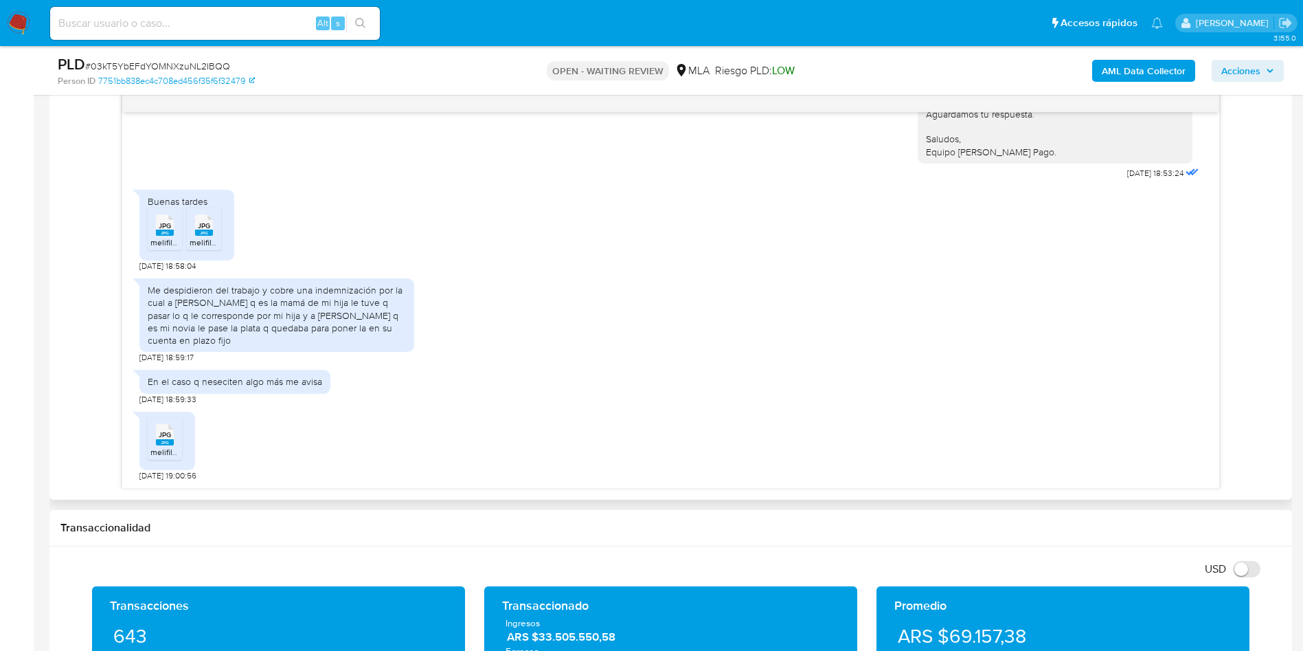
click at [168, 216] on icon at bounding box center [165, 224] width 18 height 21
click at [207, 224] on span "JPG" at bounding box center [204, 225] width 12 height 9
click at [157, 441] on rect at bounding box center [165, 442] width 18 height 6
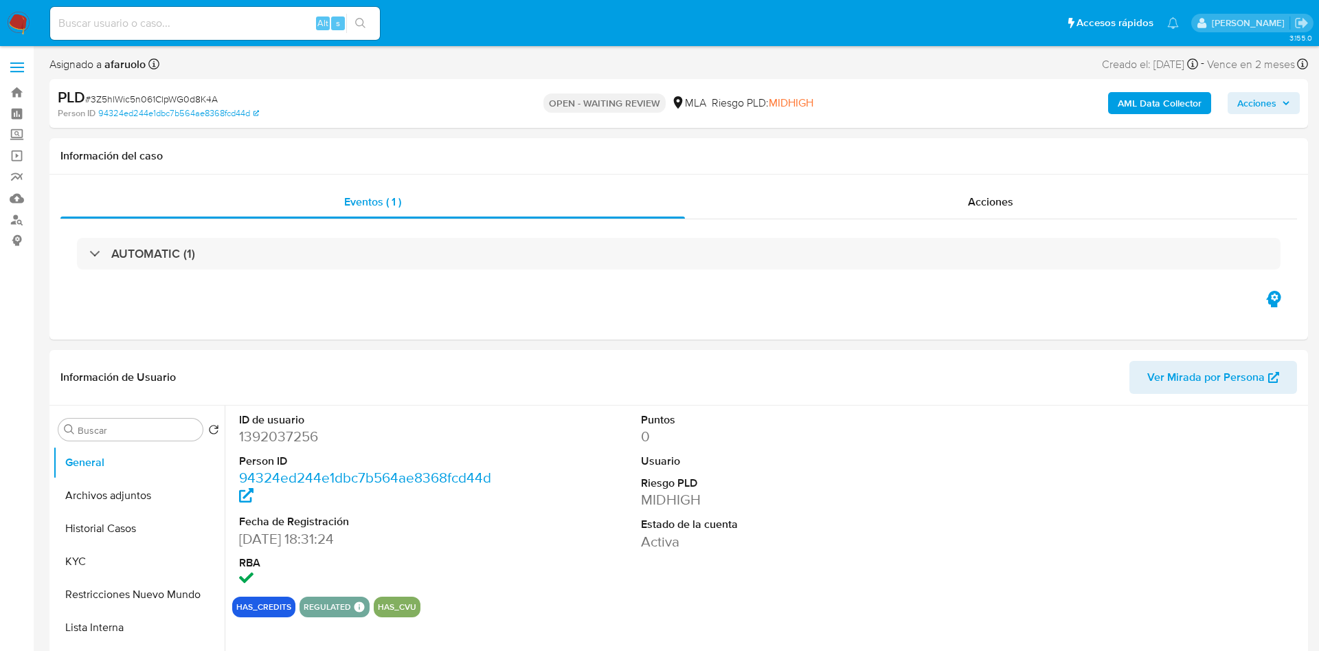
select select "10"
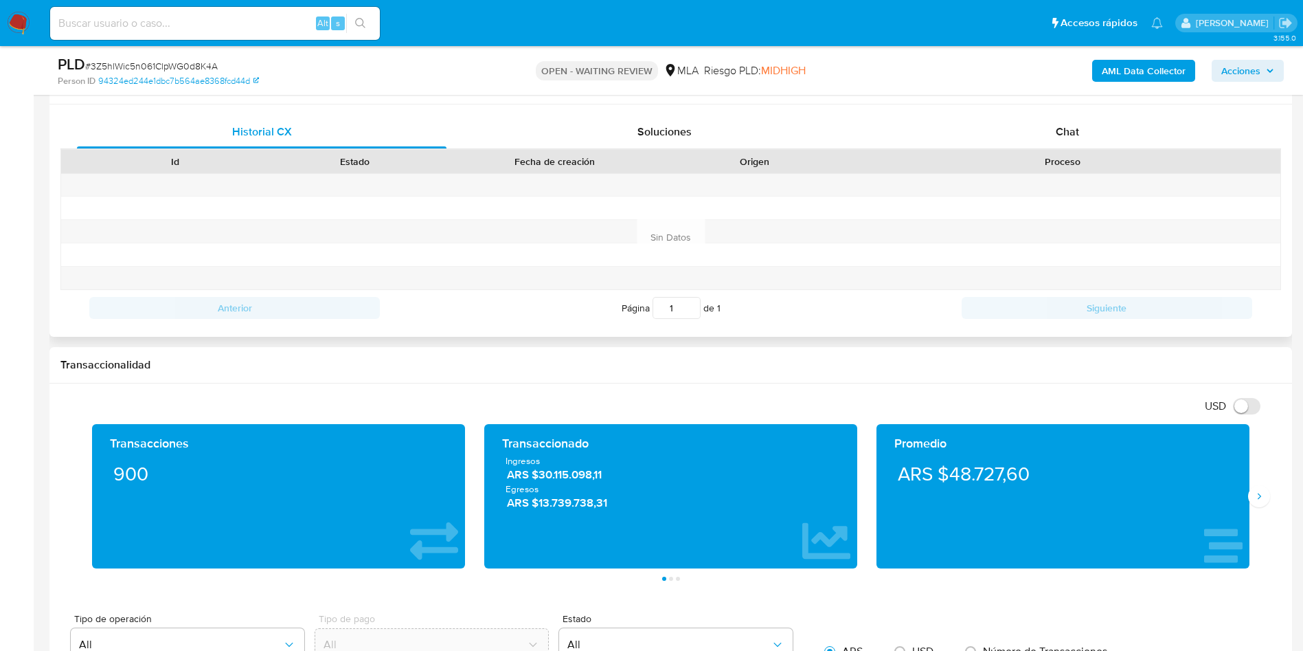
scroll to position [618, 0]
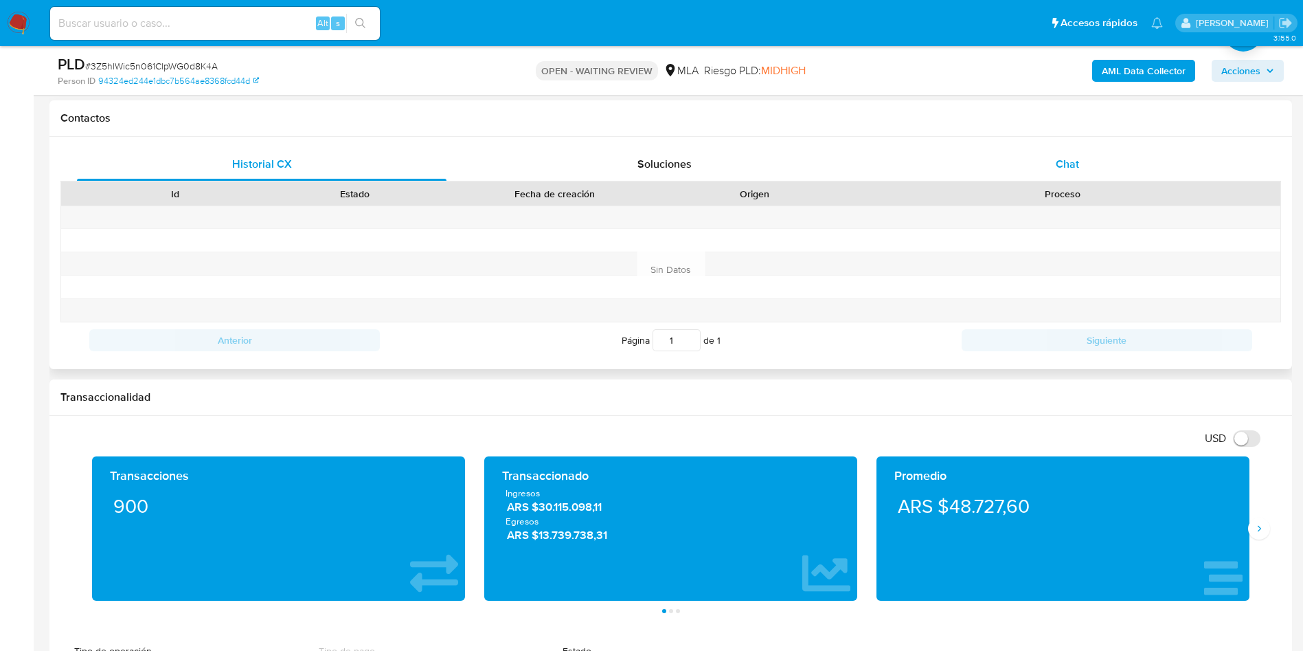
click at [1064, 154] on div "Chat" at bounding box center [1068, 164] width 370 height 33
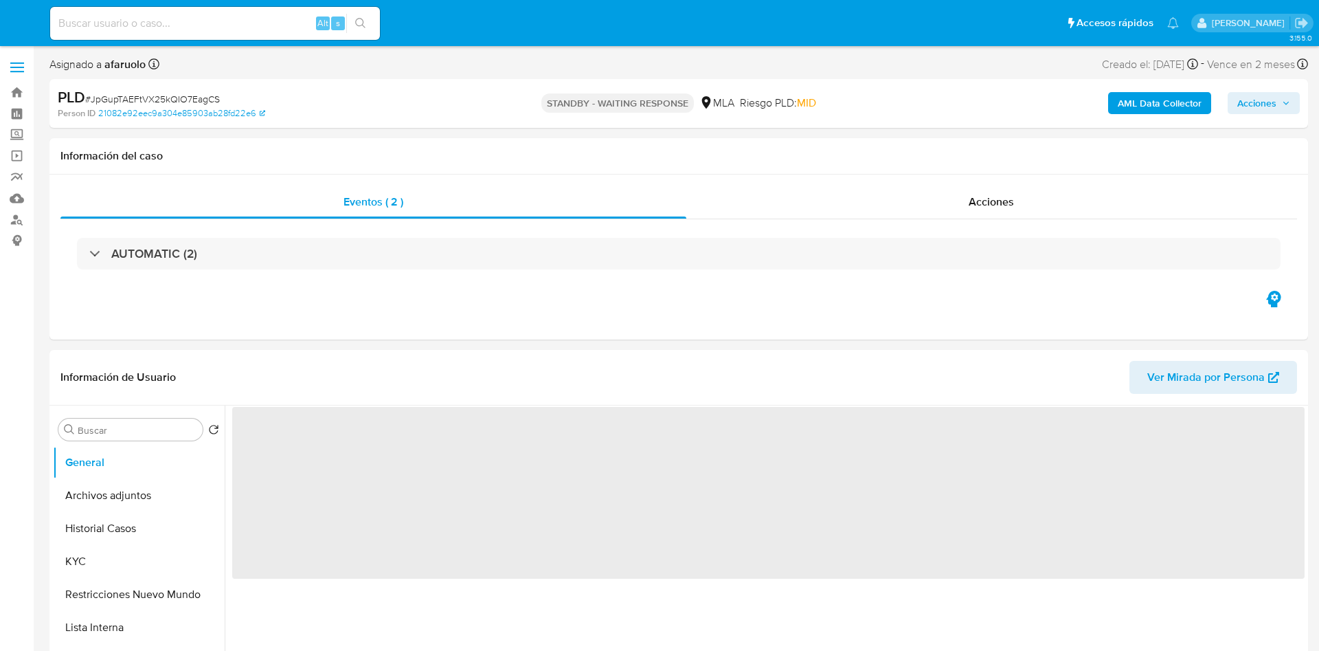
select select "10"
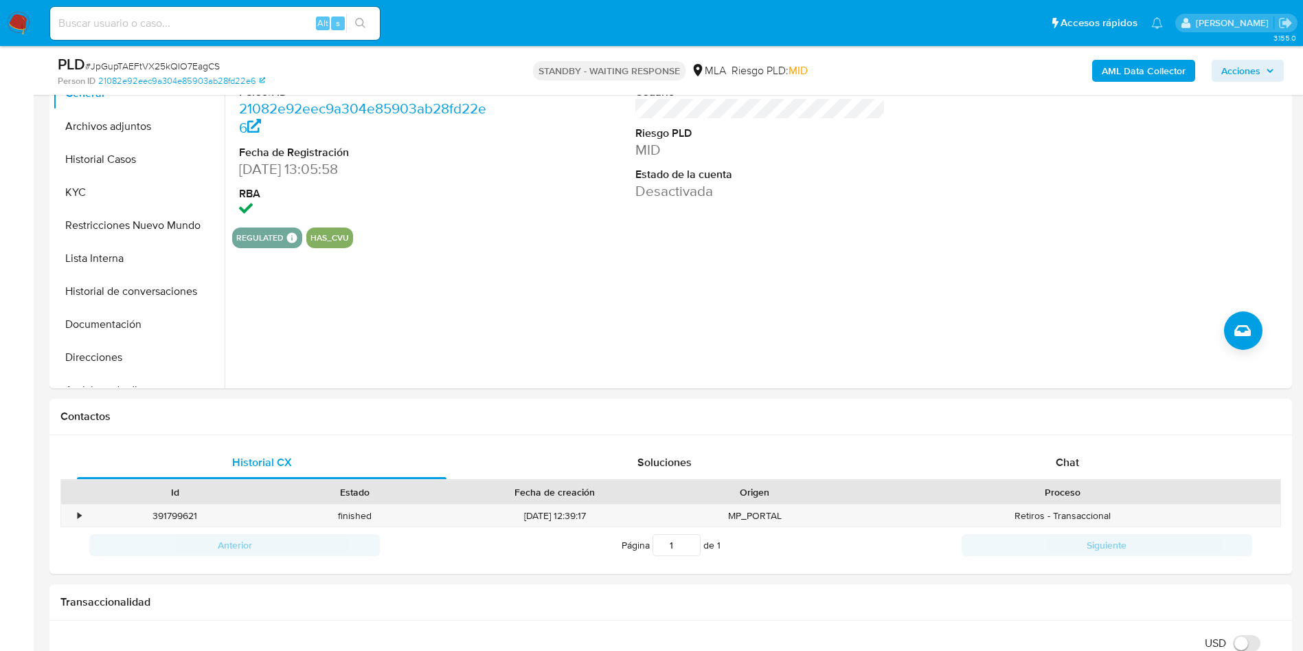
scroll to position [412, 0]
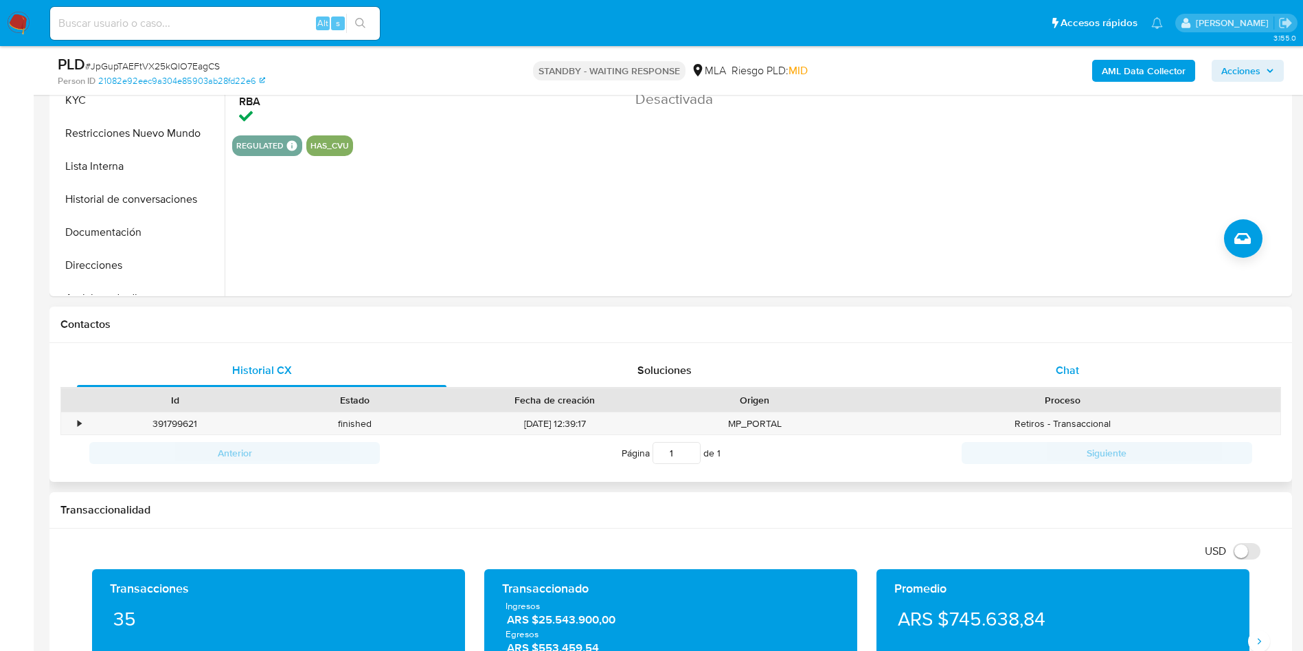
click at [1052, 383] on div "Chat" at bounding box center [1068, 370] width 370 height 33
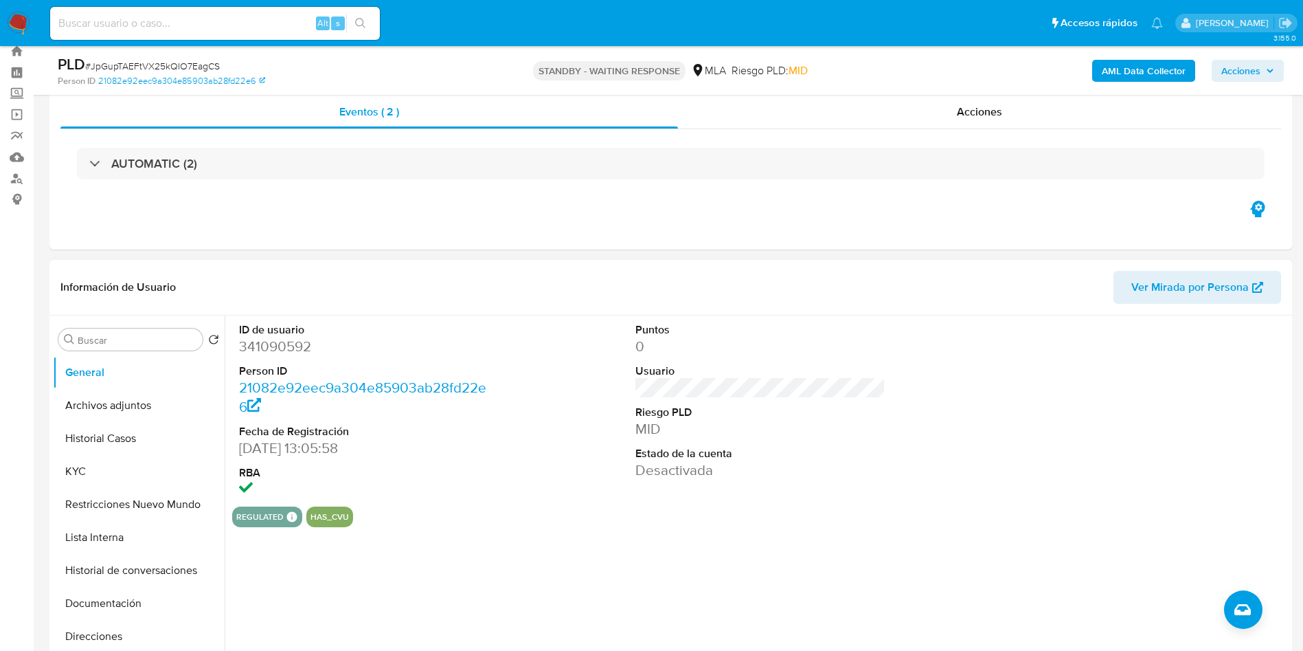
scroll to position [0, 0]
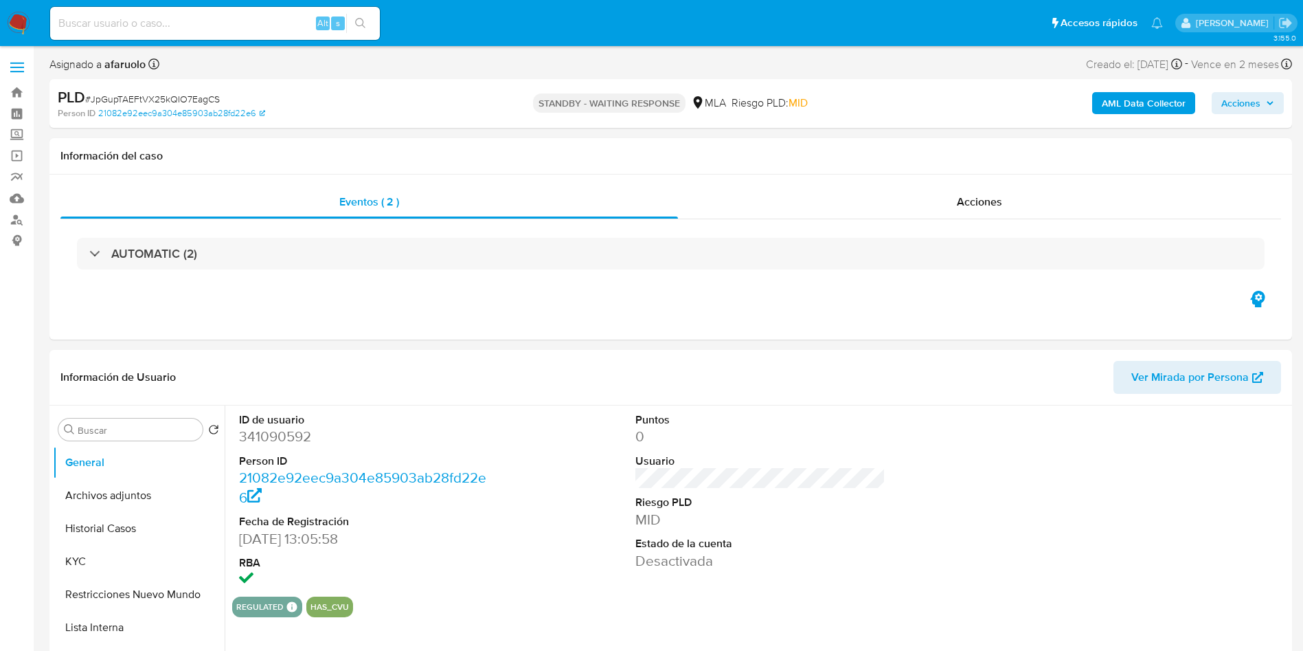
click at [1257, 111] on span "Acciones" at bounding box center [1240, 103] width 39 height 22
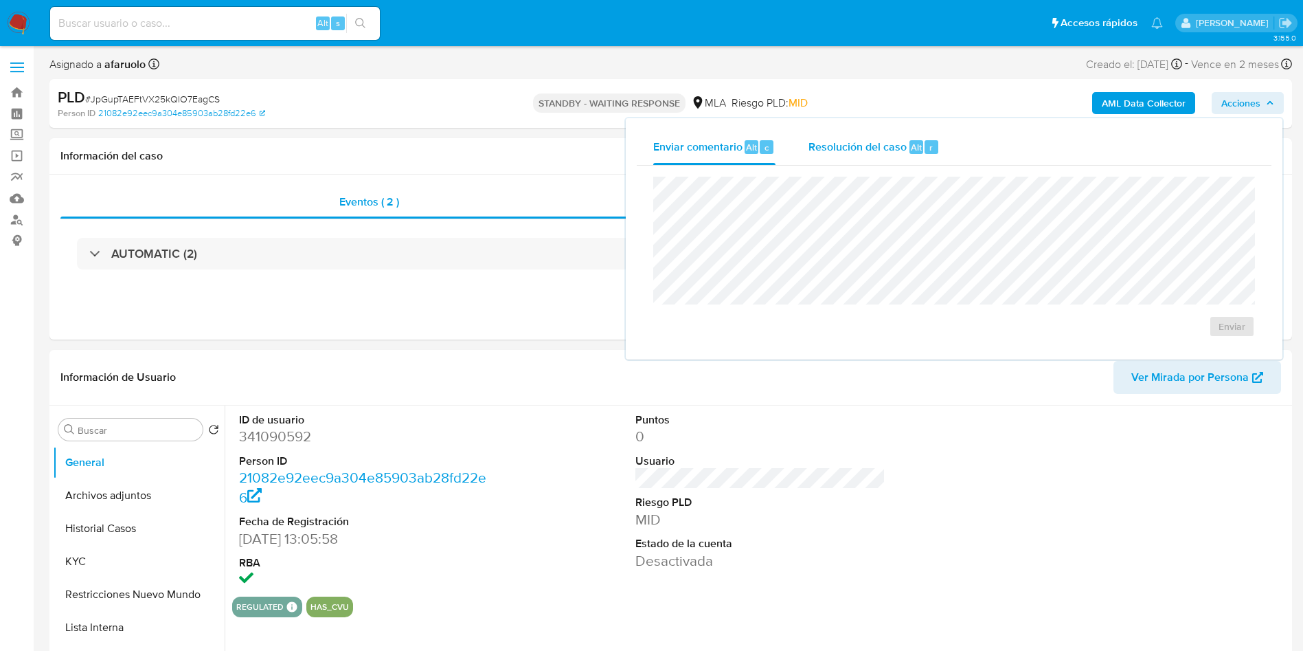
click at [899, 146] on span "Resolución del caso" at bounding box center [858, 147] width 98 height 16
click at [374, 153] on h1 "Información del caso" at bounding box center [670, 156] width 1221 height 14
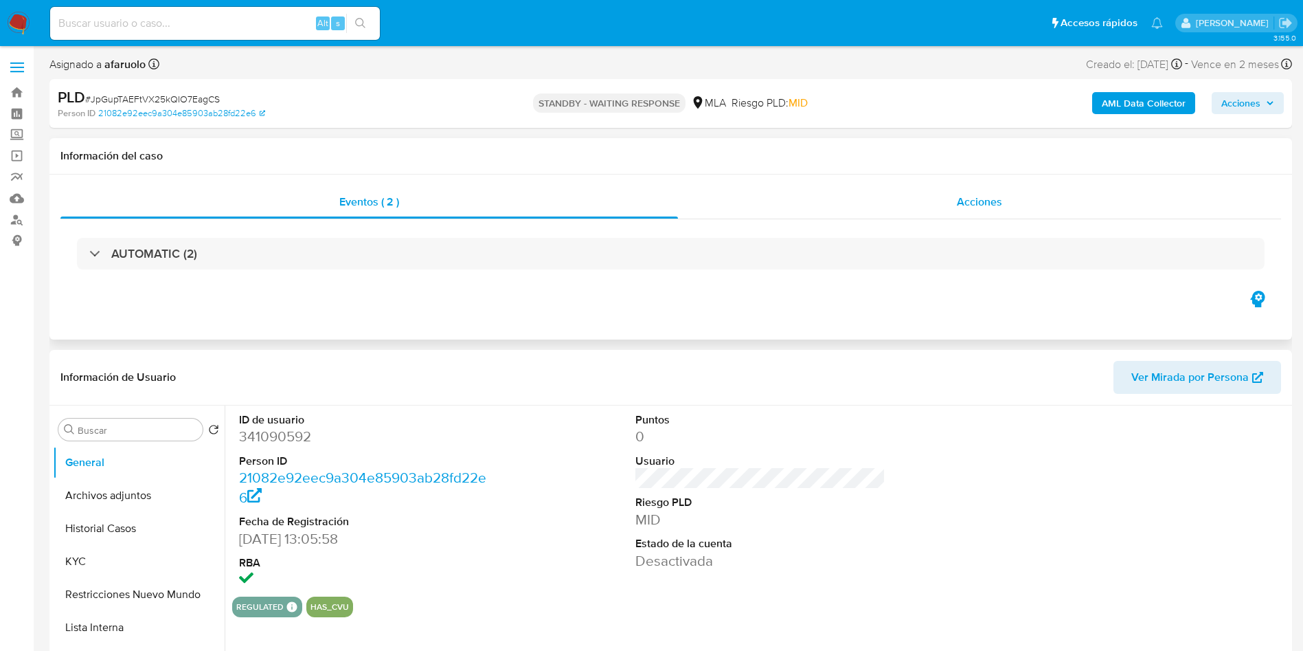
click at [932, 216] on div "Acciones" at bounding box center [979, 201] width 603 height 33
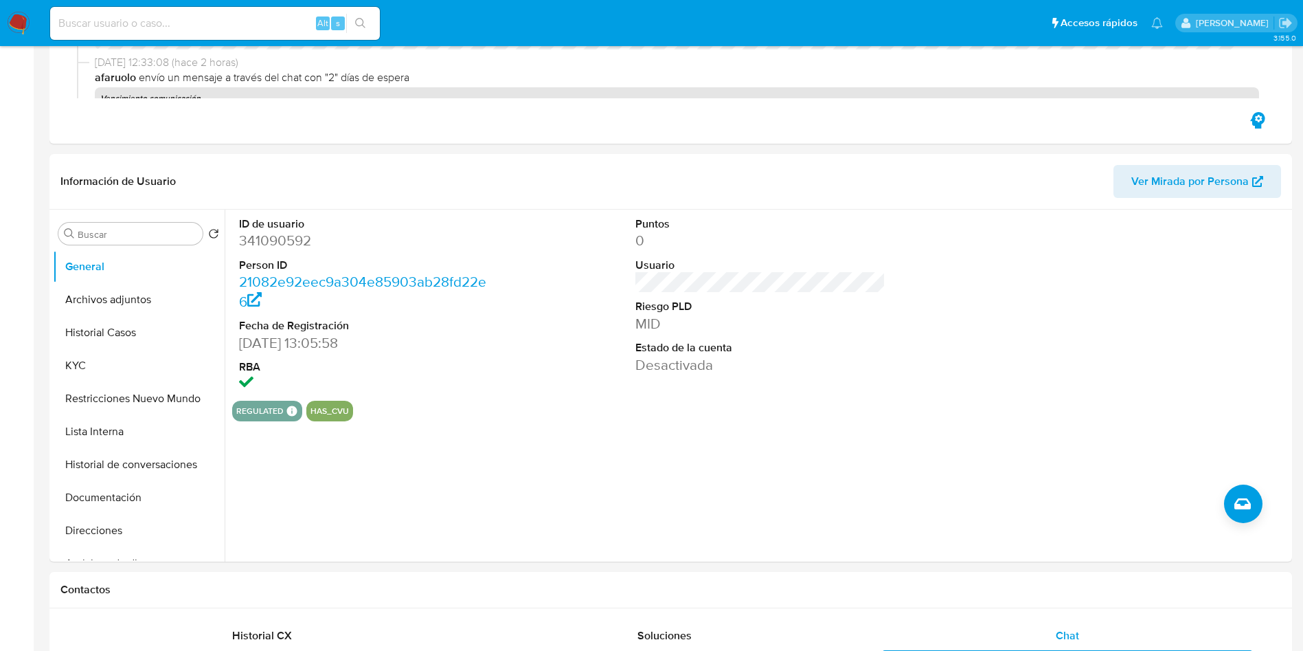
scroll to position [367, 0]
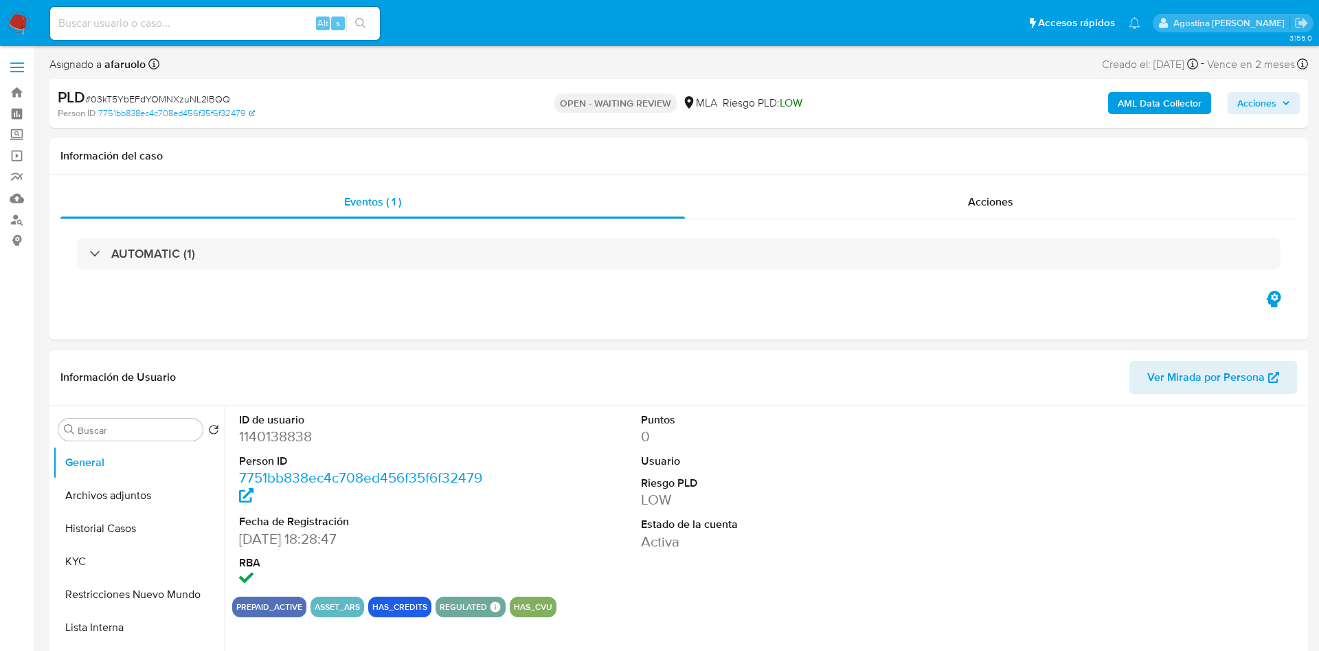
select select "10"
